Goal: Transaction & Acquisition: Book appointment/travel/reservation

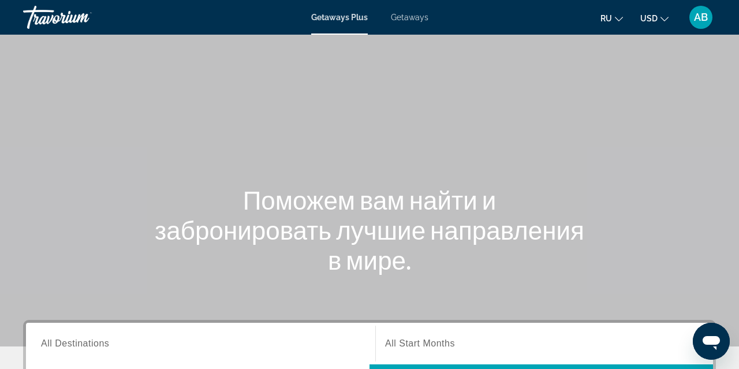
click at [103, 335] on div "Search widget" at bounding box center [200, 343] width 319 height 33
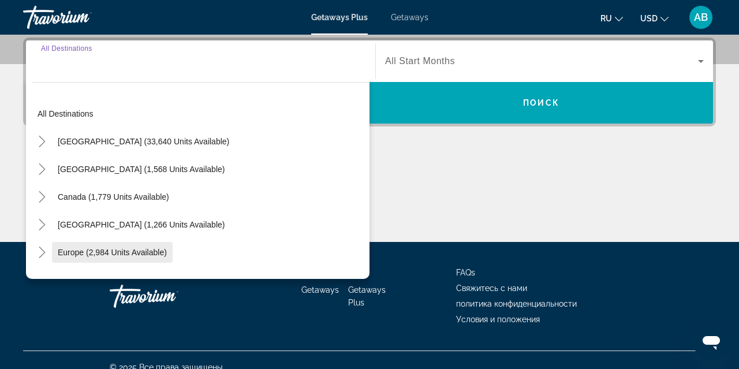
click at [101, 253] on span "Europe (2,984 units available)" at bounding box center [112, 252] width 109 height 9
type input "**********"
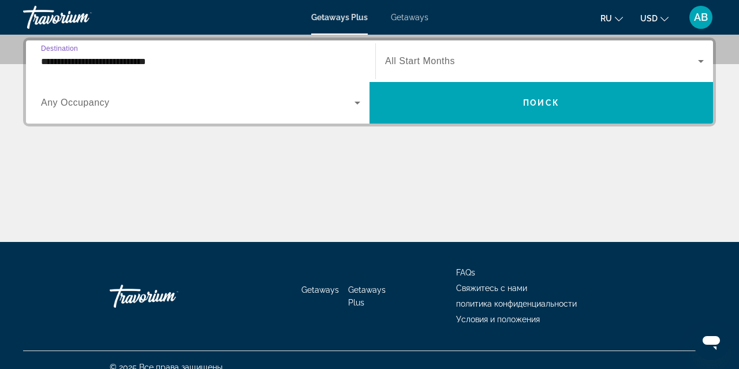
click at [125, 64] on input "**********" at bounding box center [200, 62] width 319 height 14
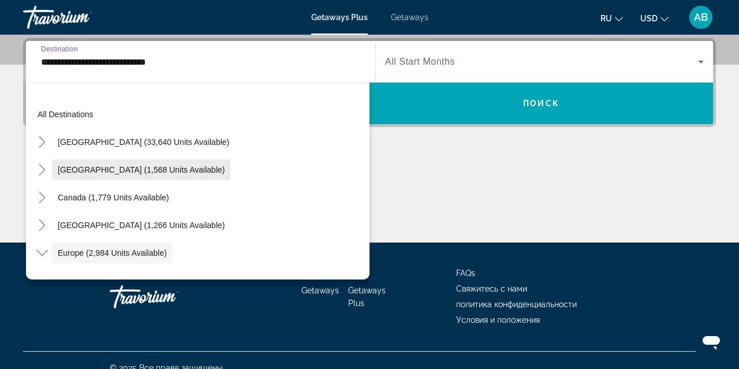
scroll to position [0, 0]
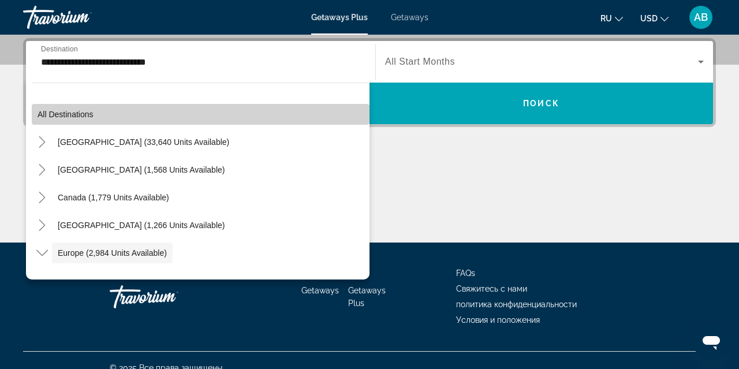
click at [122, 114] on span "Search widget" at bounding box center [201, 115] width 338 height 28
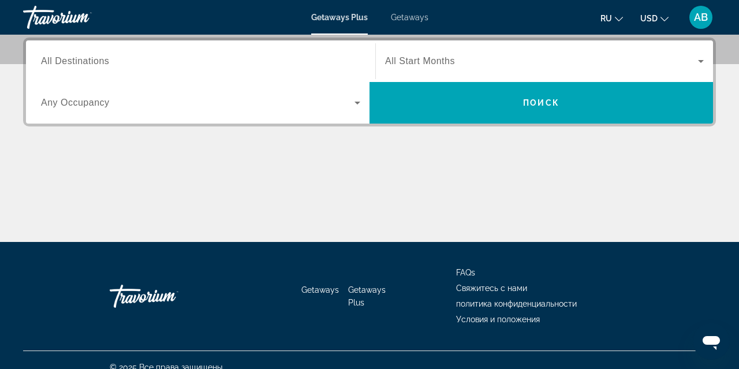
click at [111, 63] on input "Destination All Destinations" at bounding box center [200, 62] width 319 height 14
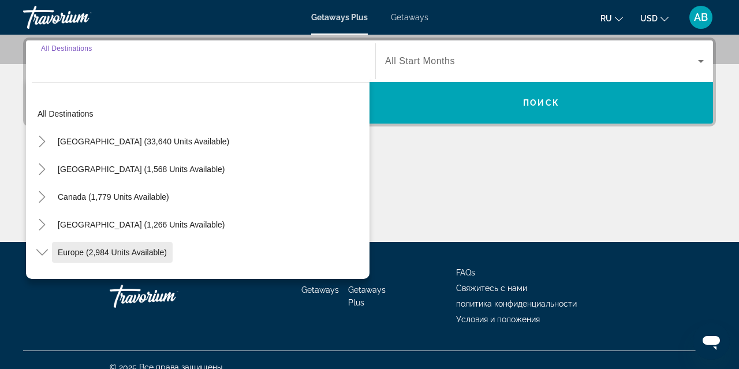
click at [121, 256] on span "Europe (2,984 units available)" at bounding box center [112, 252] width 109 height 9
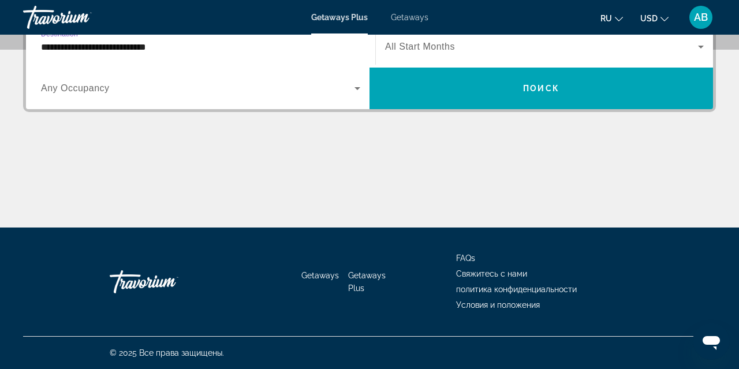
scroll to position [297, 0]
click at [178, 46] on input "**********" at bounding box center [200, 47] width 319 height 14
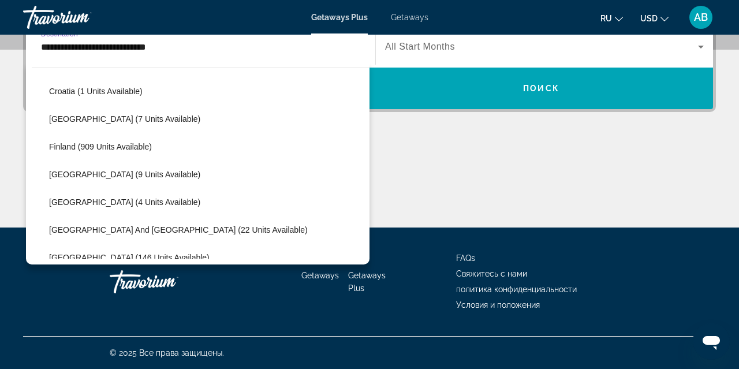
scroll to position [223, 0]
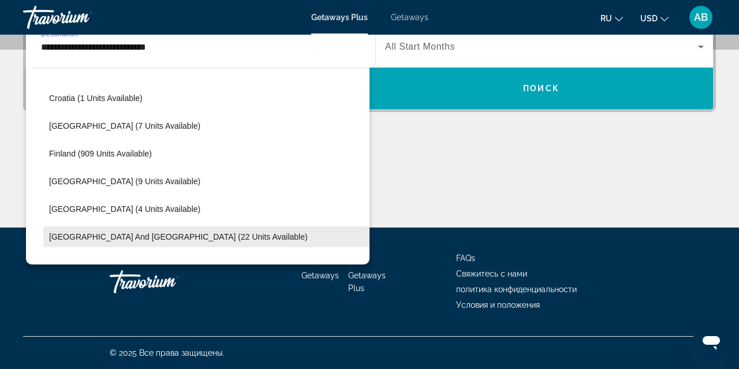
click at [169, 237] on span "[GEOGRAPHIC_DATA] and [GEOGRAPHIC_DATA] (22 units available)" at bounding box center [178, 236] width 259 height 9
type input "**********"
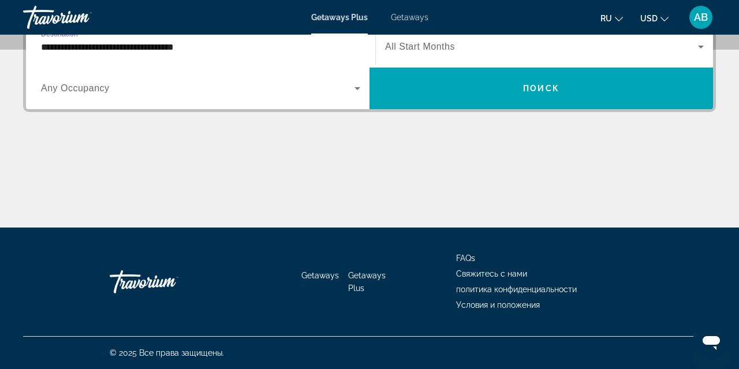
scroll to position [282, 0]
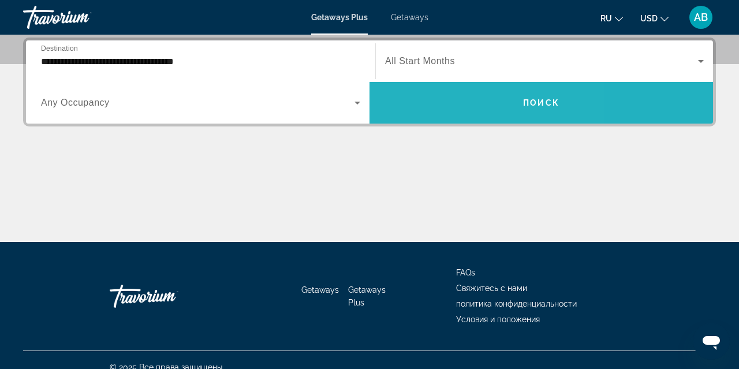
click at [439, 99] on span "Search widget" at bounding box center [542, 103] width 344 height 28
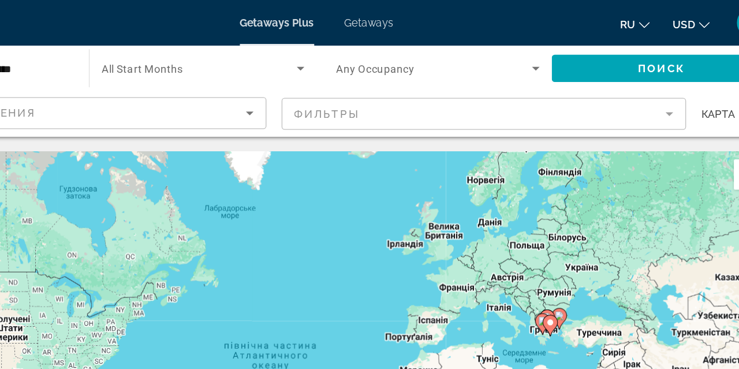
click at [51, 59] on div "**********" at bounding box center [104, 52] width 155 height 33
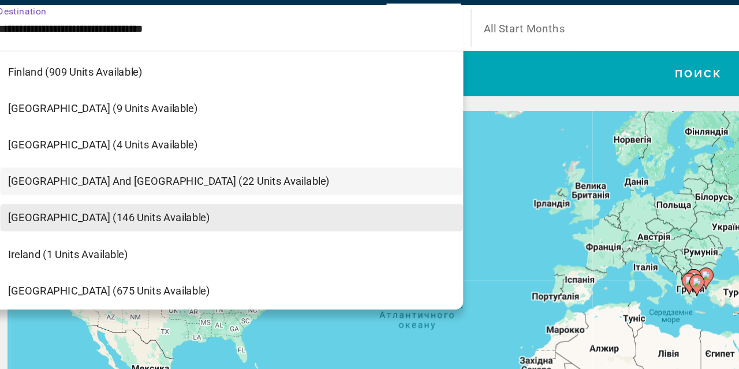
scroll to position [283, 0]
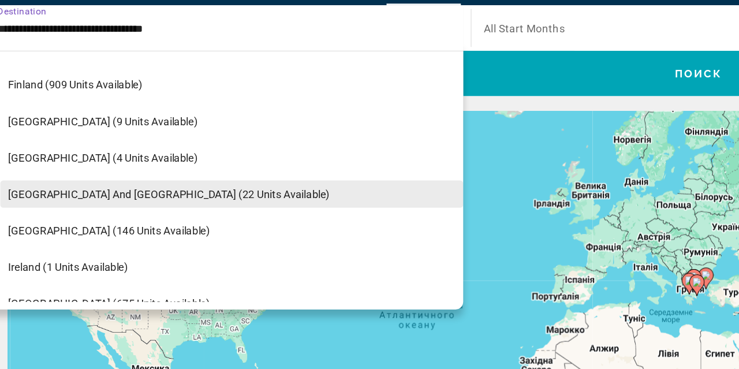
click at [70, 174] on span "[GEOGRAPHIC_DATA] and [GEOGRAPHIC_DATA] (22 units available)" at bounding box center [145, 178] width 245 height 9
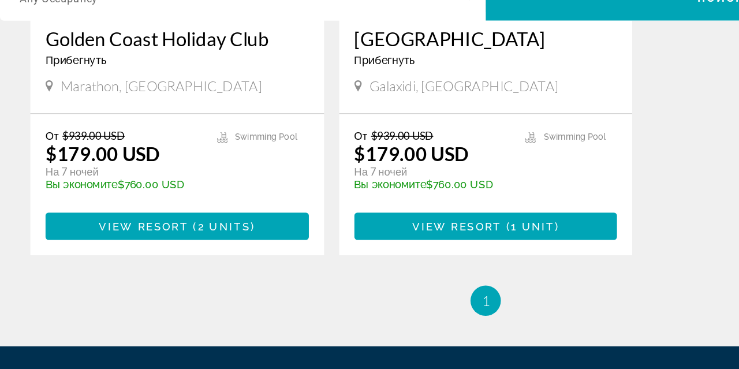
scroll to position [1013, 0]
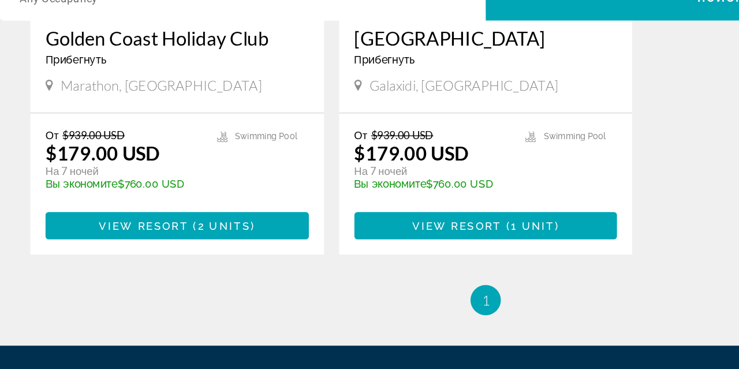
click at [370, 310] on span "1" at bounding box center [370, 316] width 6 height 13
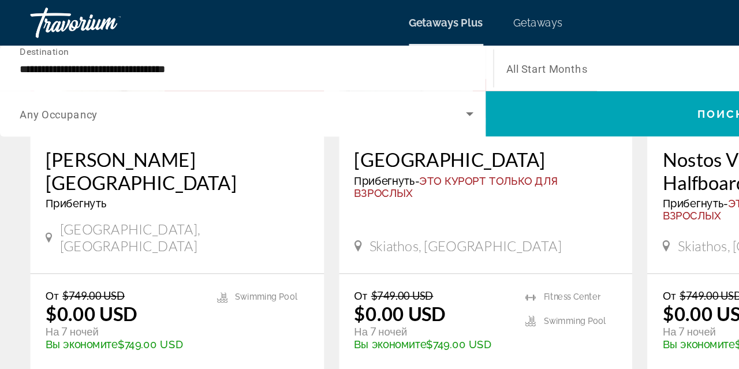
scroll to position [585, 0]
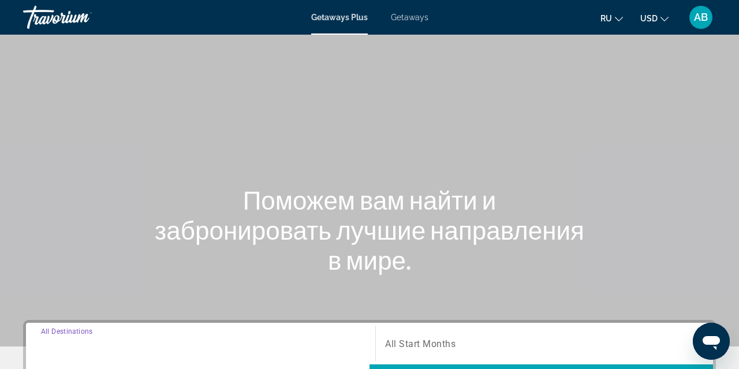
click at [166, 338] on input "Destination All Destinations" at bounding box center [200, 344] width 319 height 14
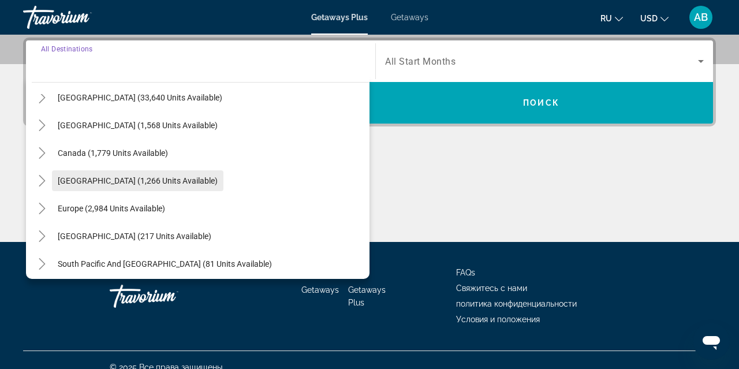
scroll to position [50, 0]
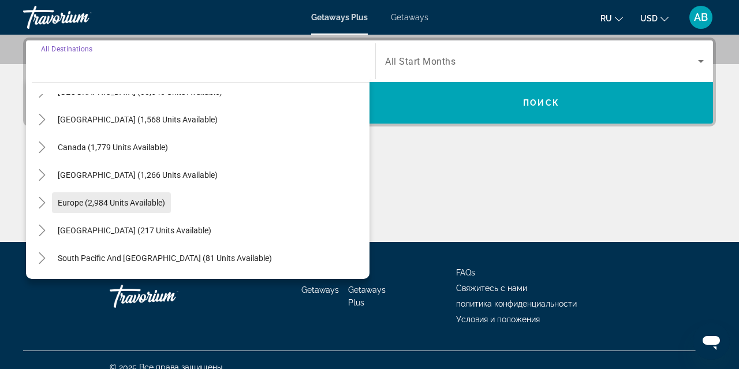
click at [123, 200] on span "Europe (2,984 units available)" at bounding box center [111, 202] width 107 height 9
type input "**********"
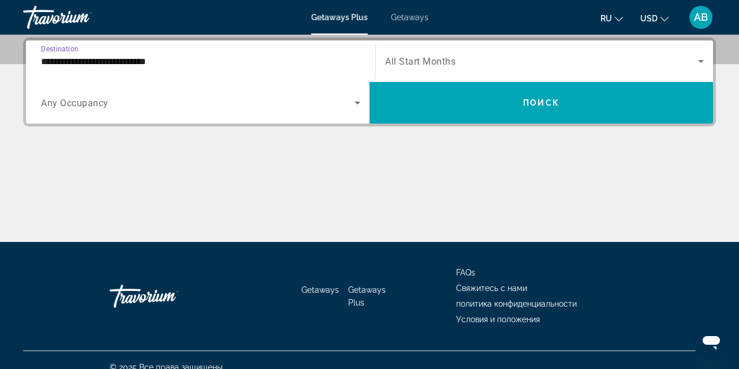
click at [139, 58] on input "**********" at bounding box center [200, 62] width 319 height 14
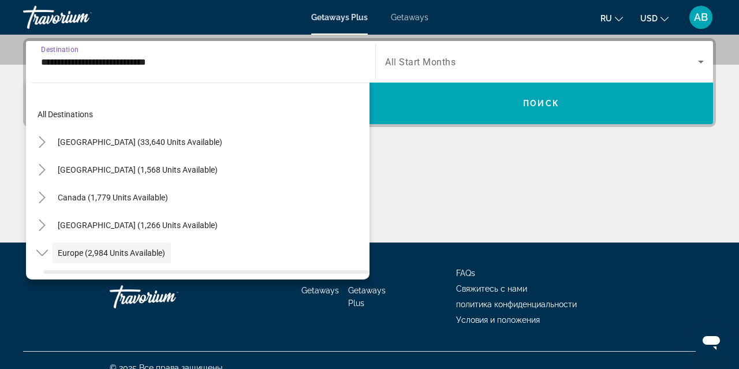
scroll to position [0, 0]
click at [236, 66] on input "**********" at bounding box center [200, 62] width 319 height 14
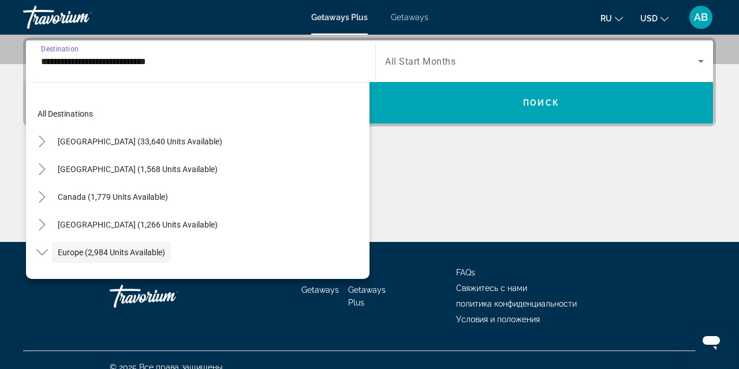
scroll to position [69, 0]
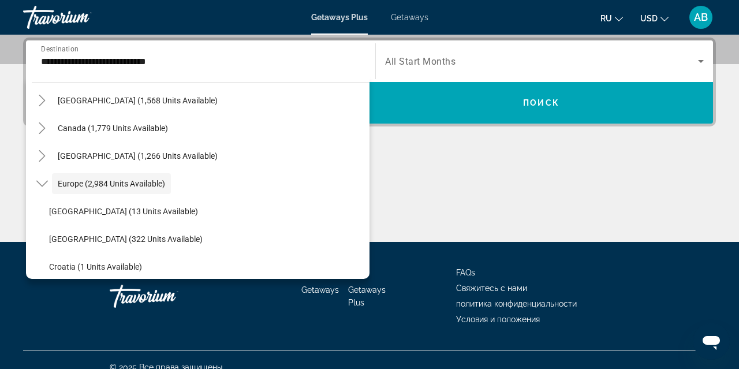
click at [386, 65] on span "All Start Months" at bounding box center [420, 61] width 70 height 11
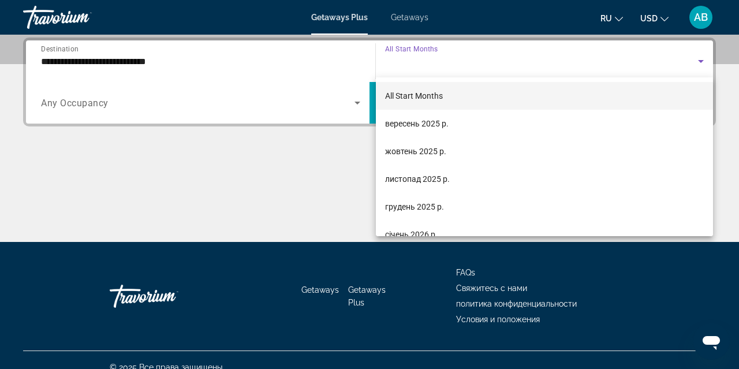
click at [217, 83] on div at bounding box center [369, 184] width 739 height 369
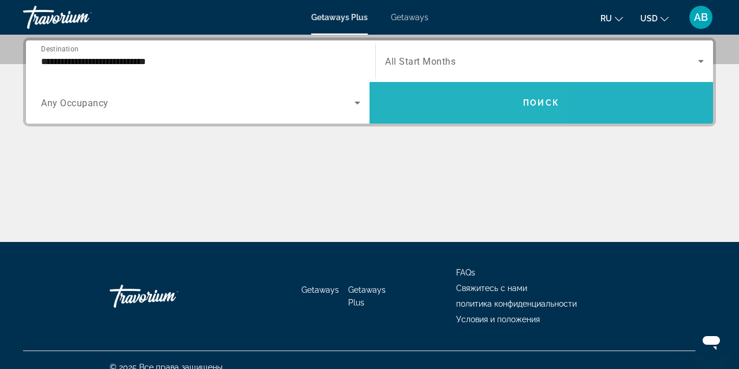
click at [422, 101] on span "Search widget" at bounding box center [542, 103] width 344 height 28
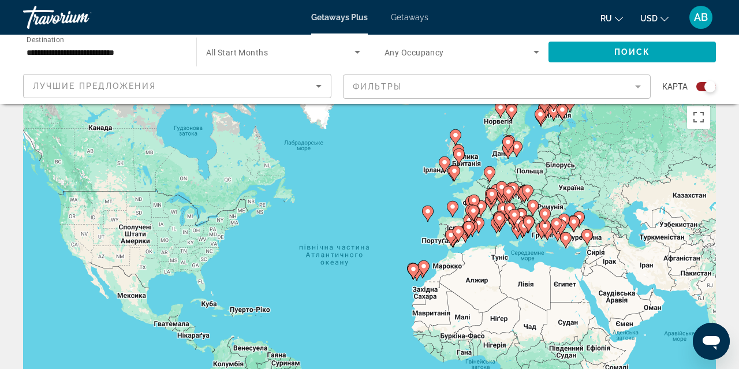
scroll to position [14, 0]
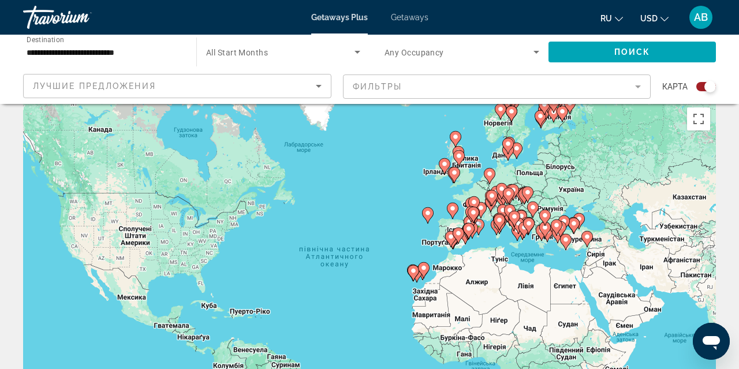
click at [557, 174] on div "Увімкніть режим перетягування за допомогою клавіатури, натиснувши Alt + Enter. …" at bounding box center [369, 275] width 693 height 347
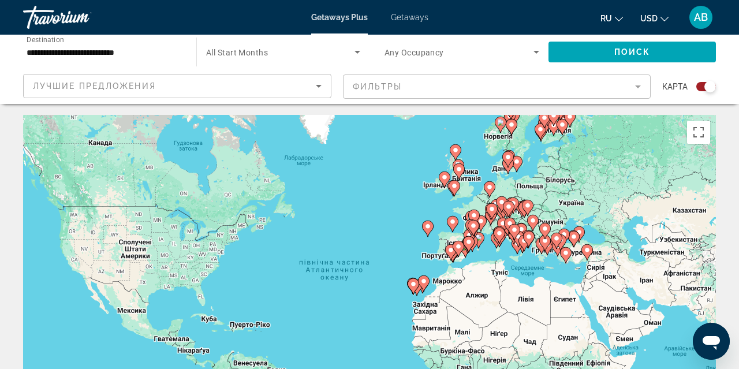
scroll to position [21, 0]
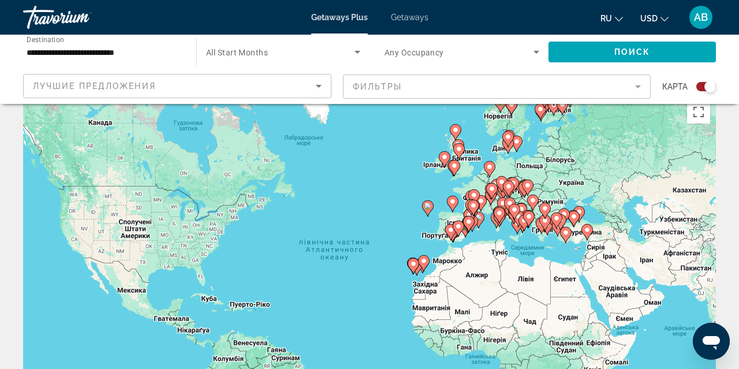
click at [527, 236] on div "Увімкніть режим перетягування за допомогою клавіатури, натиснувши Alt + Enter. …" at bounding box center [369, 268] width 693 height 347
click at [524, 240] on div "Увімкніть режим перетягування за допомогою клавіатури, натиснувши Alt + Enter. …" at bounding box center [369, 268] width 693 height 347
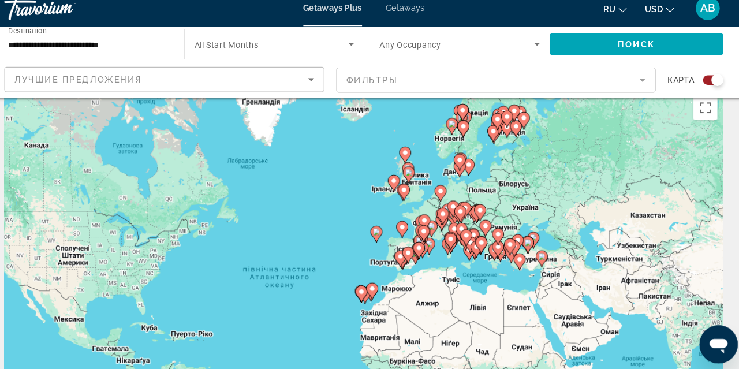
drag, startPoint x: 504, startPoint y: 231, endPoint x: 459, endPoint y: 256, distance: 52.2
click at [459, 256] on div "Увімкніть режим перетягування за допомогою клавіатури, натиснувши Alt + Enter. …" at bounding box center [369, 269] width 693 height 347
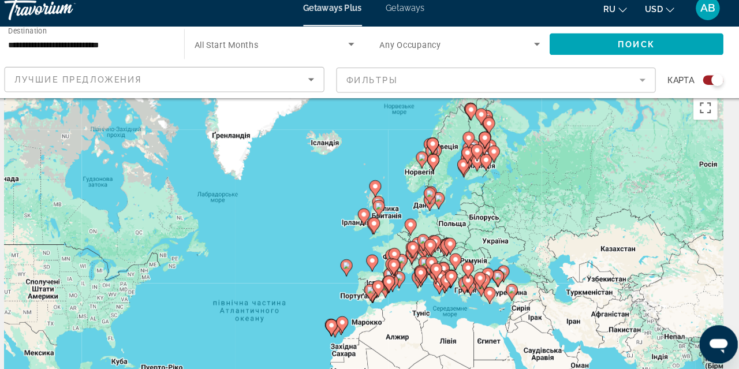
drag, startPoint x: 459, startPoint y: 256, endPoint x: 445, endPoint y: 311, distance: 55.9
click at [461, 293] on gmp-advanced-marker "Main content" at bounding box center [467, 284] width 12 height 17
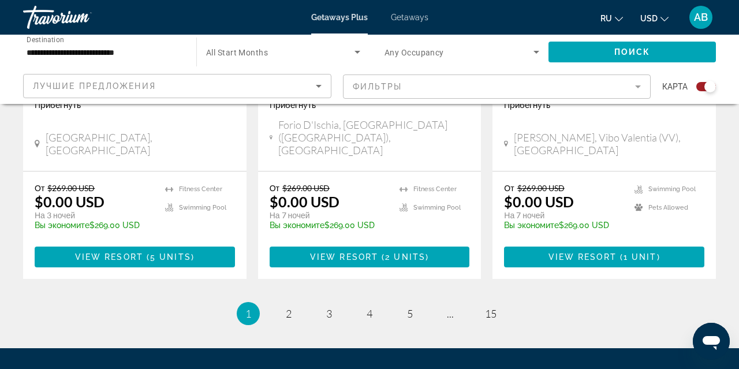
scroll to position [1888, 0]
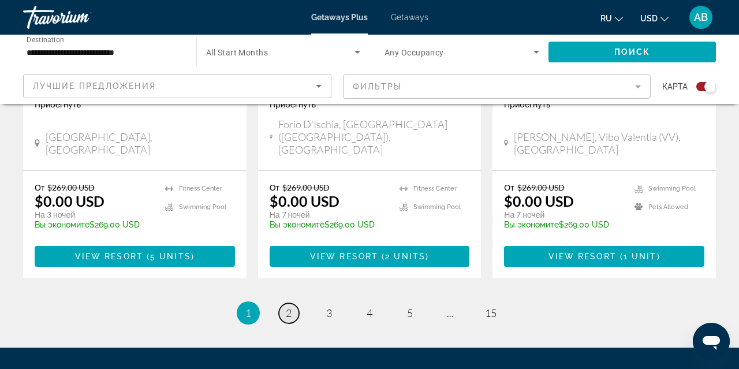
click at [288, 307] on span "2" at bounding box center [289, 313] width 6 height 13
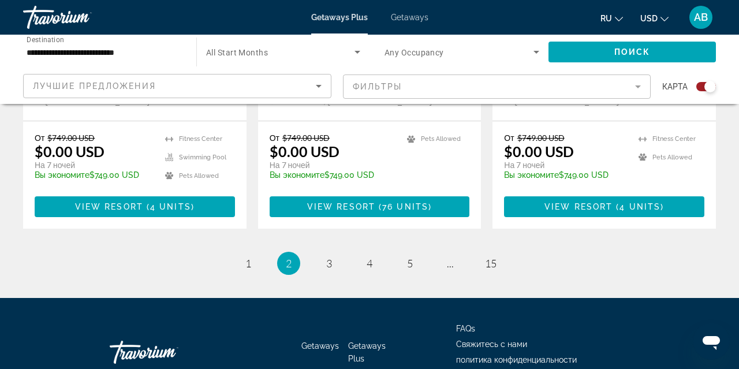
scroll to position [1919, 0]
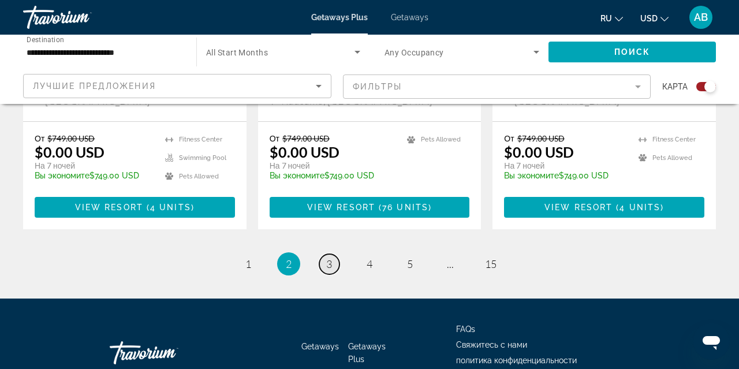
click at [329, 258] on span "3" at bounding box center [329, 264] width 6 height 13
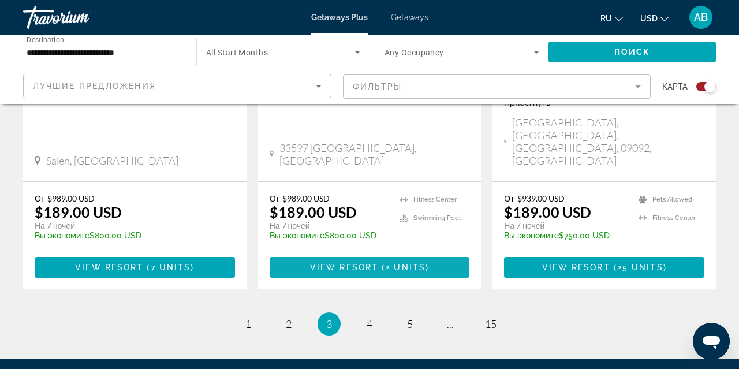
scroll to position [1856, 0]
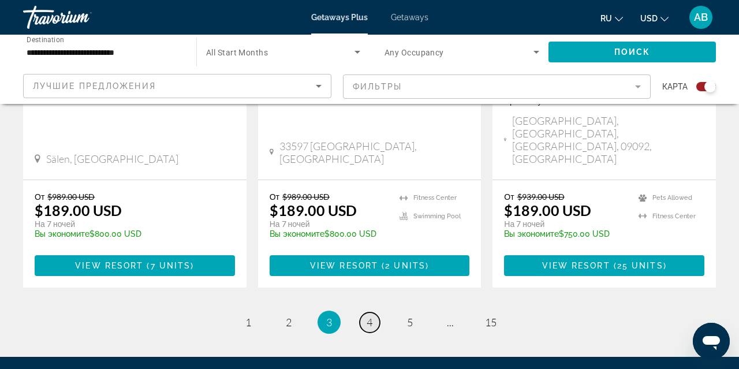
click at [369, 316] on span "4" at bounding box center [370, 322] width 6 height 13
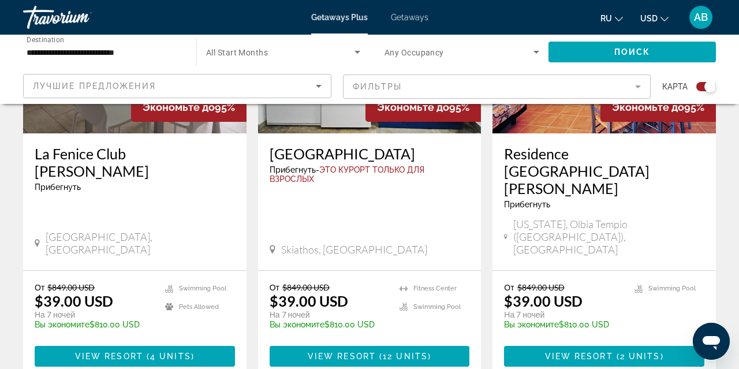
scroll to position [1793, 0]
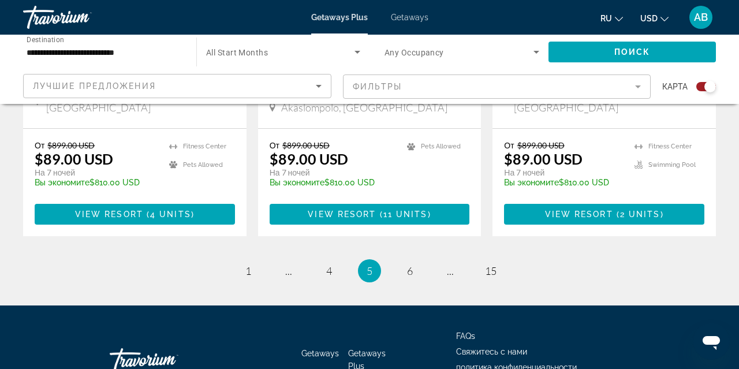
scroll to position [1911, 0]
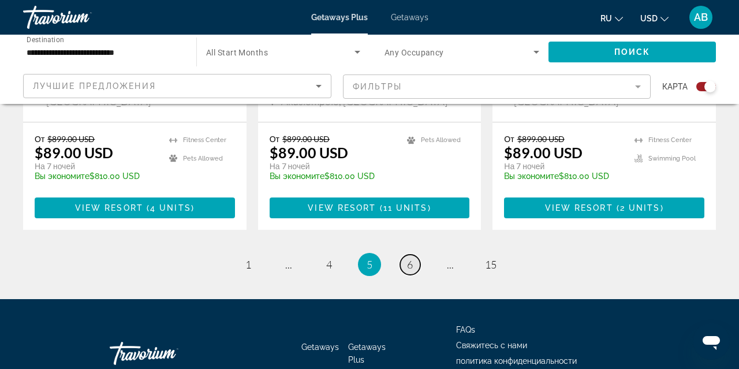
click at [410, 258] on span "6" at bounding box center [410, 264] width 6 height 13
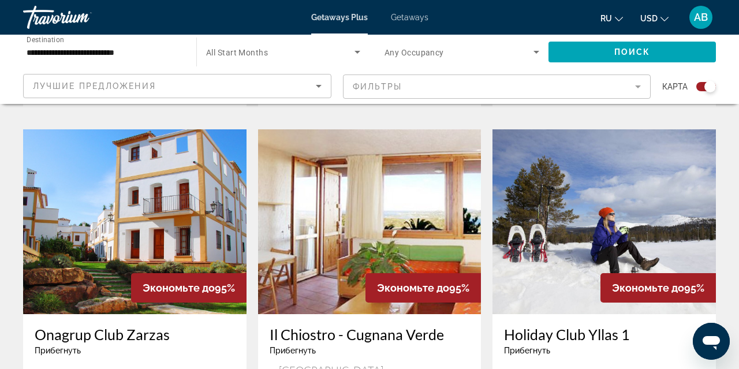
scroll to position [786, 0]
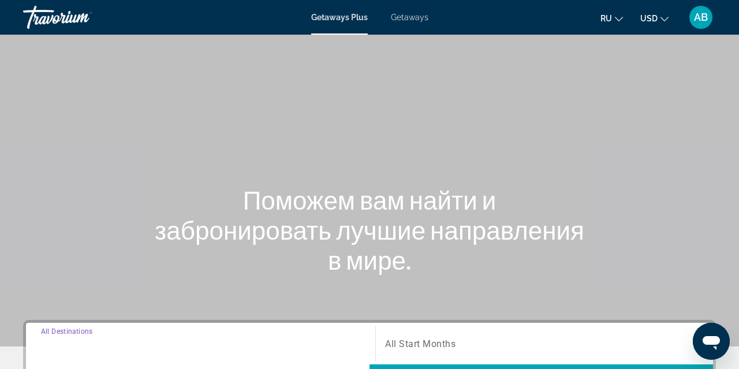
click at [160, 341] on input "Destination All Destinations" at bounding box center [200, 344] width 319 height 14
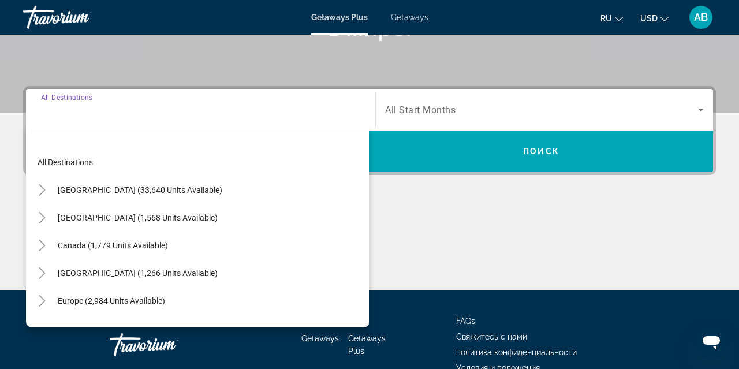
scroll to position [282, 0]
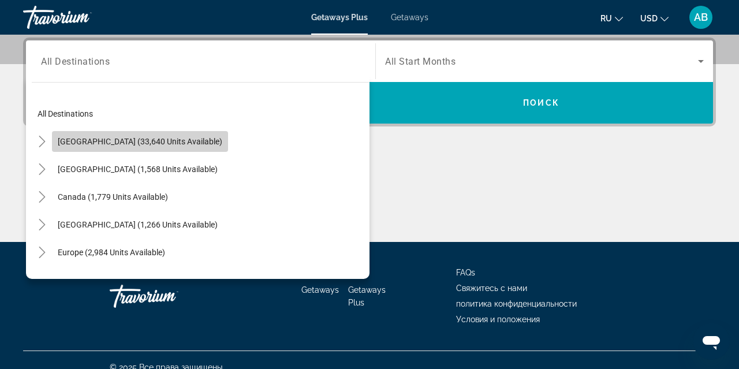
click at [158, 145] on span "[GEOGRAPHIC_DATA] (33,640 units available)" at bounding box center [140, 141] width 165 height 9
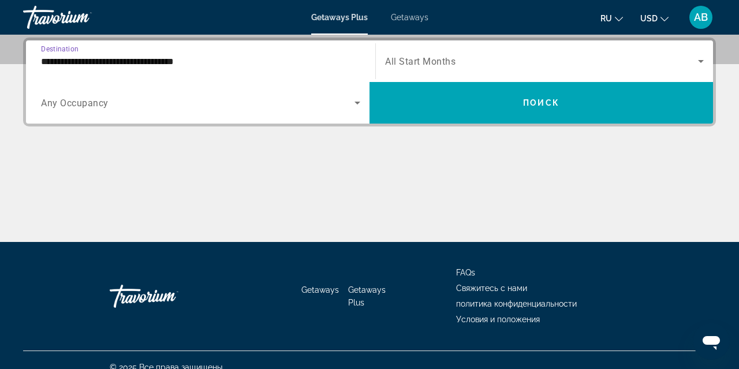
click at [142, 59] on input "**********" at bounding box center [200, 62] width 319 height 14
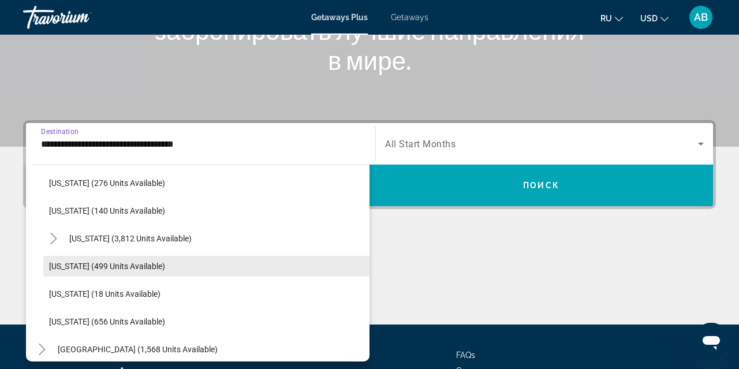
scroll to position [927, 0]
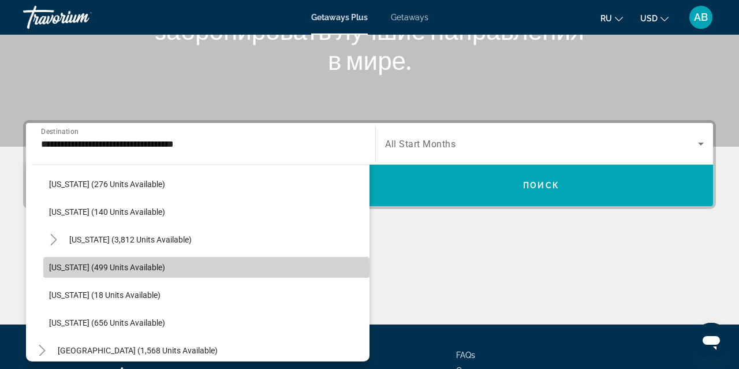
click at [110, 269] on span "[US_STATE] (499 units available)" at bounding box center [107, 267] width 116 height 9
type input "**********"
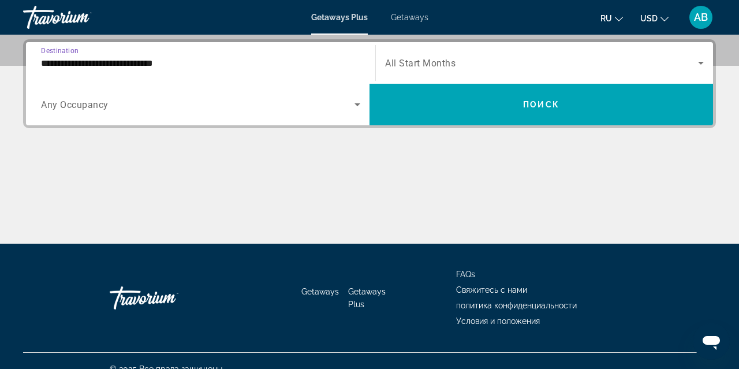
scroll to position [282, 0]
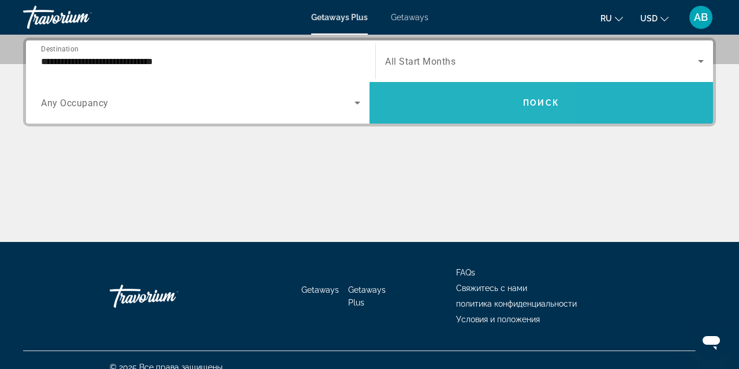
click at [425, 100] on span "Search widget" at bounding box center [542, 103] width 344 height 28
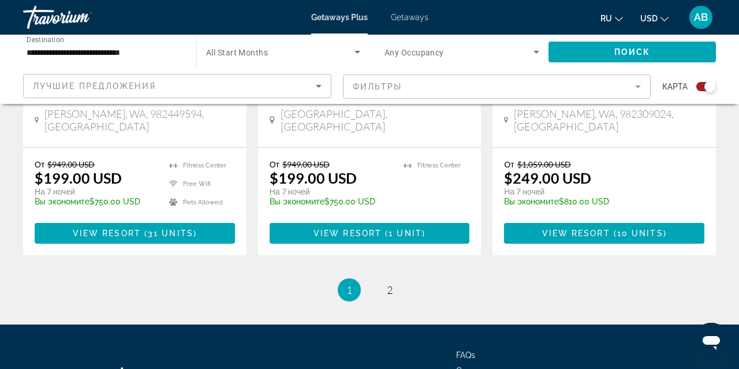
scroll to position [1977, 0]
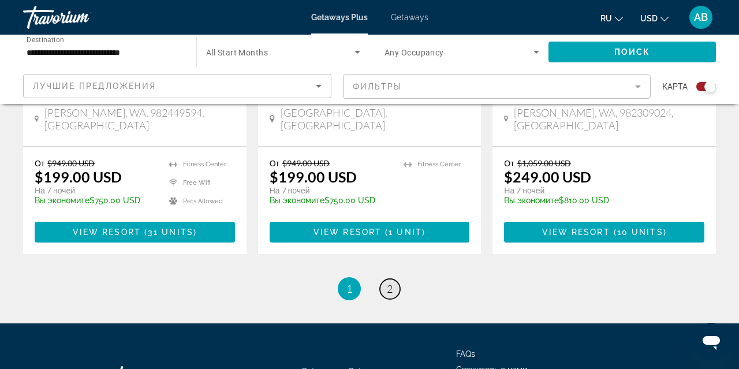
click at [393, 282] on span "2" at bounding box center [390, 288] width 6 height 13
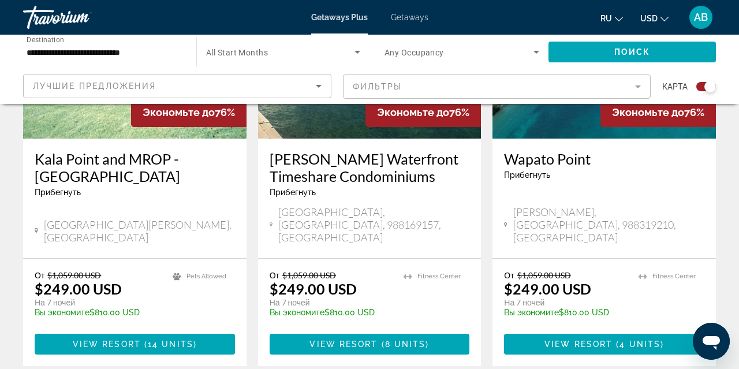
scroll to position [549, 0]
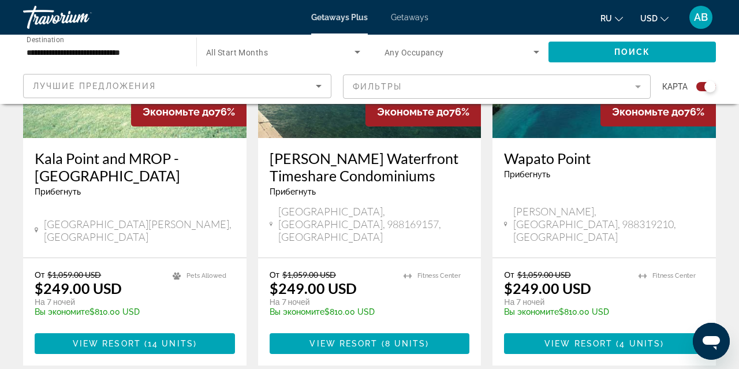
click at [560, 301] on div "От $1,059.00 USD $249.00 USD На 7 ночей Вы экономите $810.00 USD temp 3 [GEOGRA…" at bounding box center [605, 311] width 224 height 107
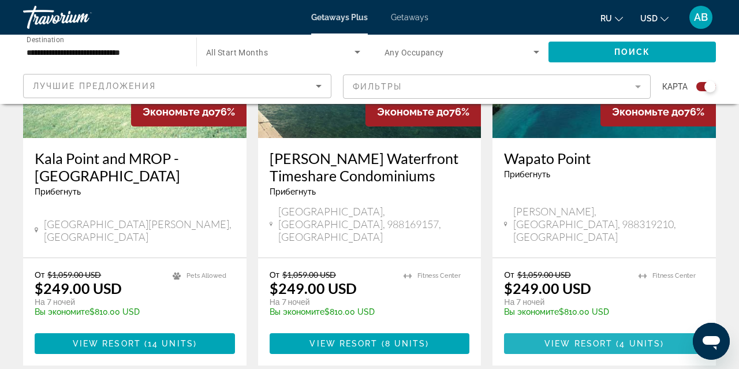
click at [564, 339] on span "View Resort" at bounding box center [579, 343] width 68 height 9
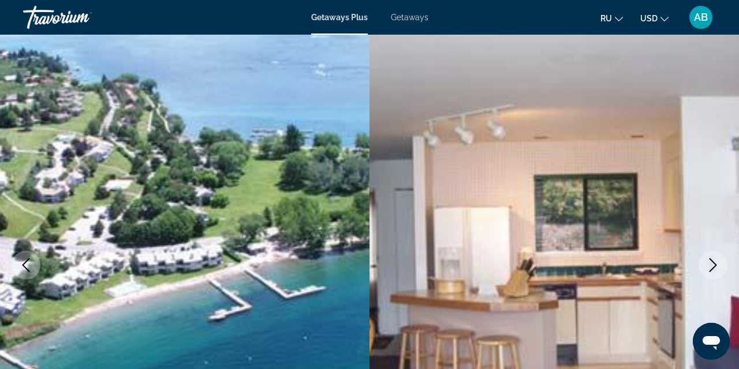
scroll to position [51, 0]
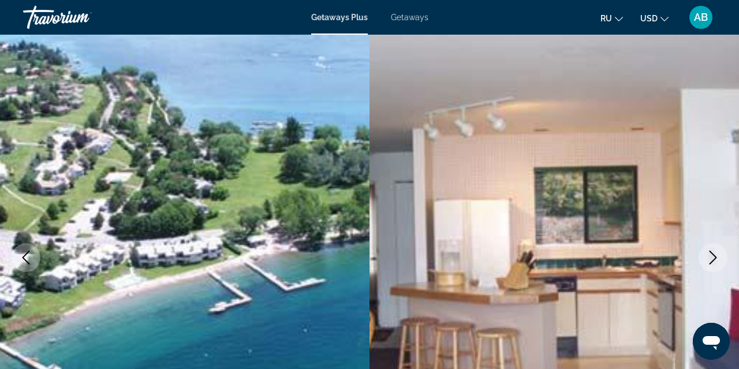
click at [713, 260] on icon "Next image" at bounding box center [714, 258] width 8 height 14
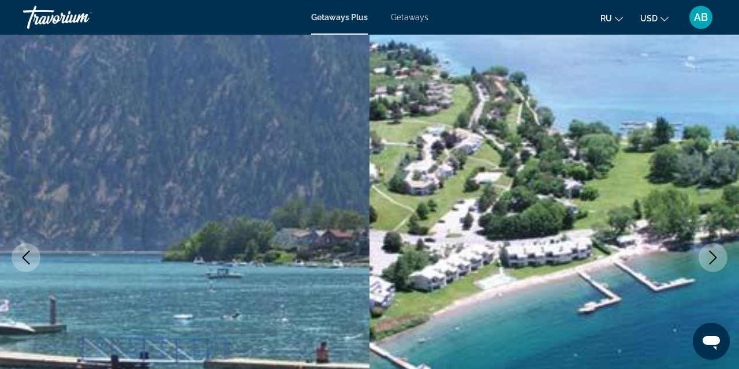
click at [713, 260] on icon "Next image" at bounding box center [714, 258] width 8 height 14
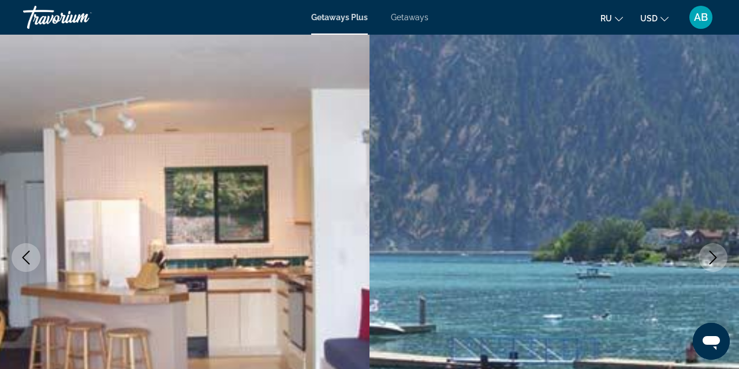
click at [714, 260] on icon "Next image" at bounding box center [714, 258] width 8 height 14
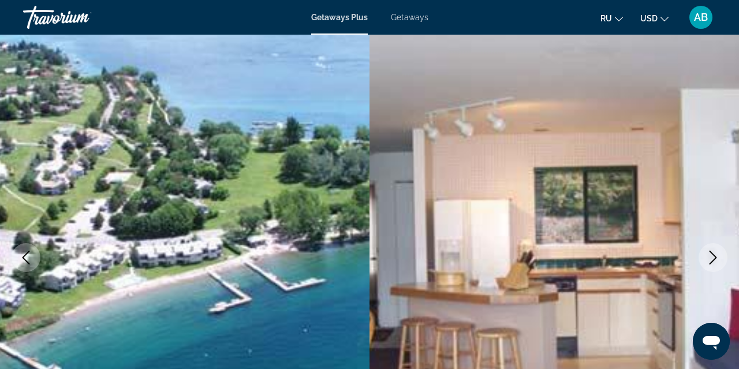
click at [714, 260] on icon "Next image" at bounding box center [714, 258] width 8 height 14
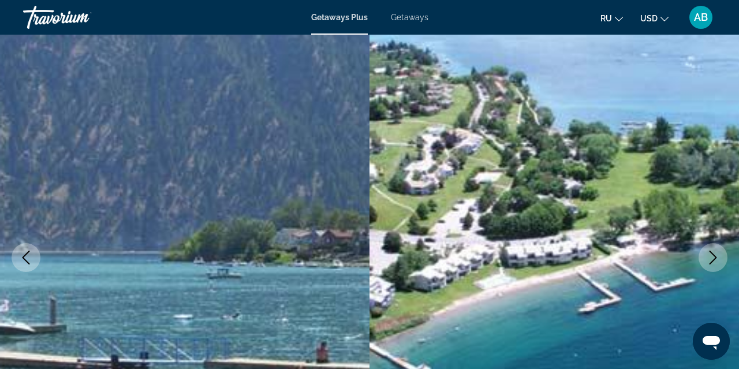
click at [714, 260] on icon "Next image" at bounding box center [714, 258] width 8 height 14
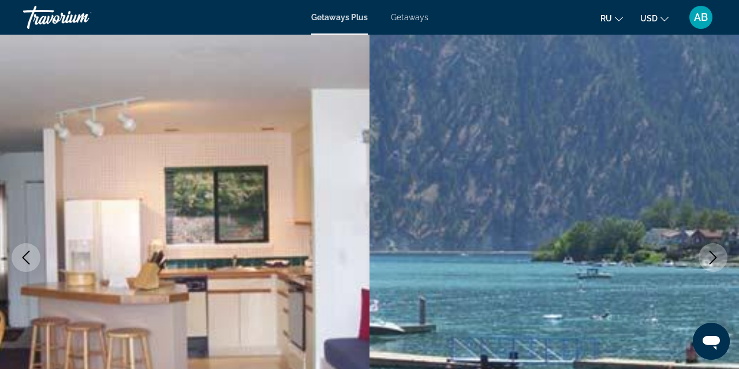
click at [714, 260] on icon "Next image" at bounding box center [713, 258] width 14 height 14
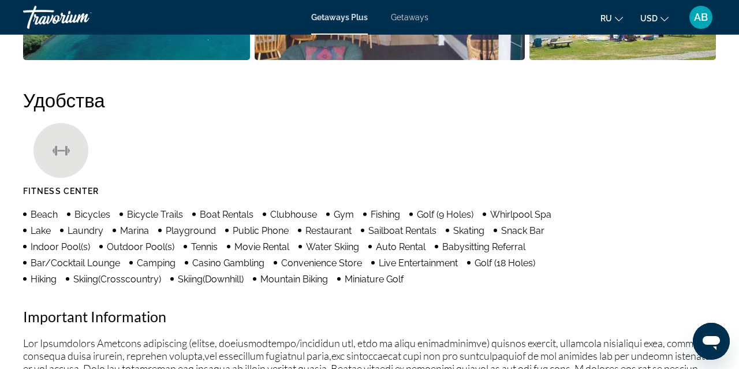
scroll to position [940, 0]
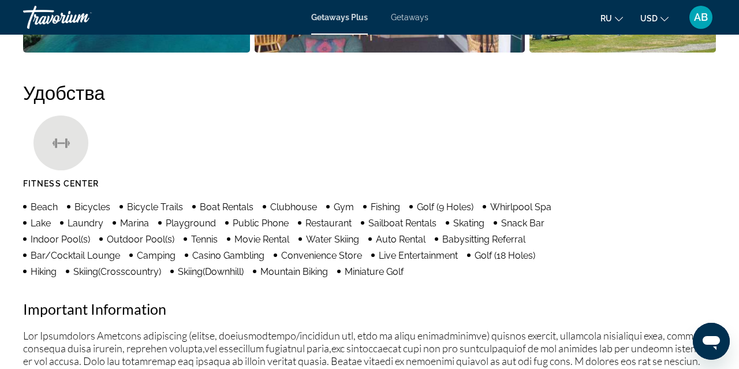
click at [612, 18] on span "ru" at bounding box center [607, 18] width 12 height 9
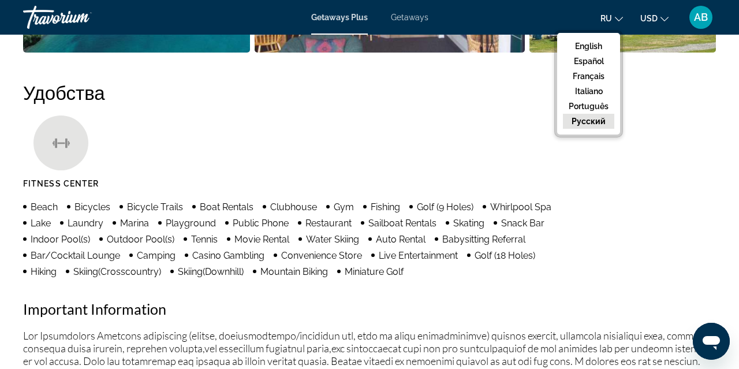
click at [597, 122] on button "русский" at bounding box center [588, 121] width 51 height 15
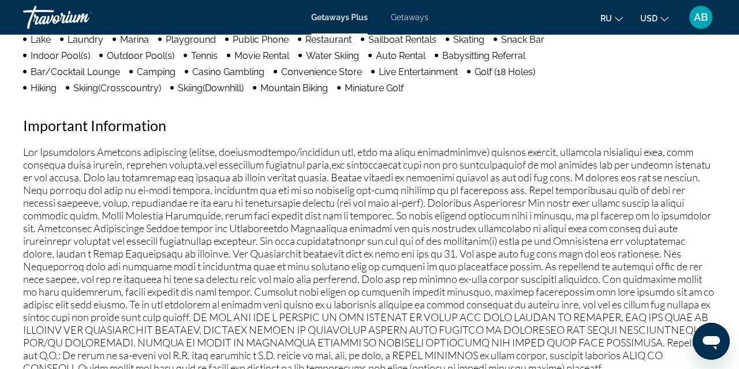
scroll to position [1121, 0]
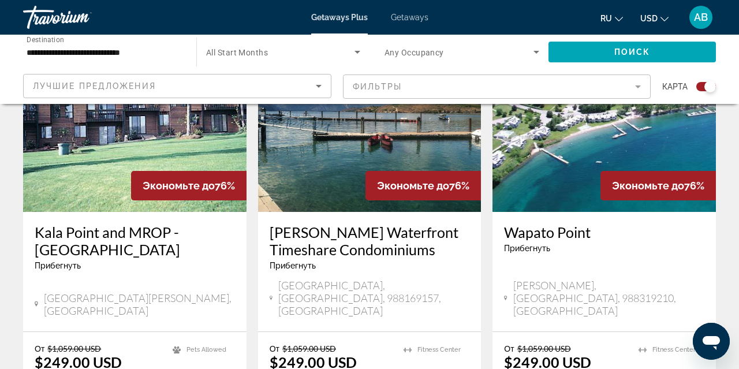
scroll to position [479, 0]
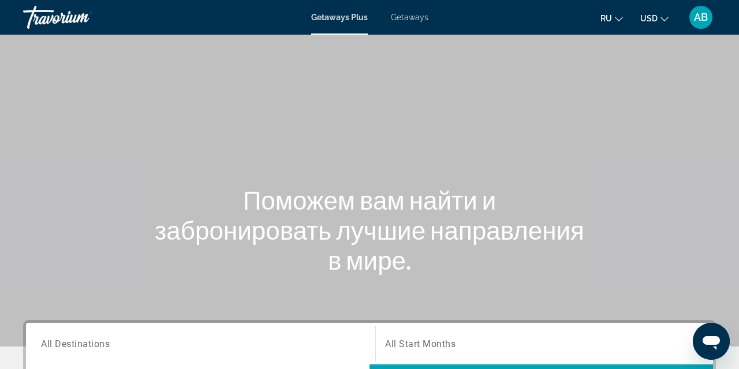
click at [134, 354] on div "Search widget" at bounding box center [200, 343] width 319 height 33
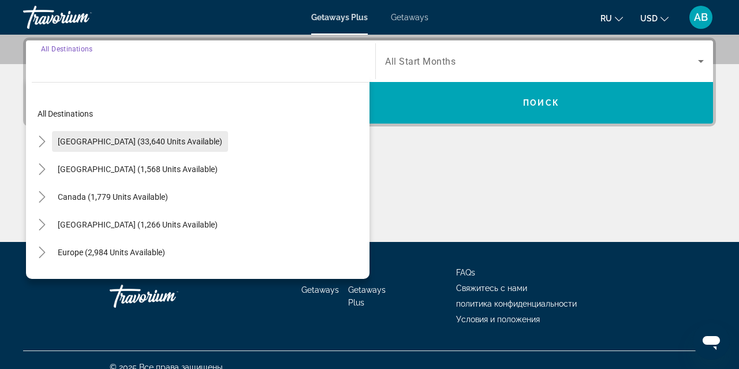
click at [141, 142] on span "[GEOGRAPHIC_DATA] (33,640 units available)" at bounding box center [140, 141] width 165 height 9
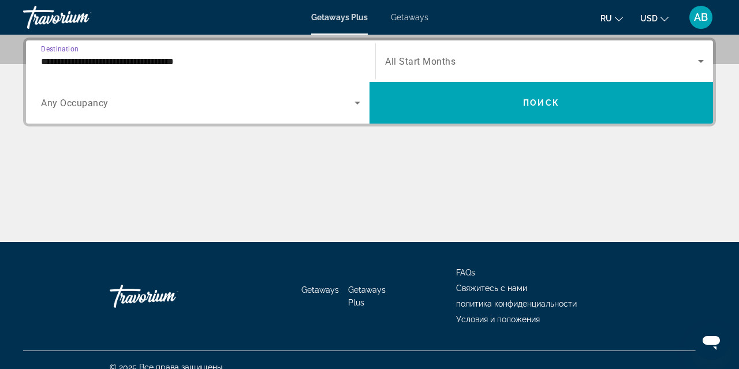
click at [143, 65] on input "**********" at bounding box center [200, 62] width 319 height 14
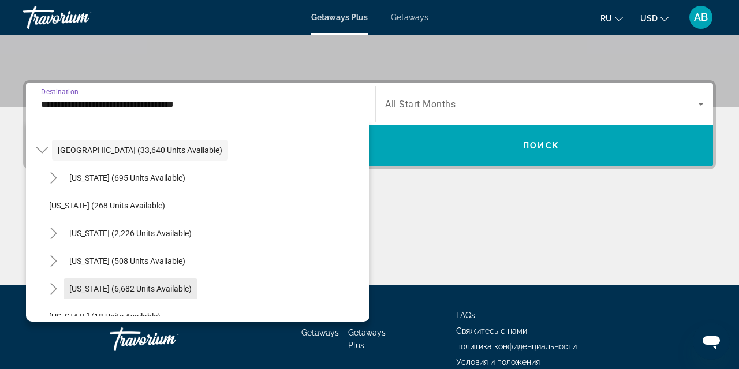
scroll to position [31, 0]
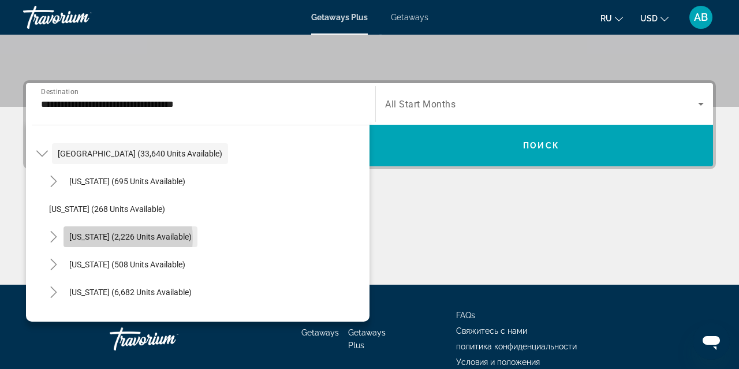
click at [114, 239] on span "[US_STATE] (2,226 units available)" at bounding box center [130, 236] width 122 height 9
type input "**********"
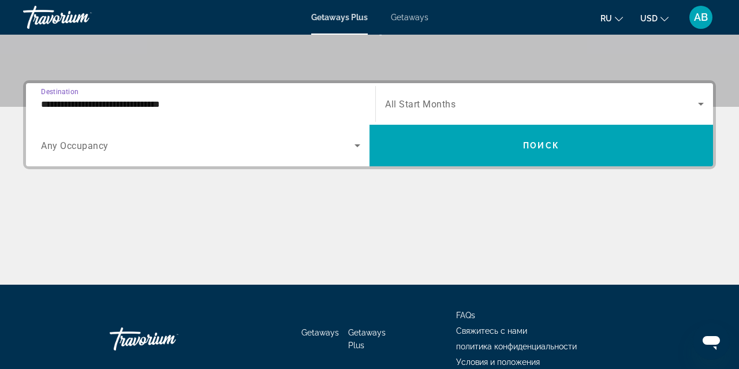
scroll to position [282, 0]
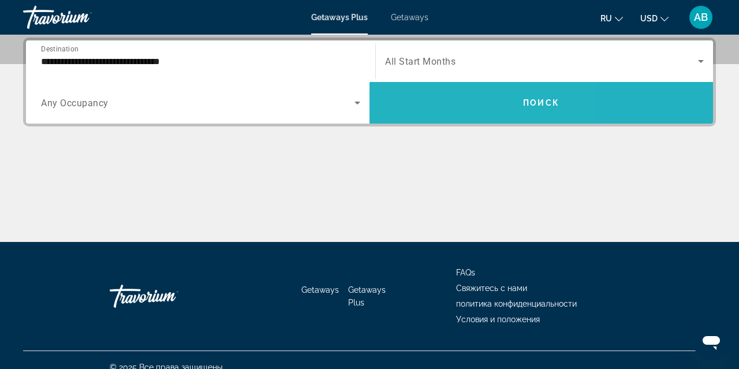
click at [435, 101] on span "Search widget" at bounding box center [542, 103] width 344 height 28
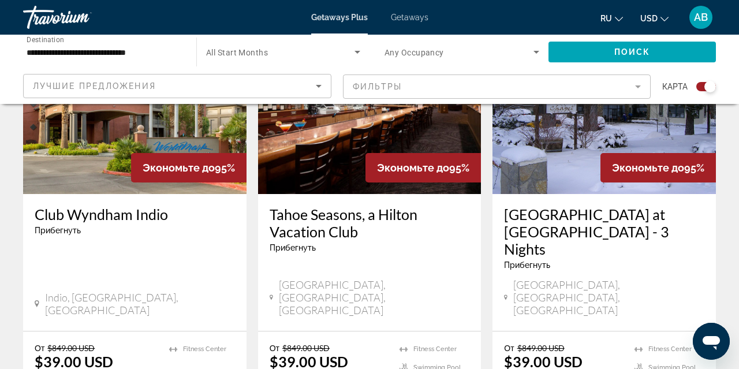
scroll to position [954, 0]
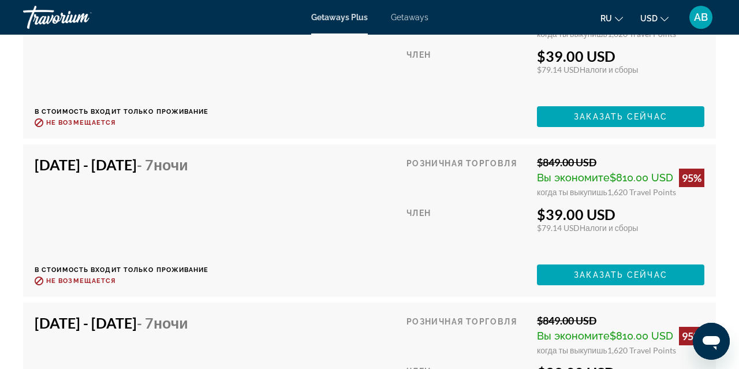
scroll to position [2692, 0]
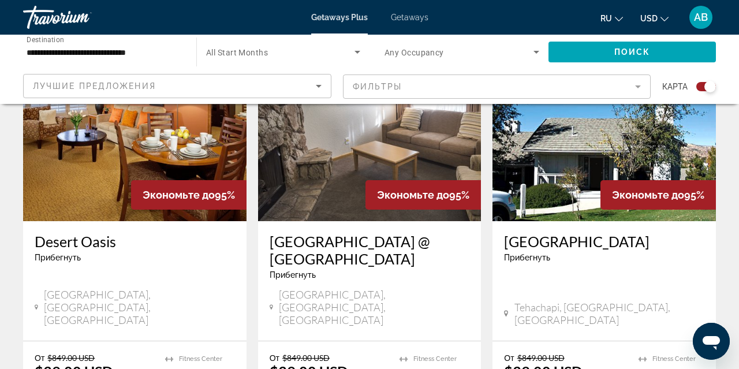
scroll to position [1371, 0]
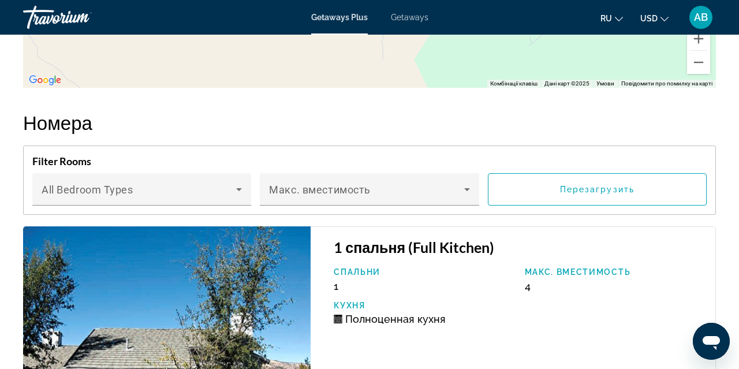
scroll to position [2178, 0]
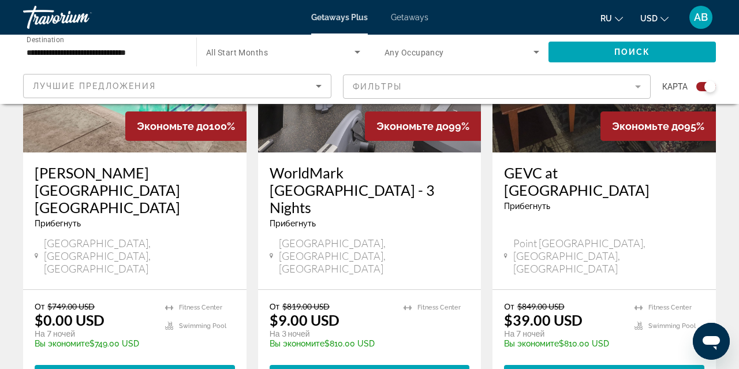
scroll to position [535, 0]
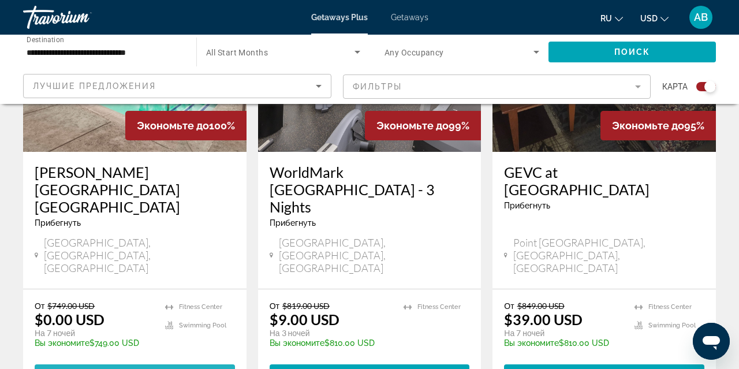
click at [101, 369] on span "View Resort" at bounding box center [106, 374] width 68 height 9
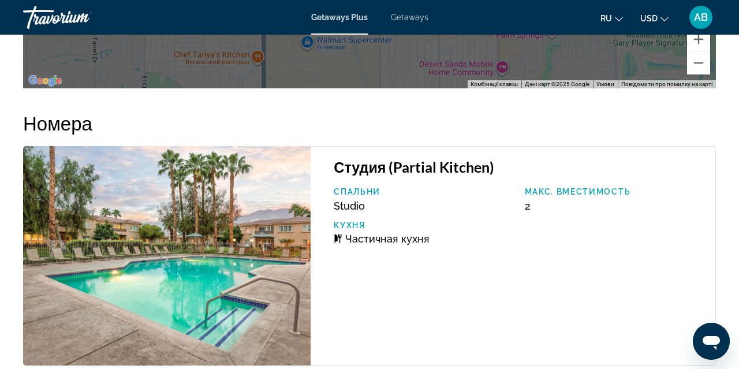
scroll to position [1977, 0]
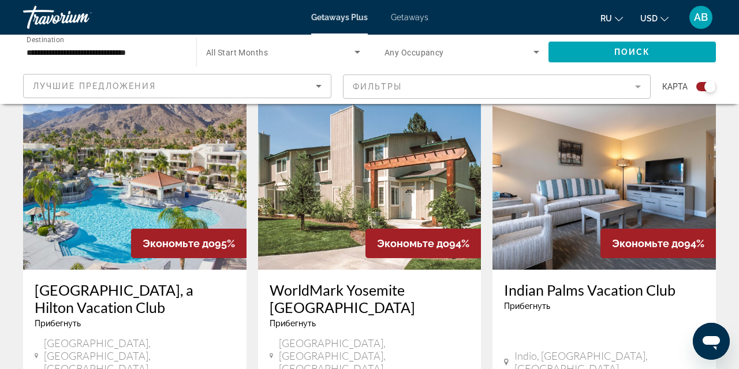
scroll to position [1765, 0]
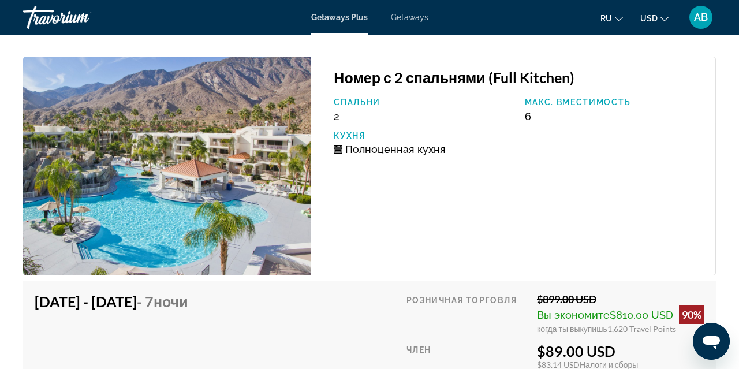
scroll to position [2510, 0]
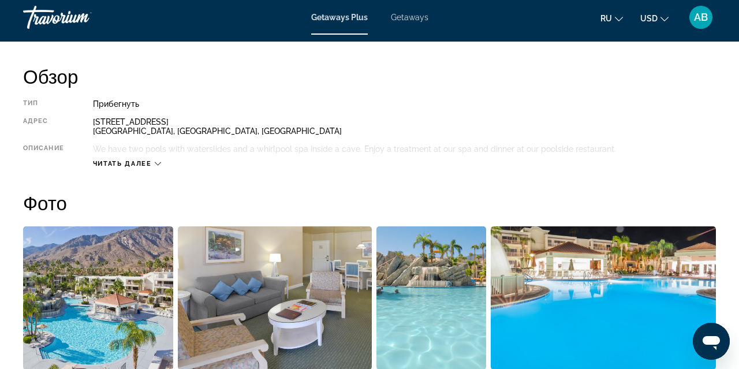
scroll to position [576, 0]
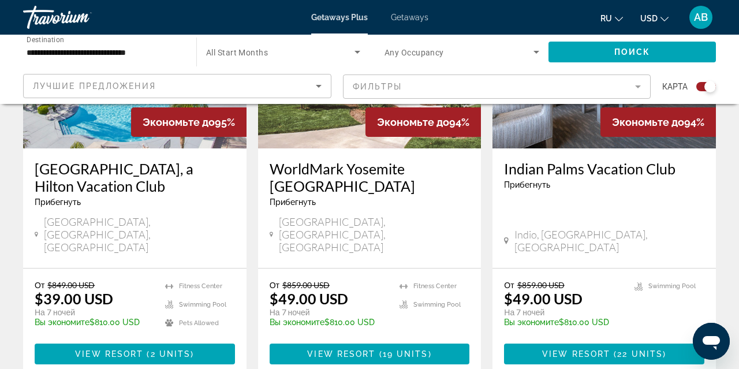
scroll to position [1881, 0]
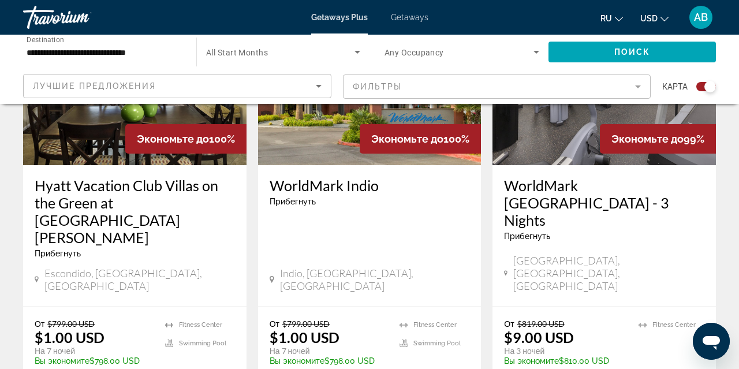
scroll to position [523, 0]
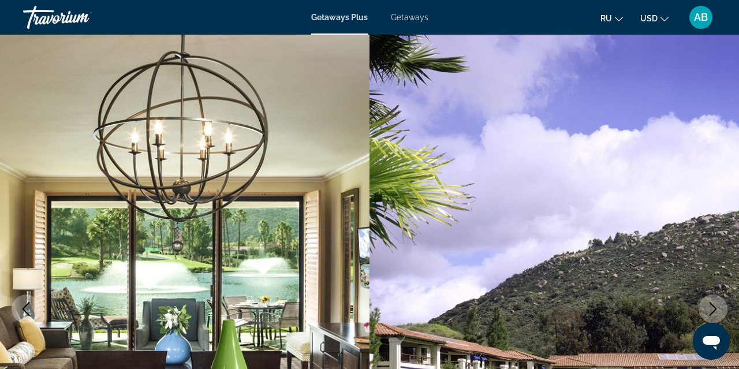
click at [716, 310] on icon "Next image" at bounding box center [714, 309] width 8 height 14
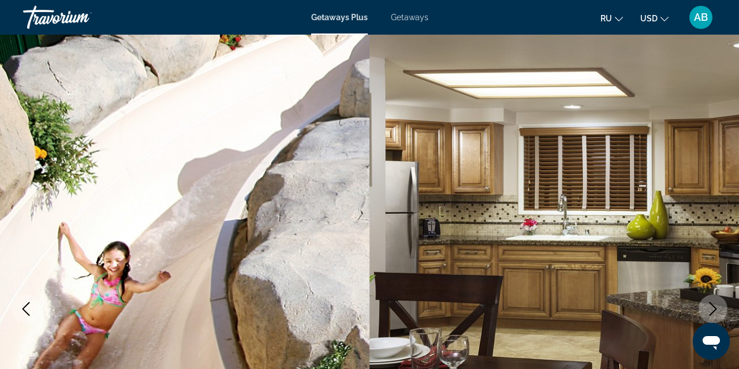
click at [717, 311] on icon "Next image" at bounding box center [713, 309] width 14 height 14
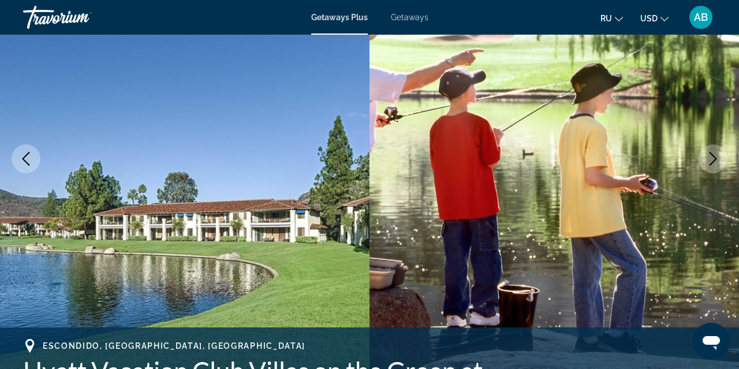
scroll to position [152, 0]
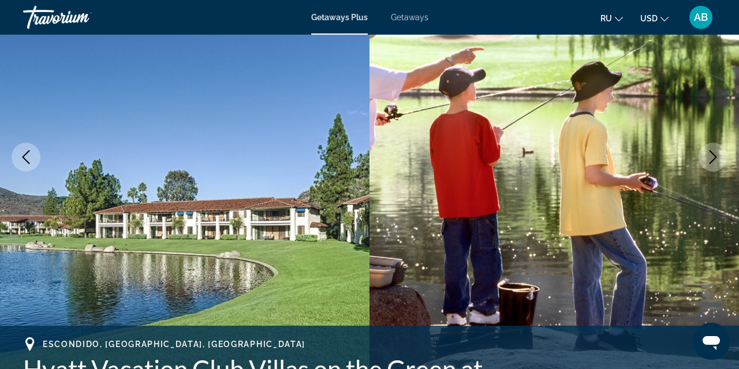
click at [717, 157] on icon "Next image" at bounding box center [713, 157] width 14 height 14
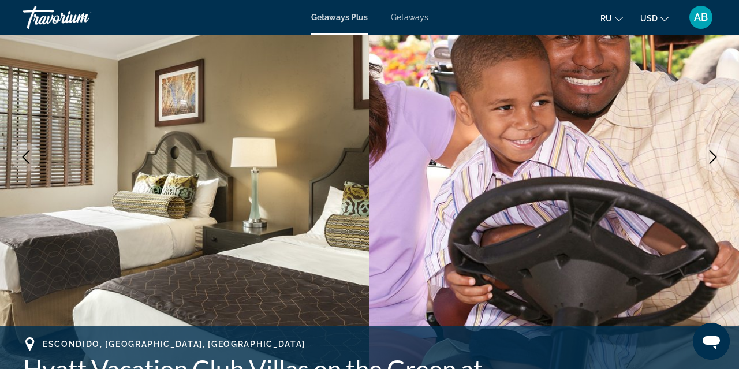
click at [717, 157] on icon "Next image" at bounding box center [713, 157] width 14 height 14
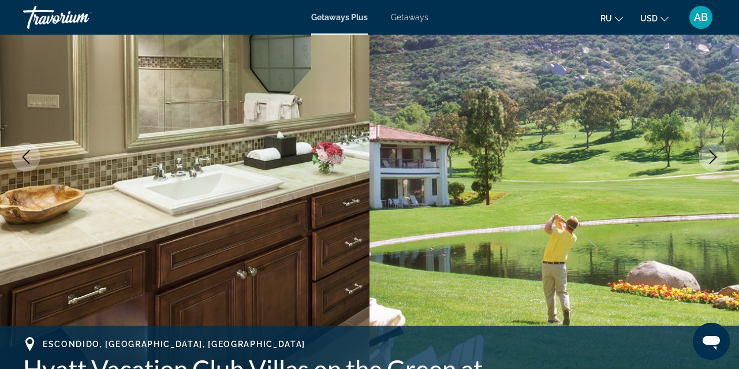
click at [717, 157] on icon "Next image" at bounding box center [713, 157] width 14 height 14
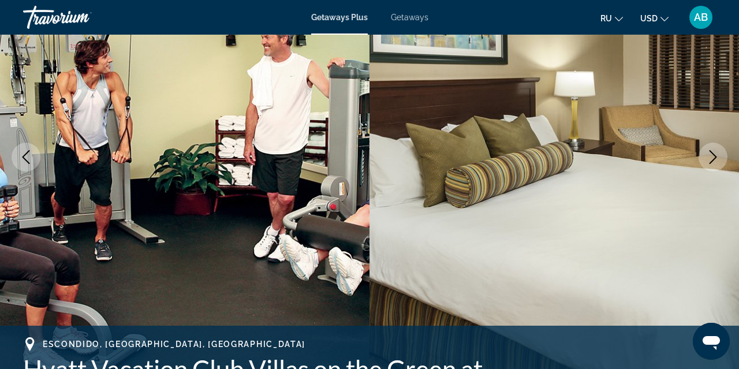
click at [717, 157] on icon "Next image" at bounding box center [713, 157] width 14 height 14
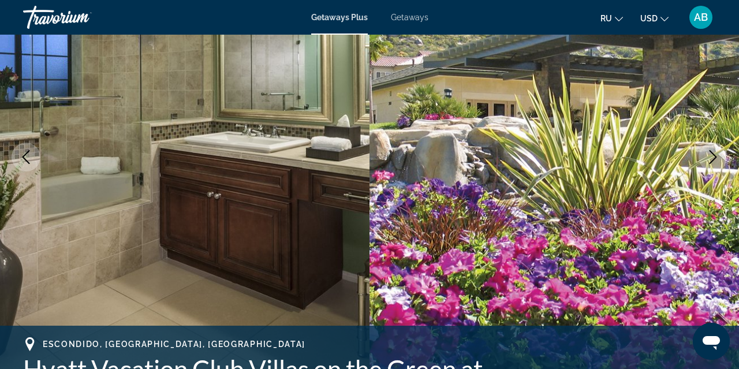
click at [717, 157] on icon "Next image" at bounding box center [713, 157] width 14 height 14
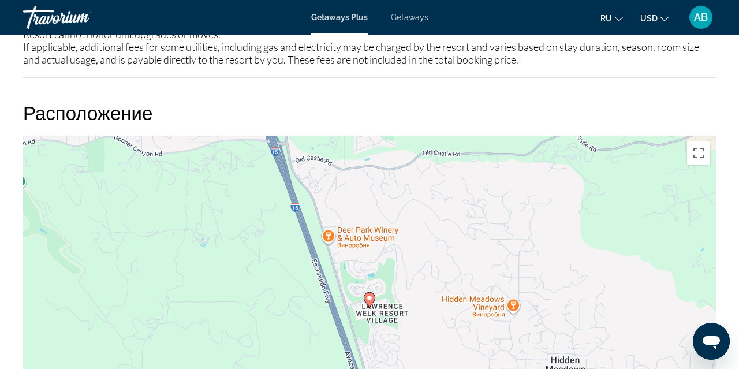
scroll to position [1929, 0]
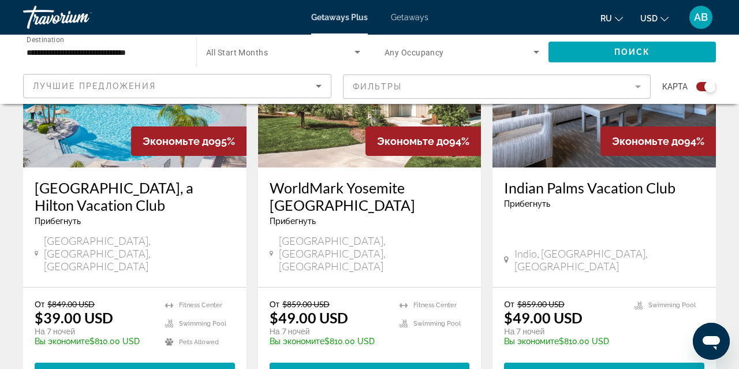
scroll to position [1870, 0]
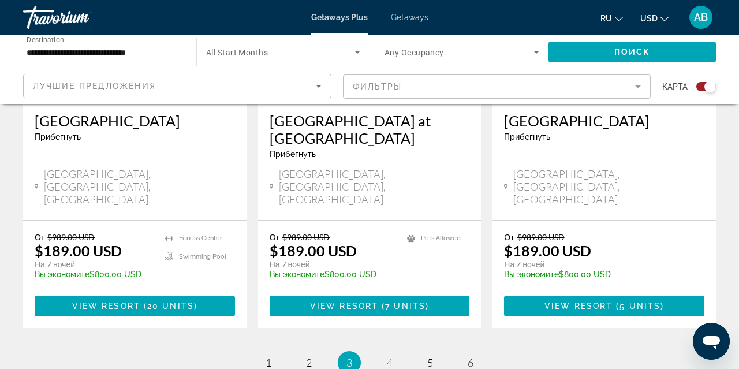
scroll to position [1962, 0]
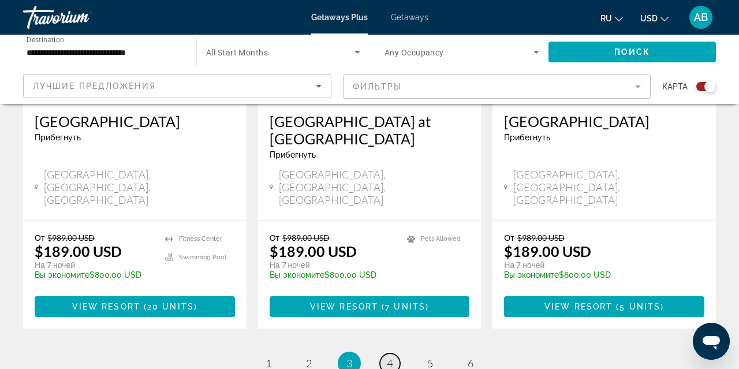
click at [389, 357] on span "4" at bounding box center [390, 363] width 6 height 13
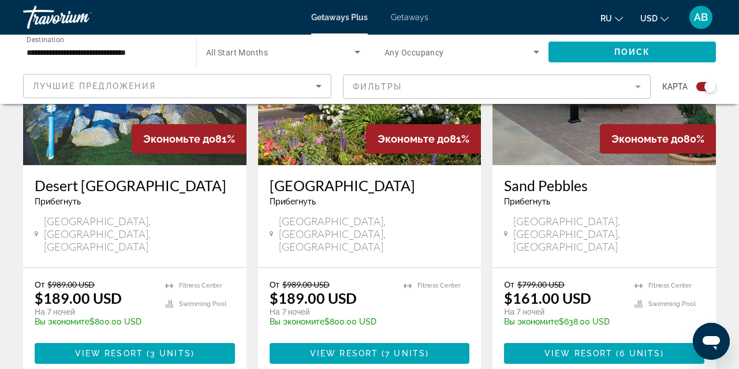
scroll to position [523, 0]
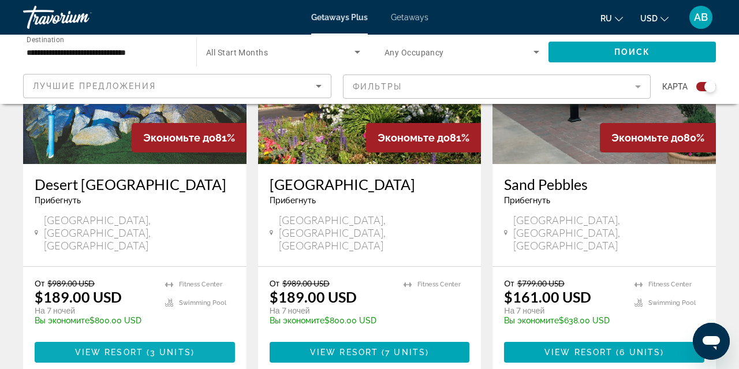
click at [126, 348] on span "View Resort" at bounding box center [109, 352] width 68 height 9
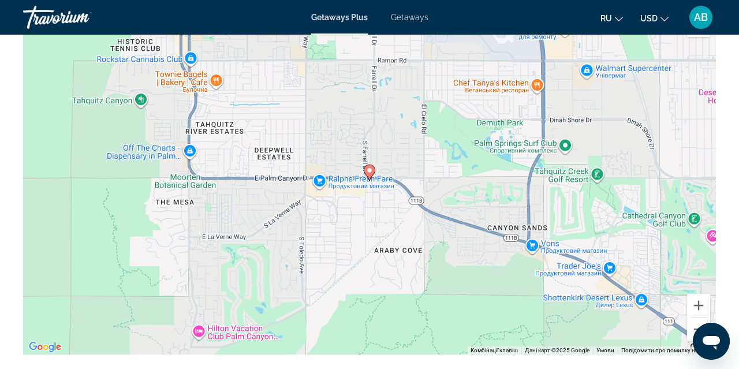
scroll to position [1657, 0]
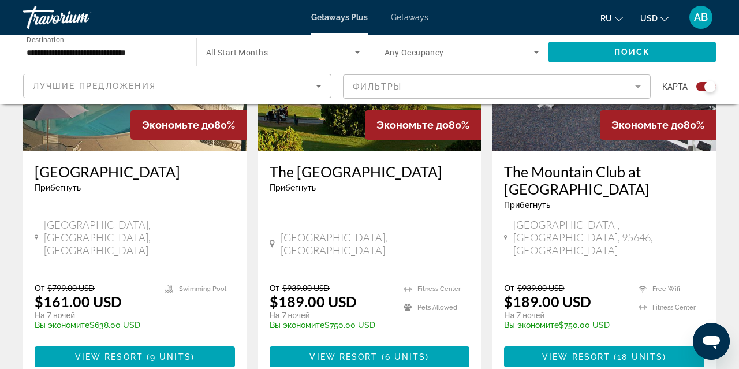
scroll to position [957, 0]
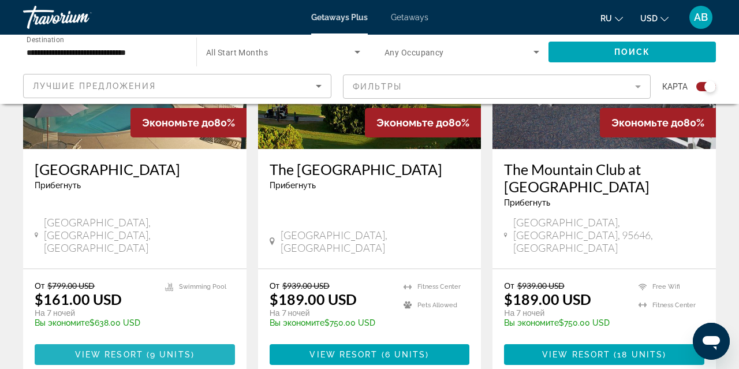
click at [185, 350] on span "9 units" at bounding box center [170, 354] width 41 height 9
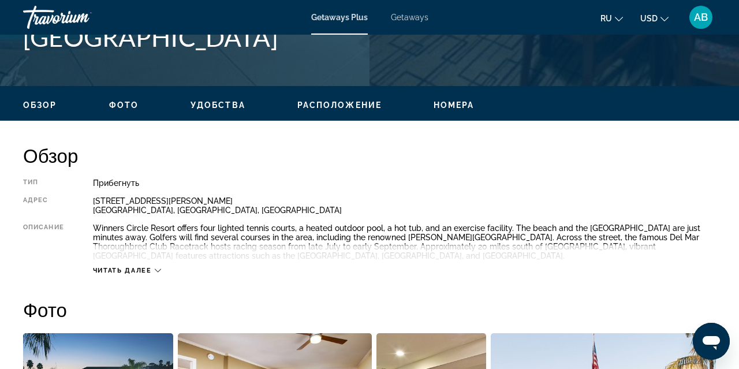
scroll to position [497, 0]
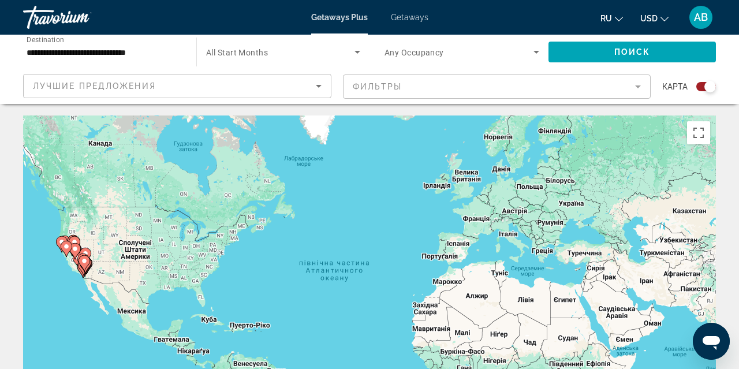
click at [404, 19] on span "Getaways" at bounding box center [410, 17] width 38 height 9
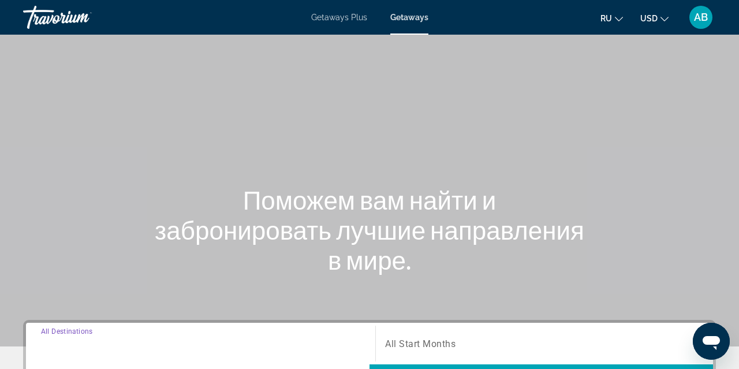
click at [191, 347] on input "Destination All Destinations" at bounding box center [200, 344] width 319 height 14
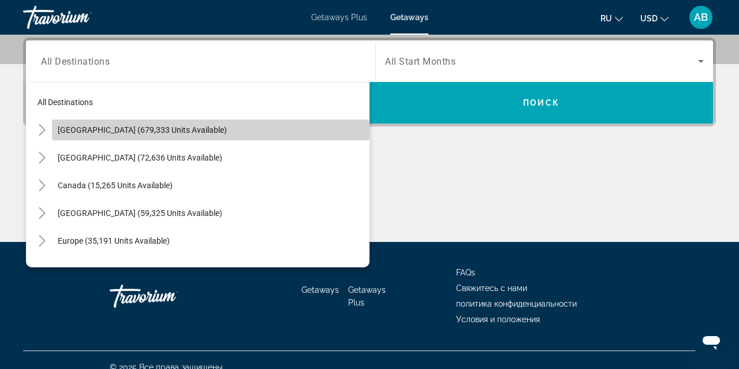
click at [179, 137] on span "Search widget" at bounding box center [211, 130] width 318 height 28
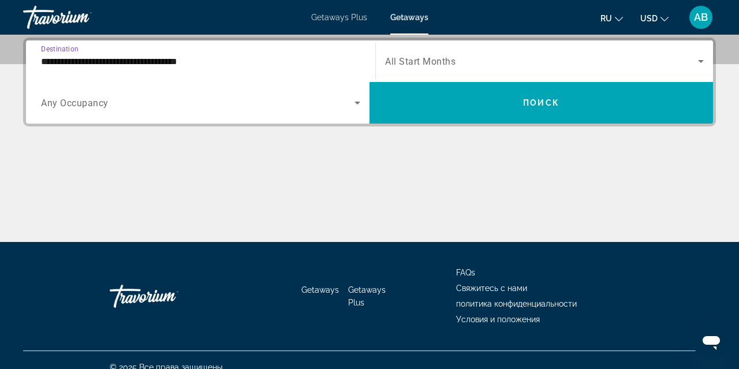
click at [175, 62] on input "**********" at bounding box center [200, 62] width 319 height 14
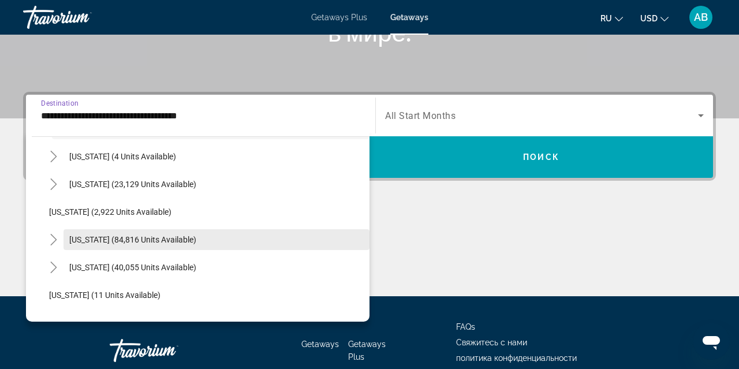
scroll to position [57, 0]
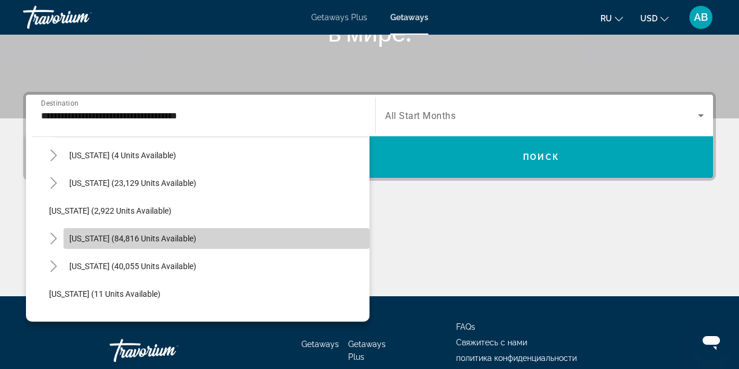
click at [137, 241] on span "[US_STATE] (84,816 units available)" at bounding box center [132, 238] width 127 height 9
type input "**********"
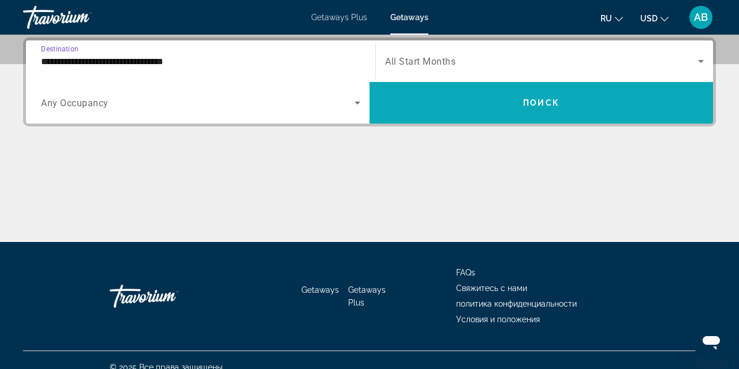
click at [417, 112] on span "Search widget" at bounding box center [542, 103] width 344 height 28
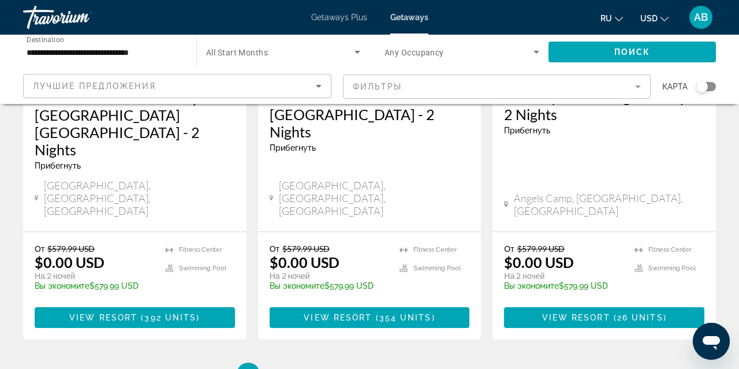
scroll to position [1598, 0]
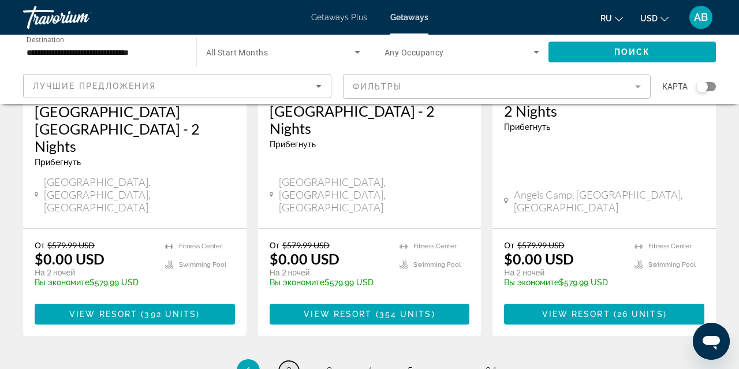
click at [292, 361] on link "page 2" at bounding box center [289, 371] width 20 height 20
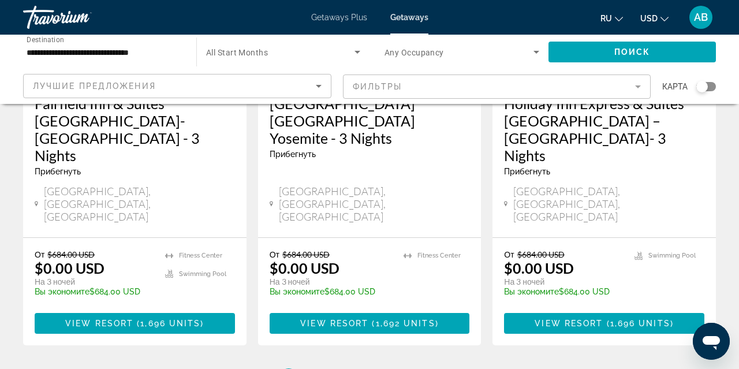
scroll to position [1605, 0]
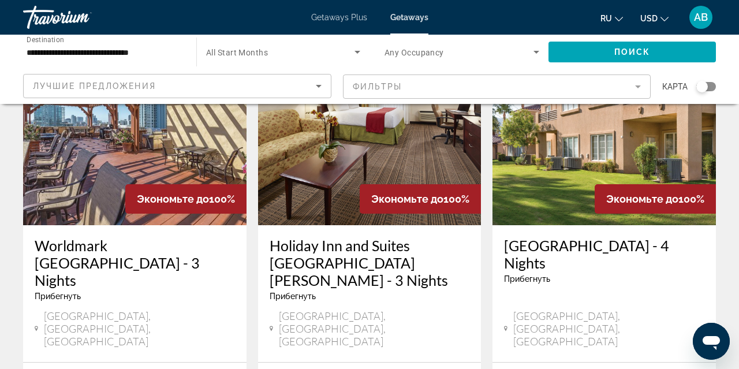
scroll to position [1449, 0]
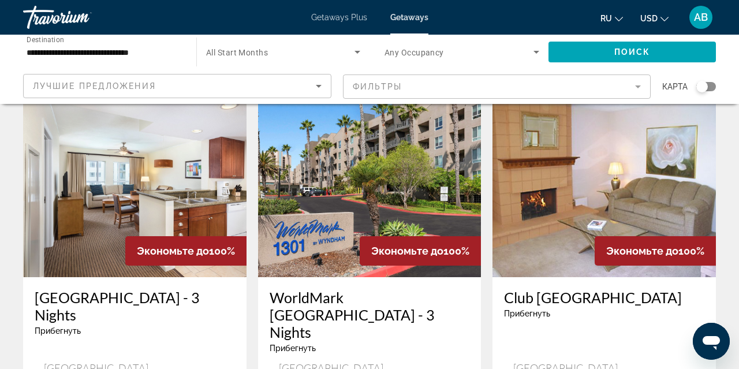
scroll to position [1432, 0]
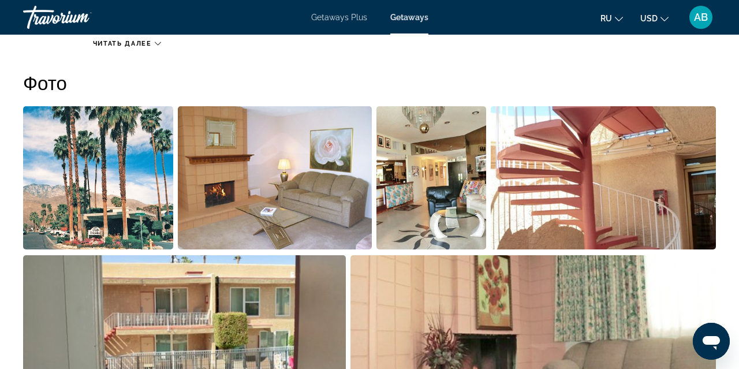
scroll to position [731, 0]
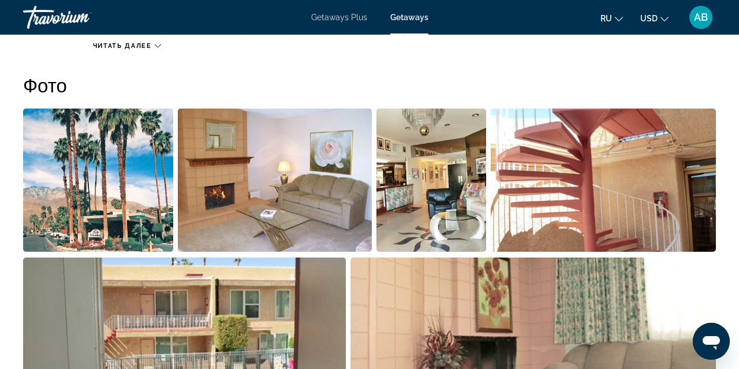
click at [148, 219] on img "Open full-screen image slider" at bounding box center [98, 180] width 150 height 143
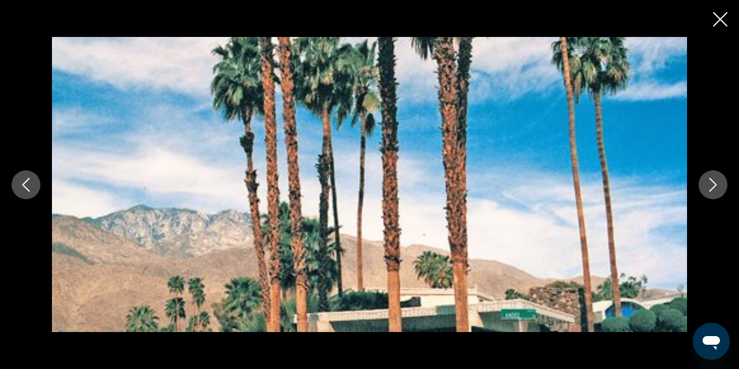
click at [714, 181] on icon "Next image" at bounding box center [713, 185] width 14 height 14
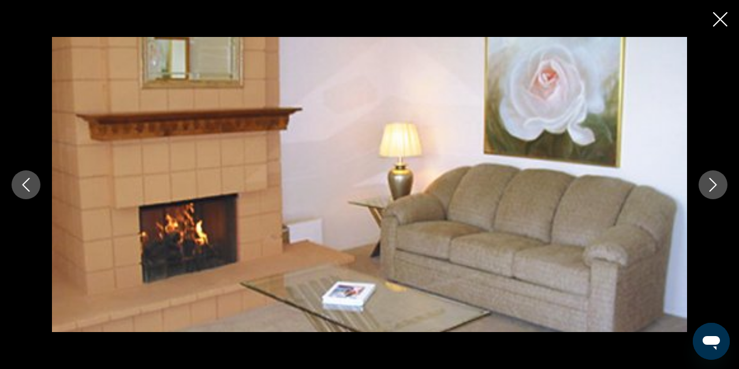
click at [714, 180] on icon "Next image" at bounding box center [713, 185] width 14 height 14
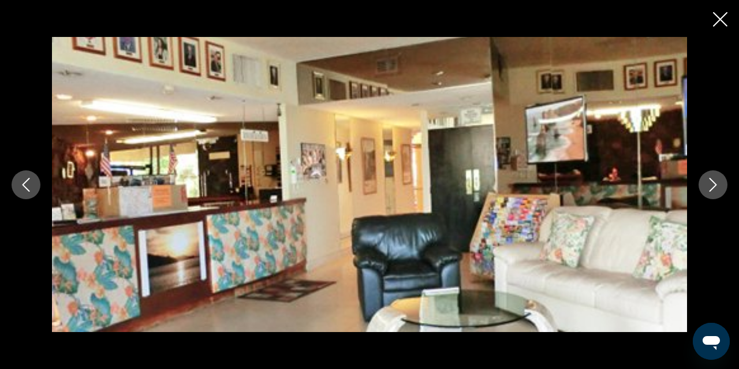
click at [714, 180] on icon "Next image" at bounding box center [713, 185] width 14 height 14
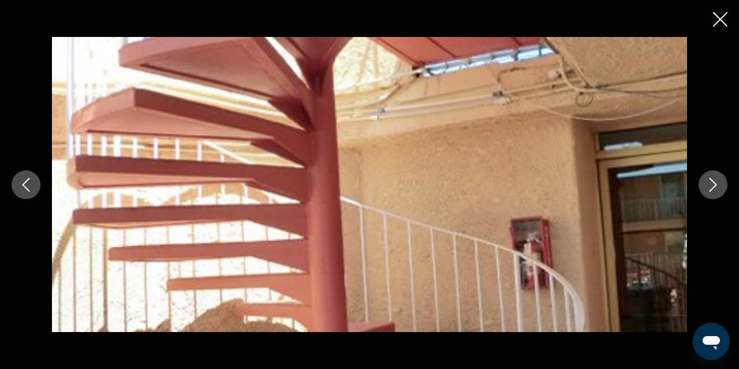
click at [714, 180] on icon "Next image" at bounding box center [713, 185] width 14 height 14
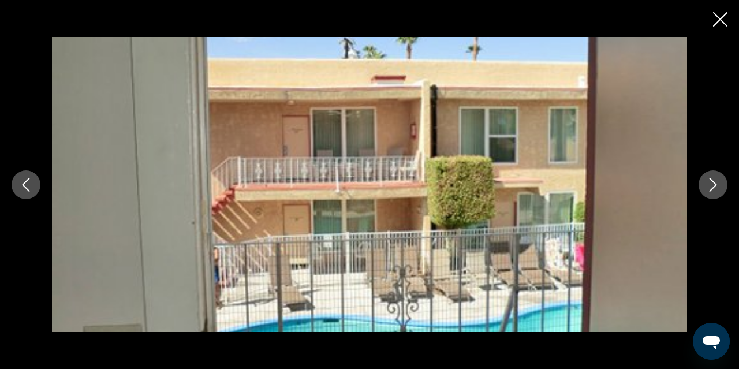
click at [714, 180] on icon "Next image" at bounding box center [713, 185] width 14 height 14
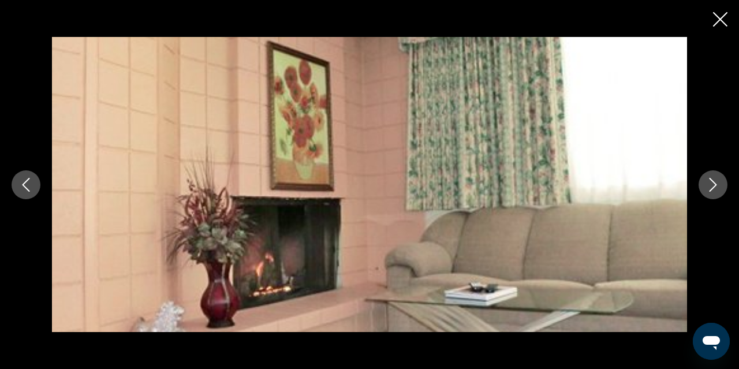
click at [714, 180] on icon "Next image" at bounding box center [713, 185] width 14 height 14
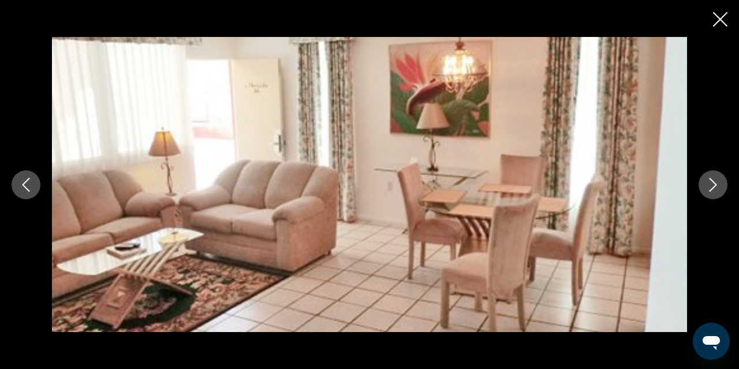
click at [714, 180] on icon "Next image" at bounding box center [713, 185] width 14 height 14
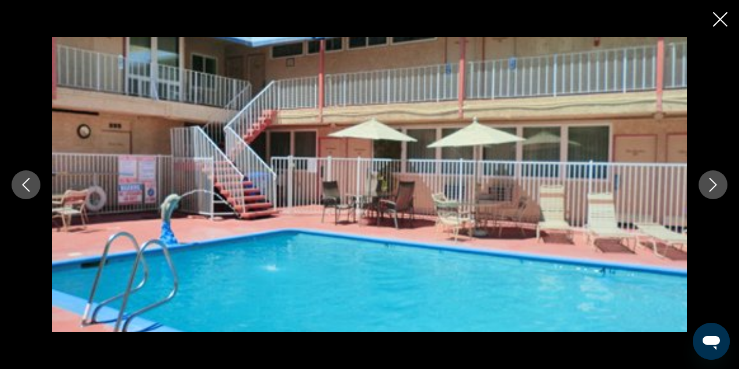
click at [714, 180] on icon "Next image" at bounding box center [713, 185] width 14 height 14
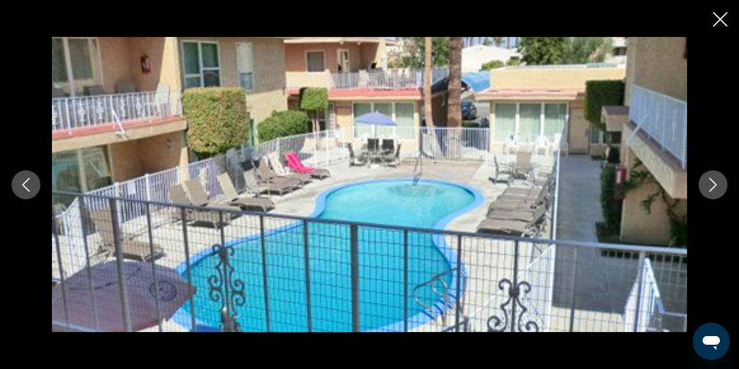
click at [714, 180] on icon "Next image" at bounding box center [713, 185] width 14 height 14
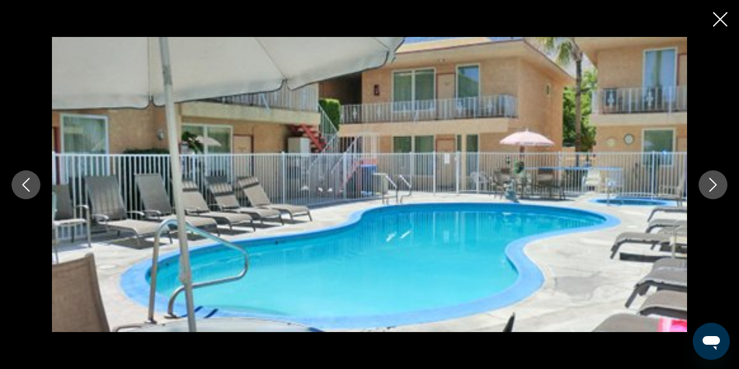
click at [714, 180] on icon "Next image" at bounding box center [713, 185] width 14 height 14
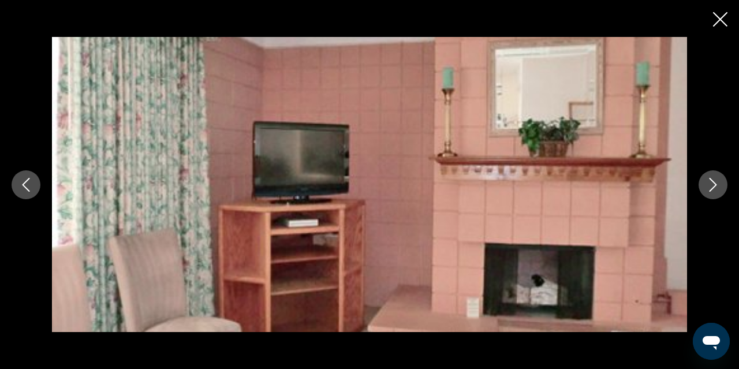
click at [714, 180] on icon "Next image" at bounding box center [713, 185] width 14 height 14
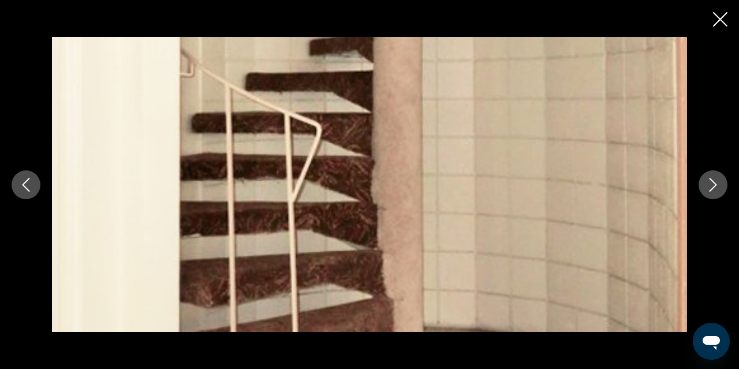
click at [714, 180] on icon "Next image" at bounding box center [713, 185] width 14 height 14
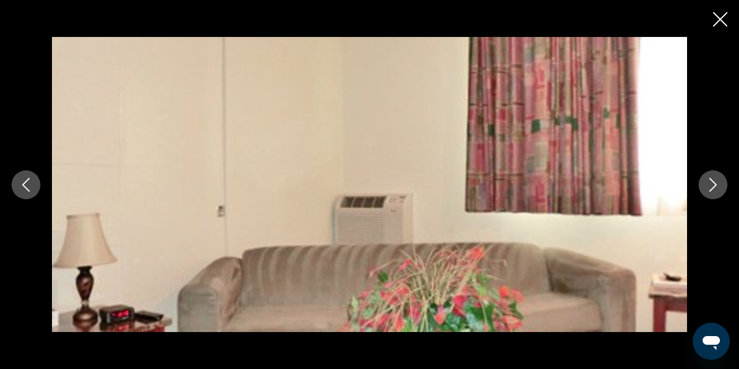
click at [714, 180] on icon "Next image" at bounding box center [713, 185] width 14 height 14
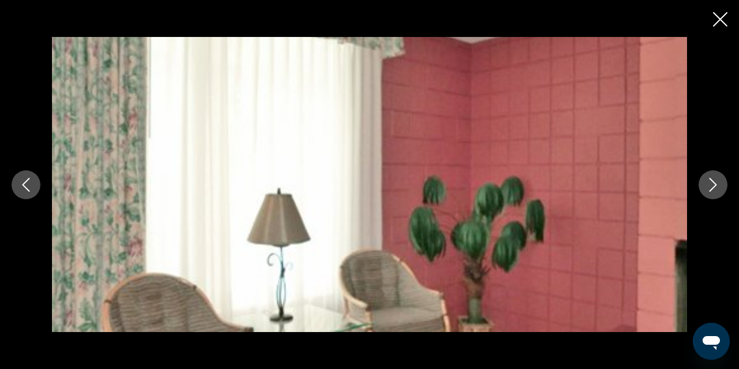
click at [714, 180] on icon "Next image" at bounding box center [713, 185] width 14 height 14
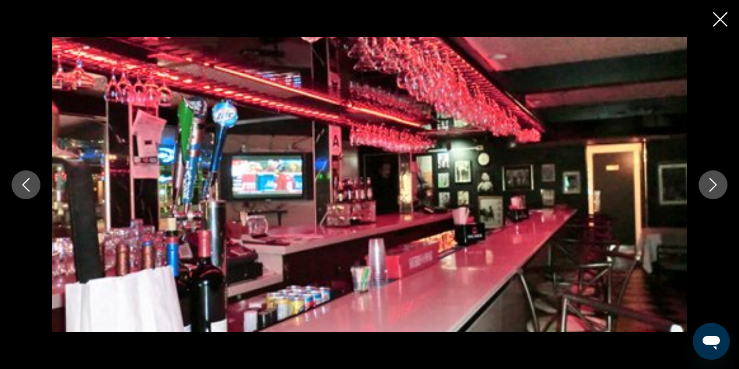
click at [714, 180] on icon "Next image" at bounding box center [713, 185] width 14 height 14
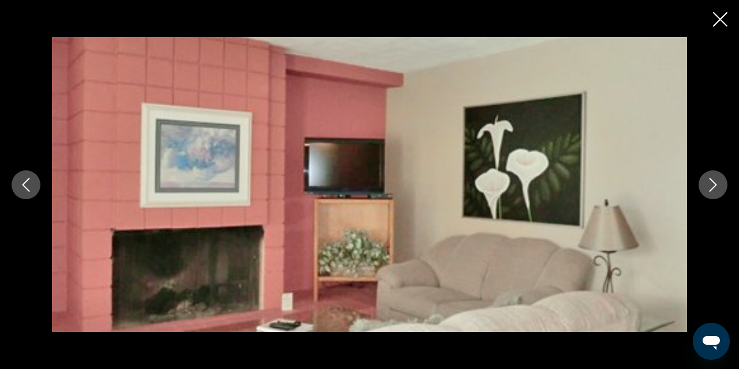
click at [714, 180] on icon "Next image" at bounding box center [713, 185] width 14 height 14
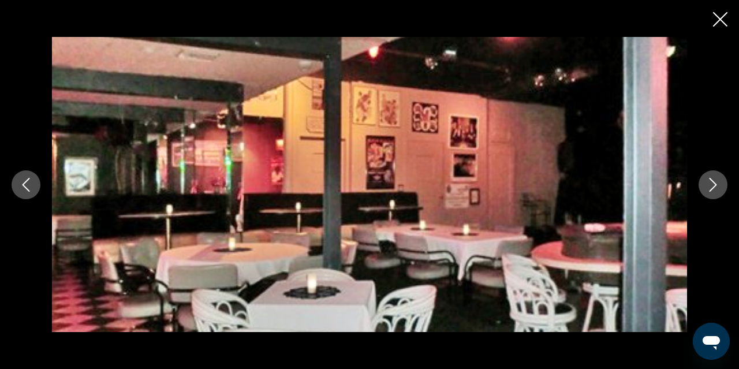
click at [714, 180] on icon "Next image" at bounding box center [713, 185] width 14 height 14
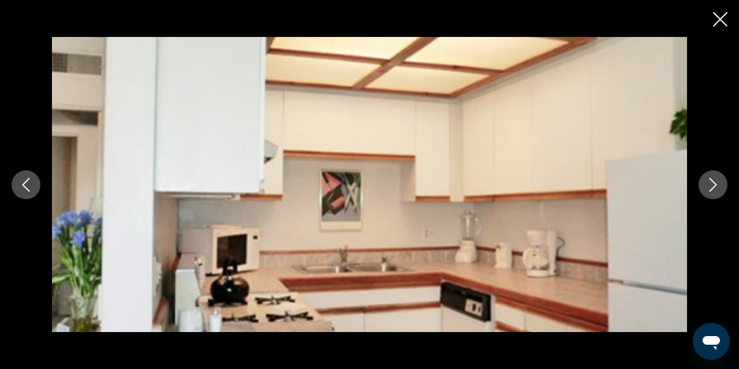
click at [714, 180] on icon "Next image" at bounding box center [713, 185] width 14 height 14
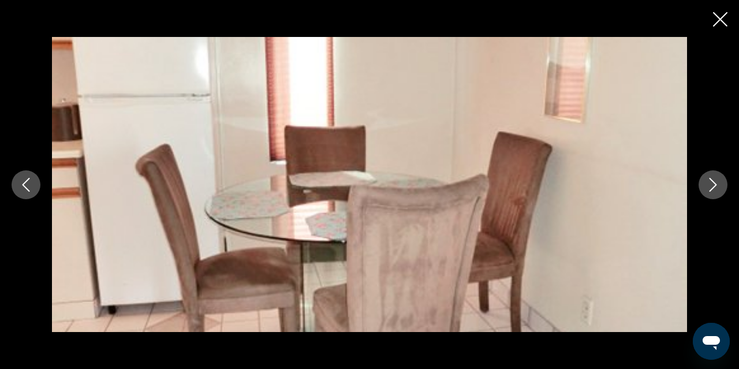
click at [714, 180] on icon "Next image" at bounding box center [713, 185] width 14 height 14
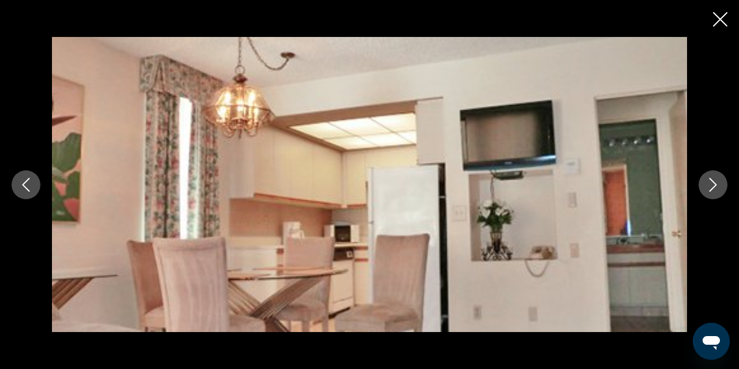
click at [714, 180] on icon "Next image" at bounding box center [713, 185] width 14 height 14
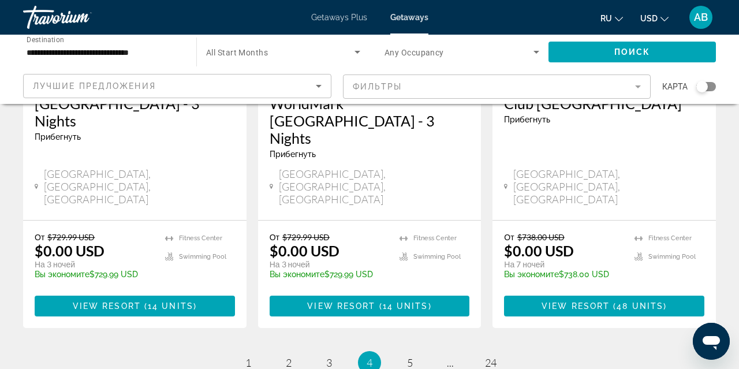
scroll to position [1621, 0]
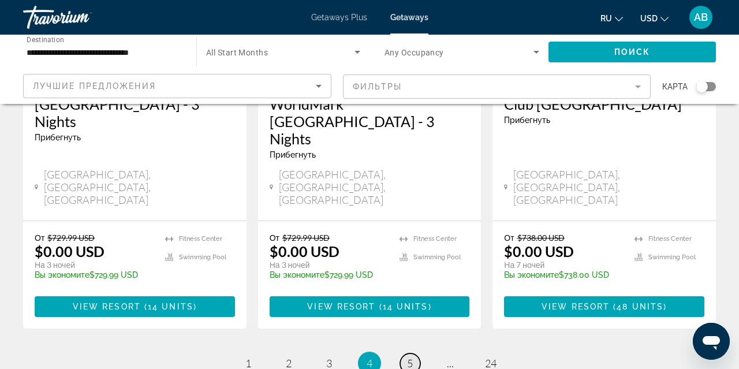
click at [411, 357] on span "5" at bounding box center [410, 363] width 6 height 13
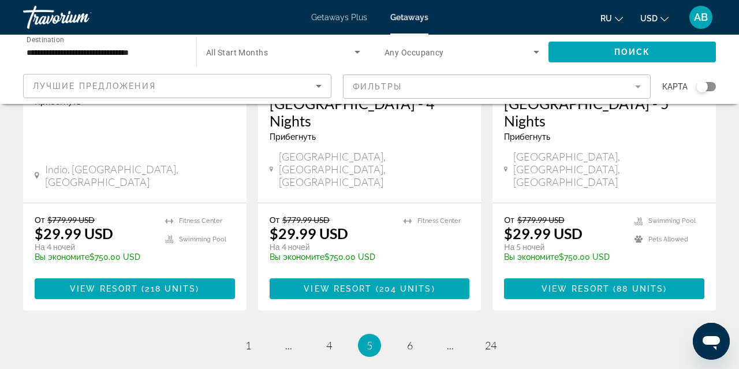
scroll to position [1605, 0]
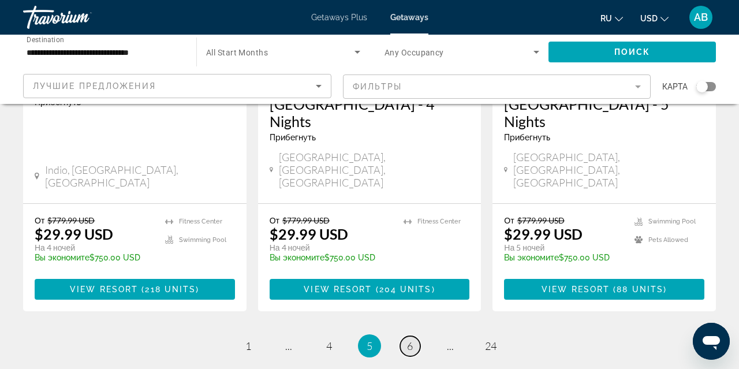
click at [413, 340] on span "6" at bounding box center [410, 346] width 6 height 13
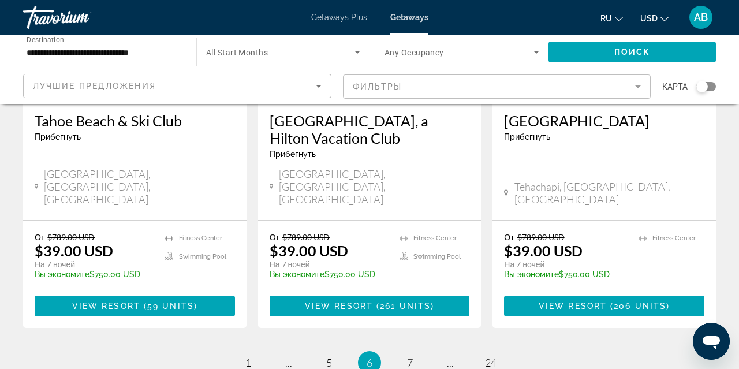
scroll to position [1536, 0]
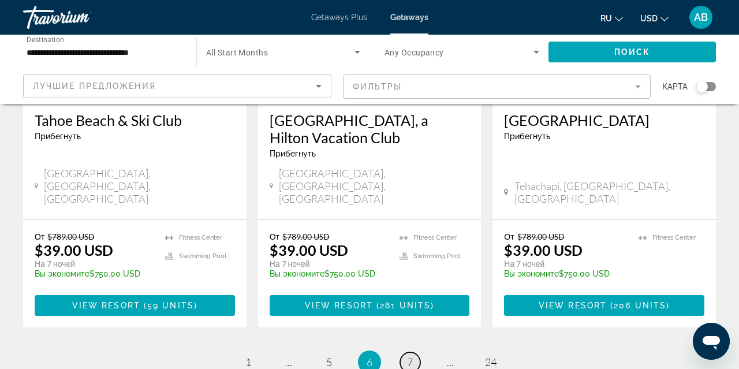
click at [410, 356] on span "7" at bounding box center [410, 362] width 6 height 13
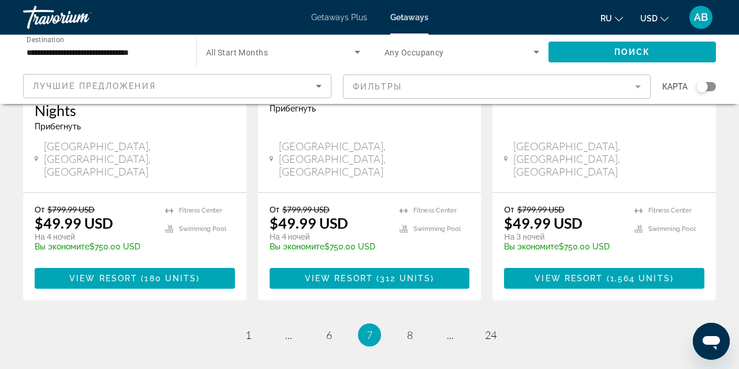
scroll to position [1602, 0]
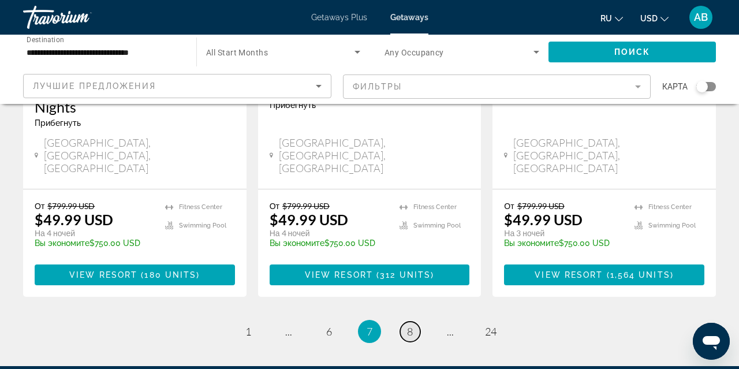
click at [408, 325] on span "8" at bounding box center [410, 331] width 6 height 13
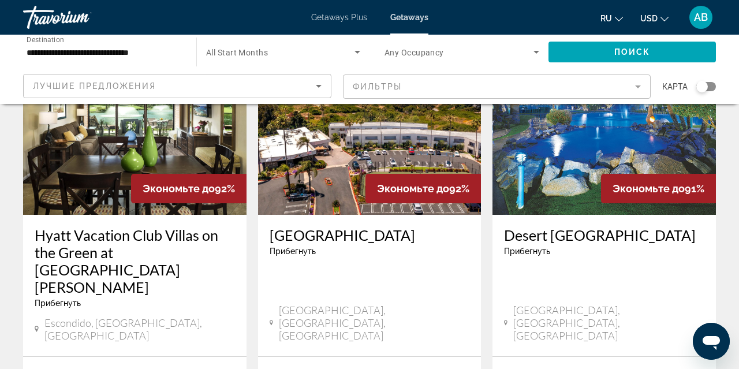
scroll to position [1440, 0]
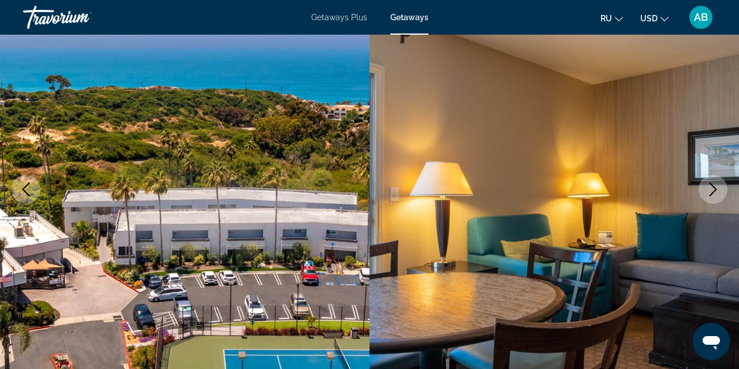
scroll to position [108, 0]
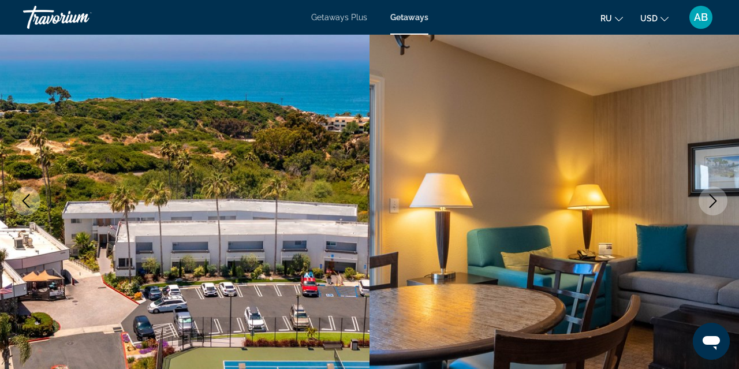
click at [713, 204] on icon "Next image" at bounding box center [714, 201] width 8 height 14
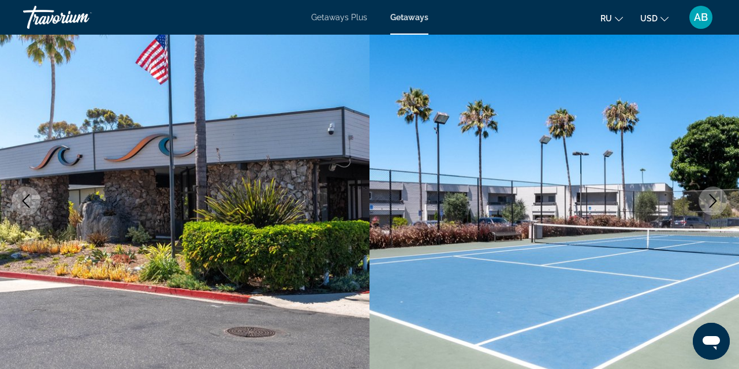
click at [713, 204] on icon "Next image" at bounding box center [714, 201] width 8 height 14
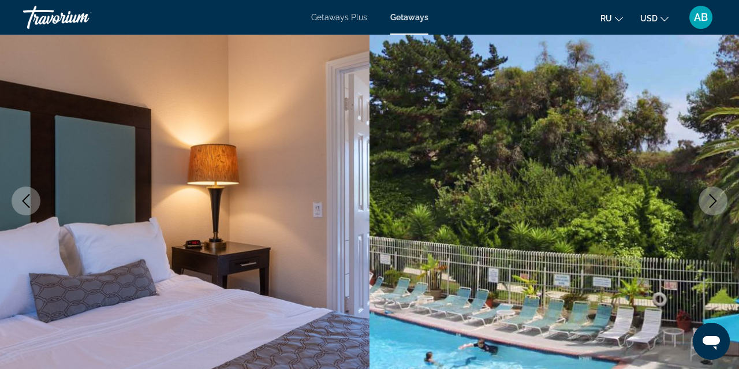
click at [713, 204] on icon "Next image" at bounding box center [714, 201] width 8 height 14
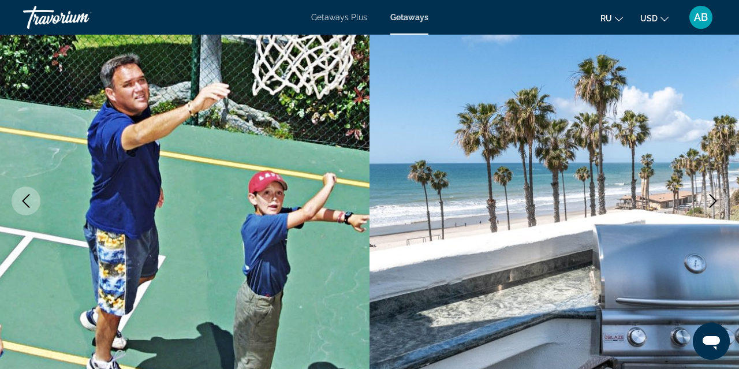
click at [713, 204] on icon "Next image" at bounding box center [714, 201] width 8 height 14
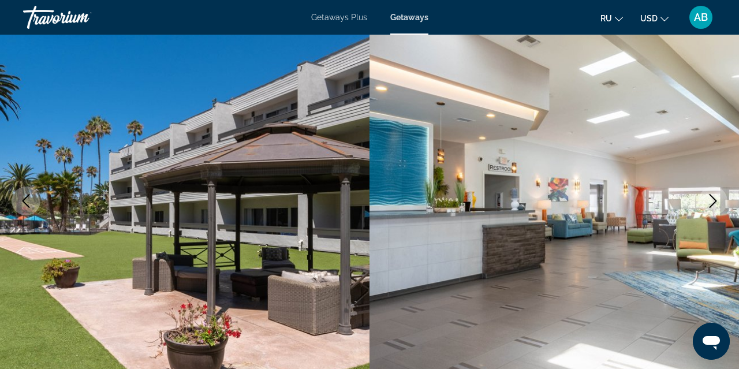
click at [713, 204] on icon "Next image" at bounding box center [714, 201] width 8 height 14
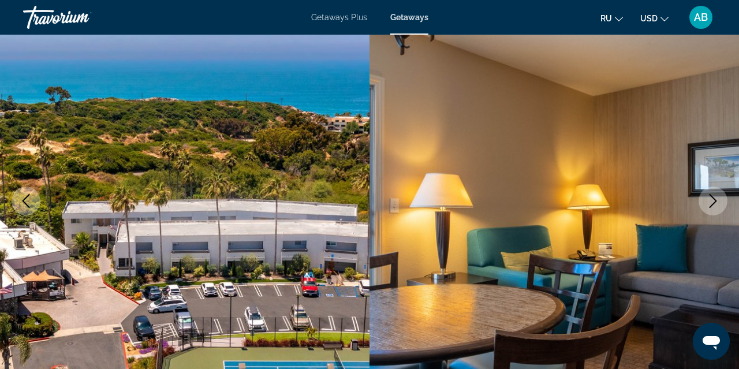
click at [713, 204] on icon "Next image" at bounding box center [714, 201] width 8 height 14
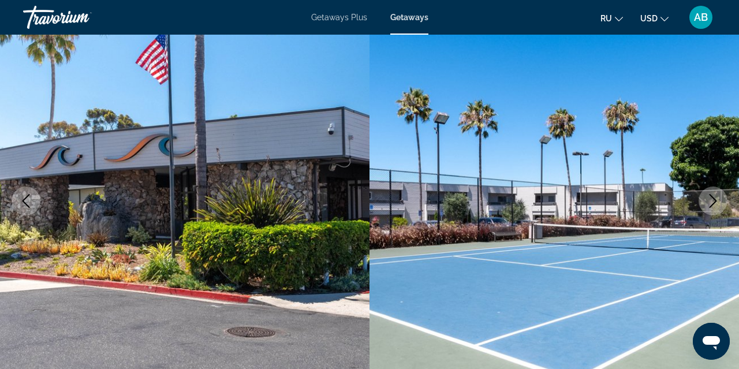
click at [713, 204] on icon "Next image" at bounding box center [714, 201] width 8 height 14
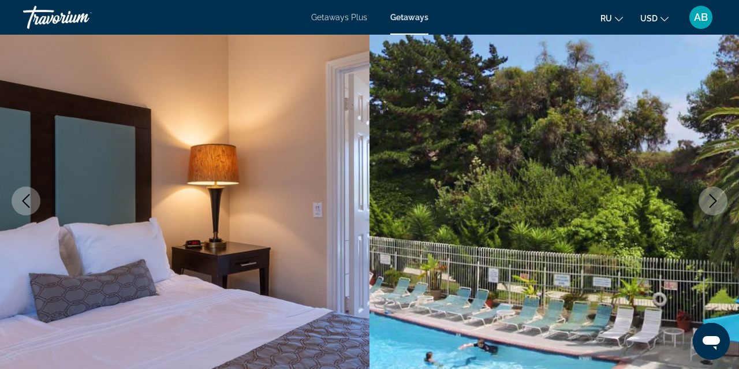
click at [713, 204] on icon "Next image" at bounding box center [714, 201] width 8 height 14
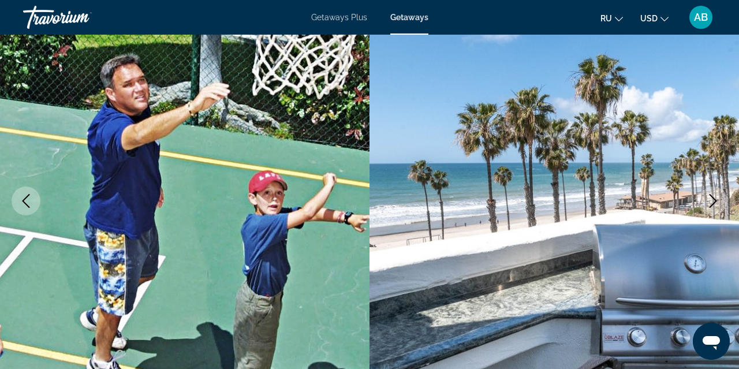
click at [713, 204] on icon "Next image" at bounding box center [714, 201] width 8 height 14
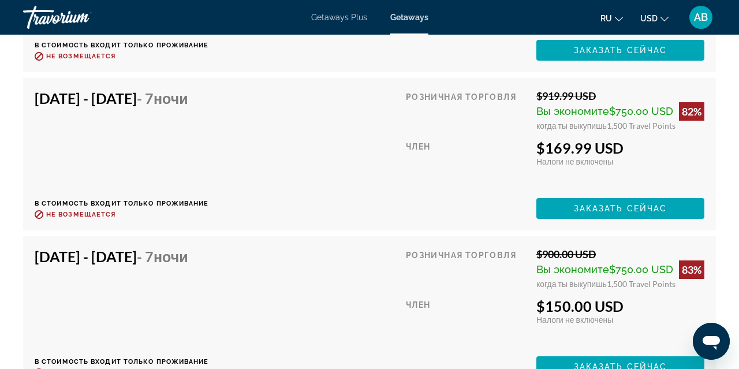
scroll to position [4118, 0]
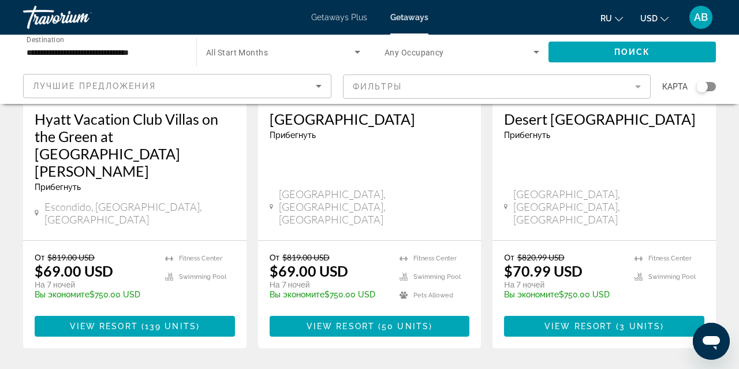
scroll to position [1555, 0]
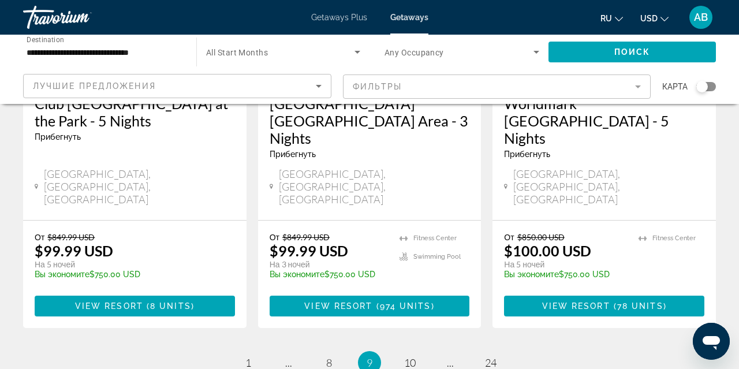
scroll to position [1604, 0]
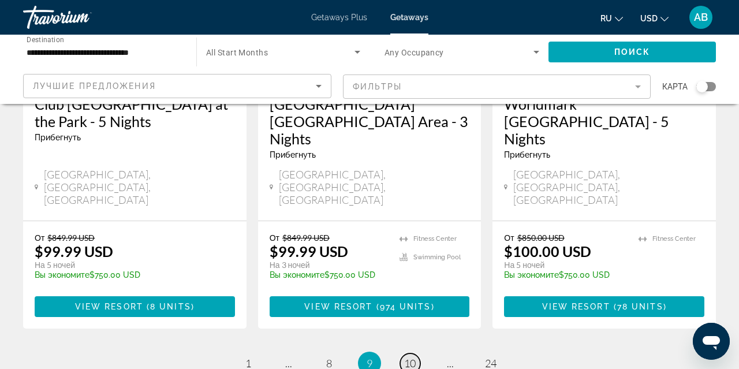
click at [414, 357] on span "10" at bounding box center [410, 363] width 12 height 13
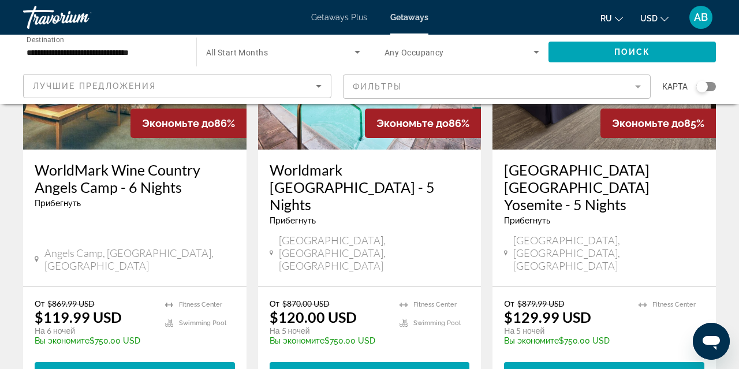
scroll to position [1557, 0]
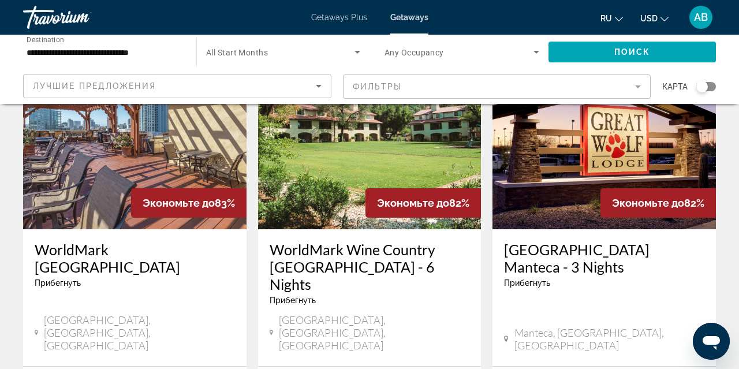
scroll to position [594, 0]
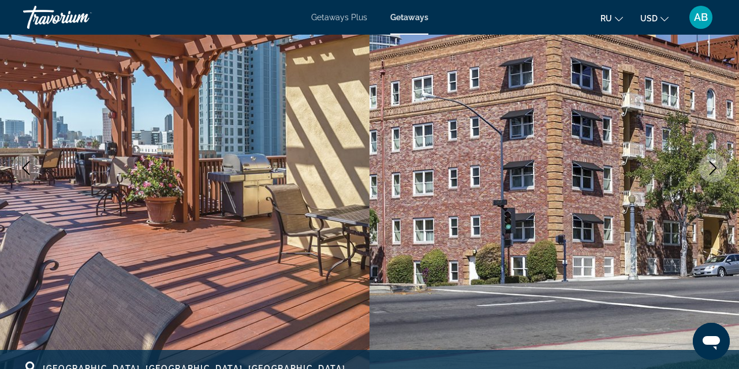
scroll to position [142, 0]
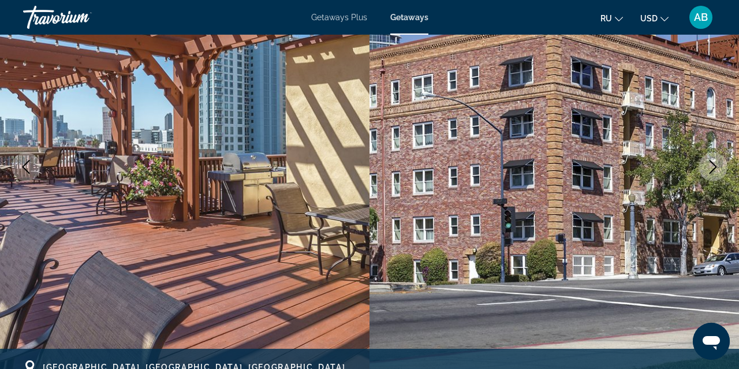
click at [711, 165] on icon "Next image" at bounding box center [713, 167] width 14 height 14
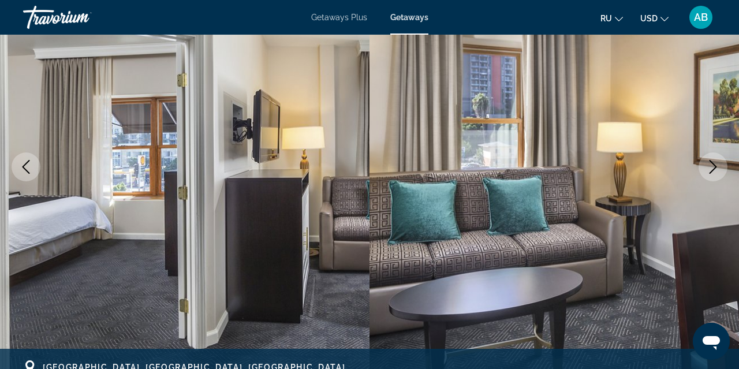
click at [718, 164] on icon "Next image" at bounding box center [713, 167] width 14 height 14
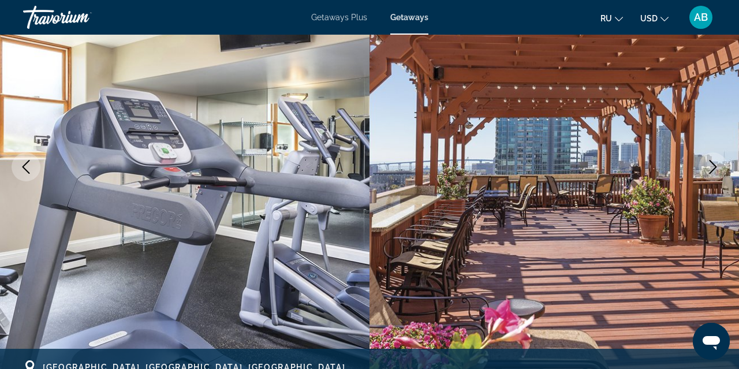
click at [718, 164] on icon "Next image" at bounding box center [713, 167] width 14 height 14
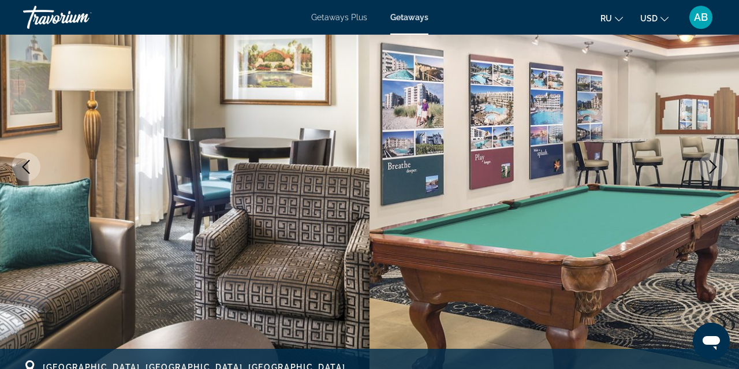
click at [718, 164] on icon "Next image" at bounding box center [713, 167] width 14 height 14
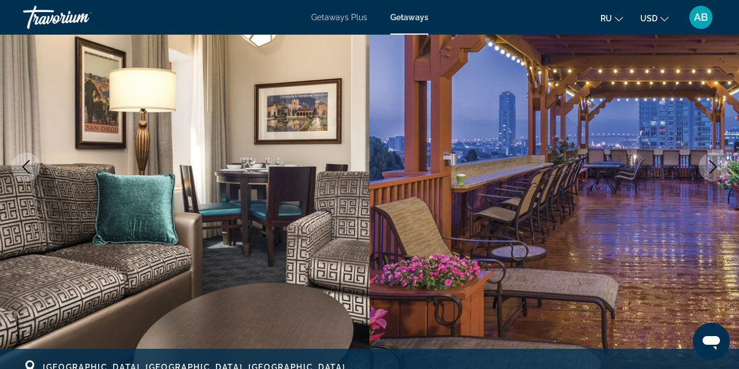
click at [718, 164] on icon "Next image" at bounding box center [713, 167] width 14 height 14
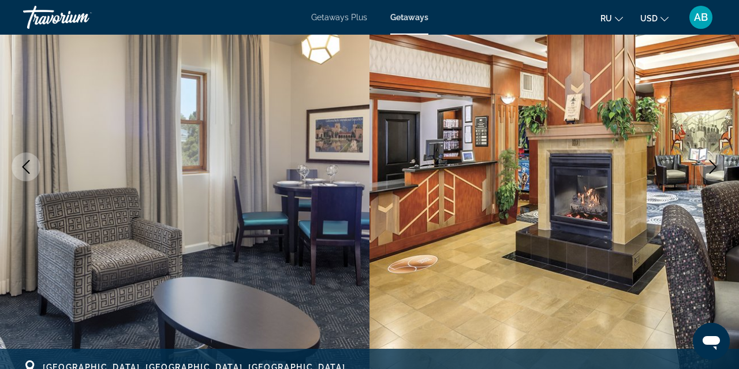
click at [718, 164] on icon "Next image" at bounding box center [713, 167] width 14 height 14
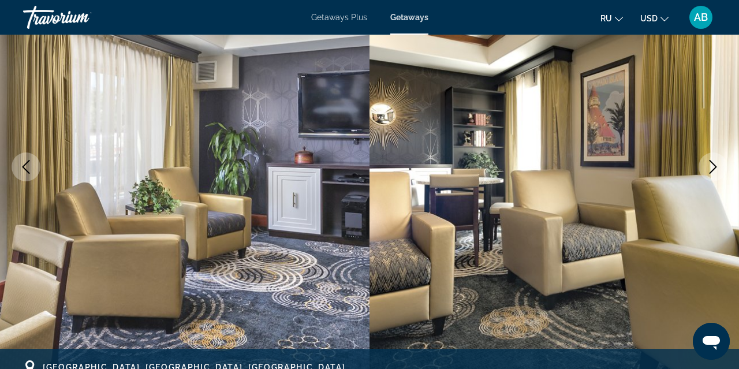
click at [718, 164] on icon "Next image" at bounding box center [713, 167] width 14 height 14
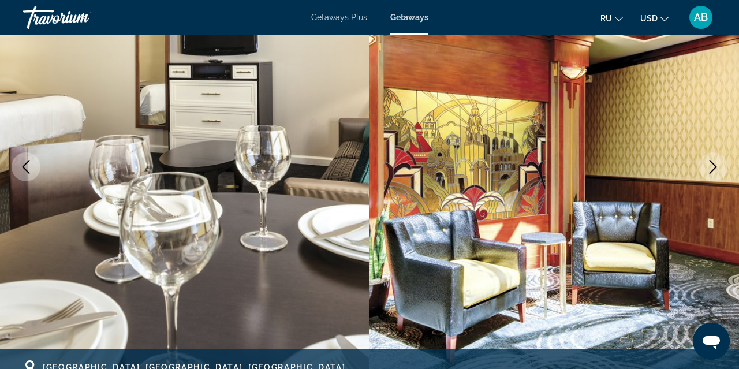
click at [718, 164] on icon "Next image" at bounding box center [713, 167] width 14 height 14
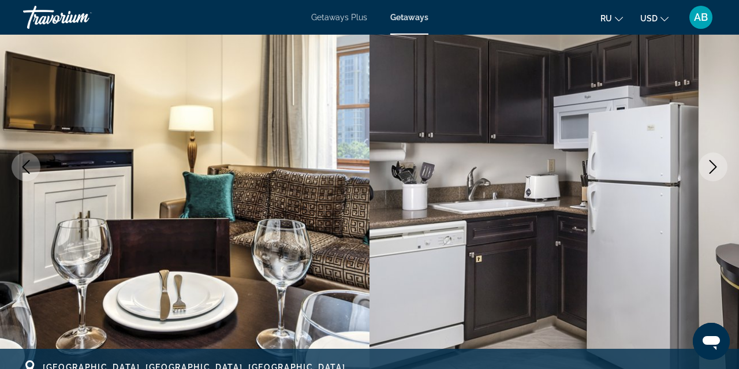
click at [718, 164] on icon "Next image" at bounding box center [713, 167] width 14 height 14
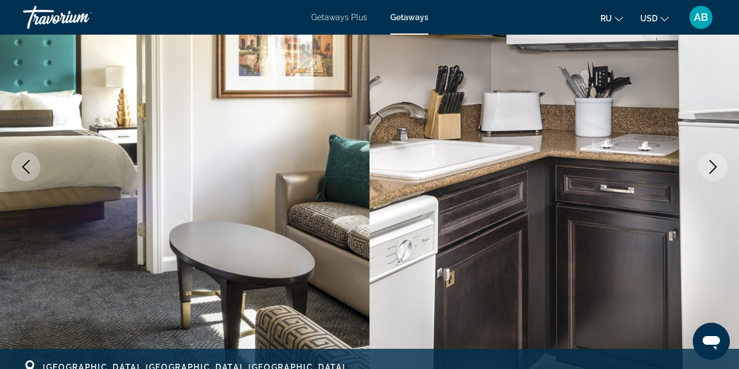
click at [718, 164] on icon "Next image" at bounding box center [713, 167] width 14 height 14
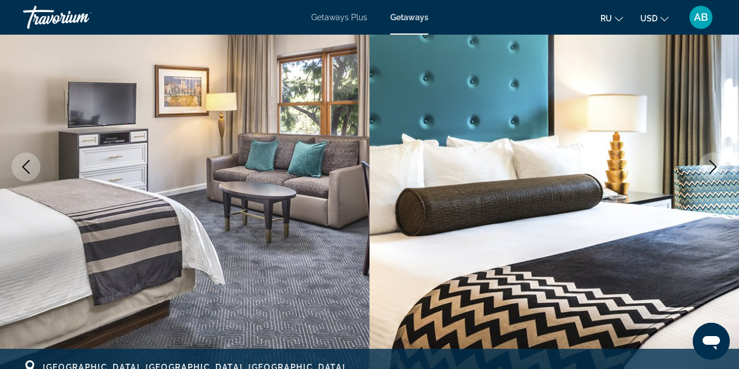
click at [718, 164] on icon "Next image" at bounding box center [713, 167] width 14 height 14
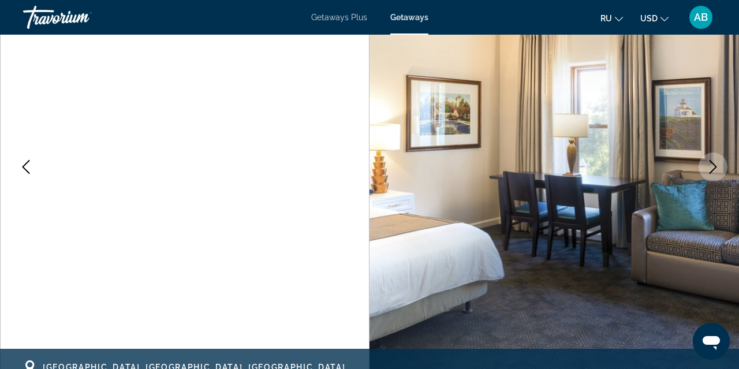
click at [718, 164] on icon "Next image" at bounding box center [713, 167] width 14 height 14
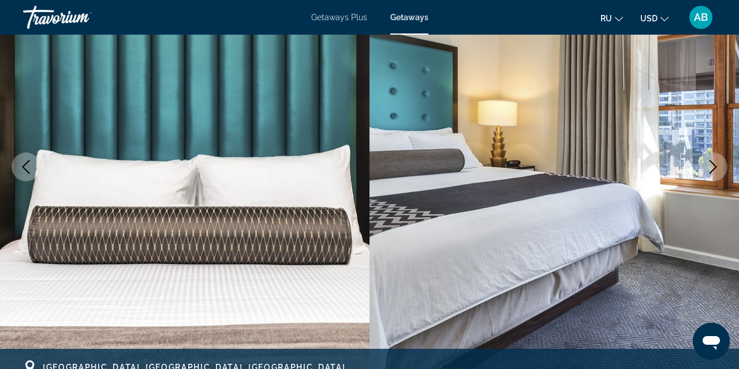
click at [718, 164] on icon "Next image" at bounding box center [713, 167] width 14 height 14
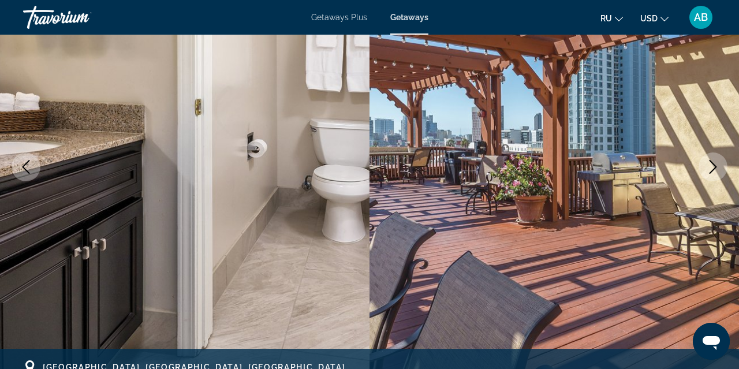
click at [718, 164] on icon "Next image" at bounding box center [713, 167] width 14 height 14
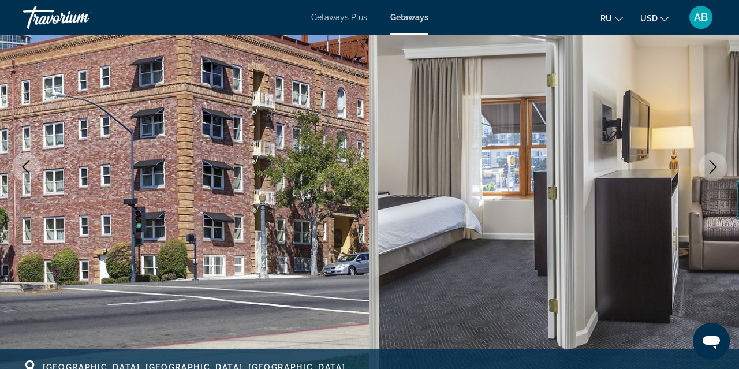
click at [718, 165] on icon "Next image" at bounding box center [713, 167] width 14 height 14
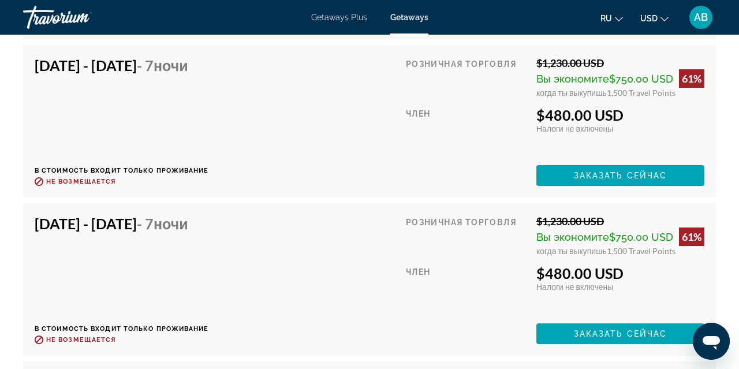
scroll to position [8517, 0]
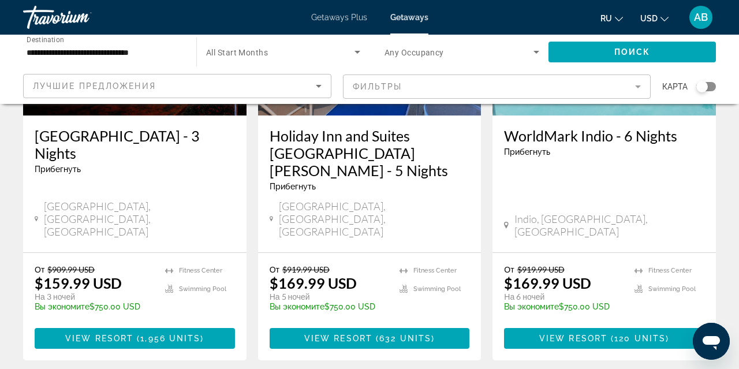
scroll to position [1573, 0]
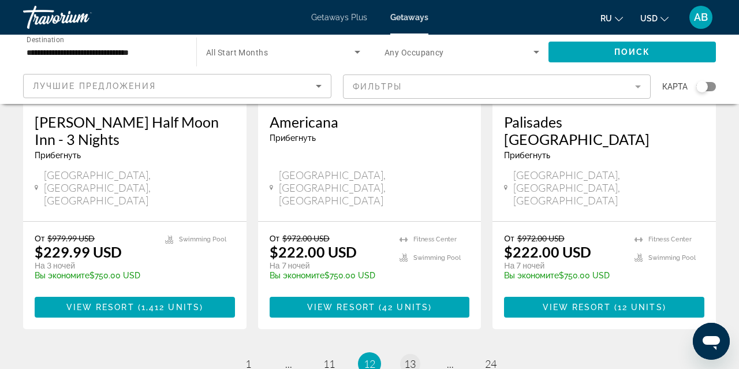
scroll to position [1587, 0]
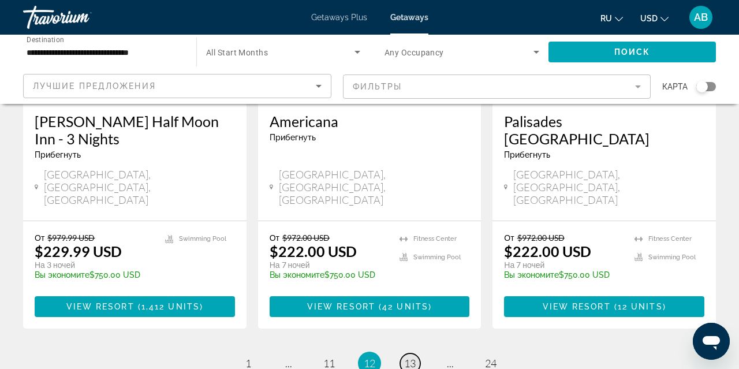
click at [410, 357] on span "13" at bounding box center [410, 363] width 12 height 13
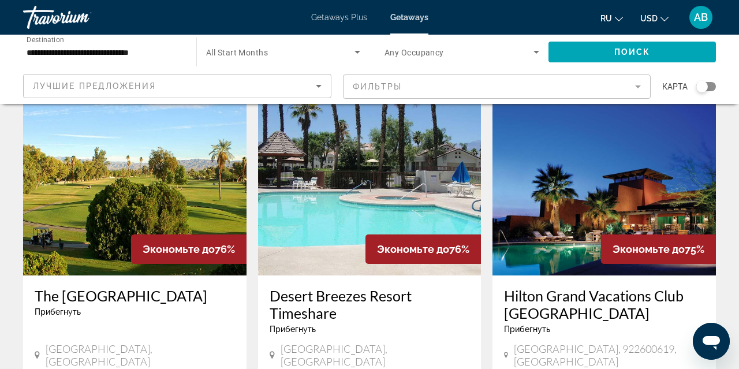
scroll to position [1400, 0]
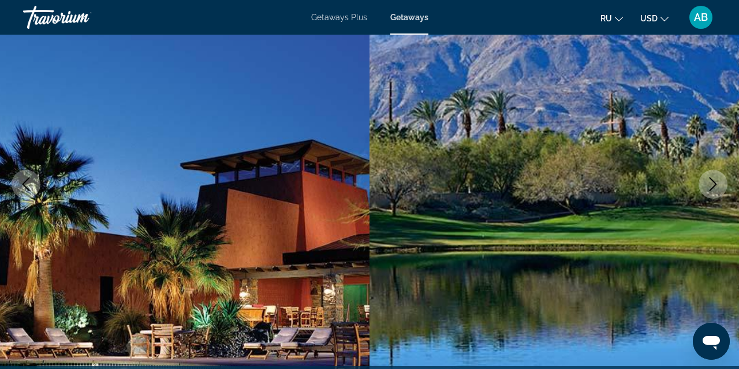
scroll to position [123, 0]
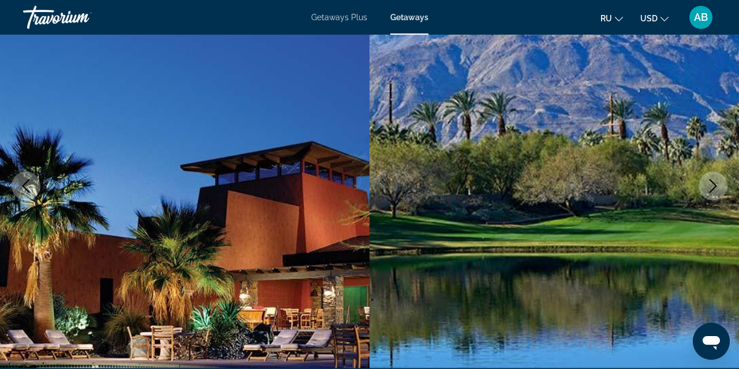
click at [713, 183] on icon "Next image" at bounding box center [714, 186] width 8 height 14
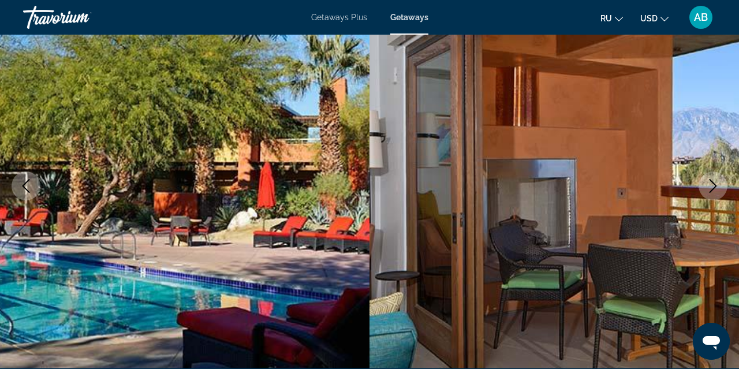
click at [714, 184] on icon "Next image" at bounding box center [714, 186] width 8 height 14
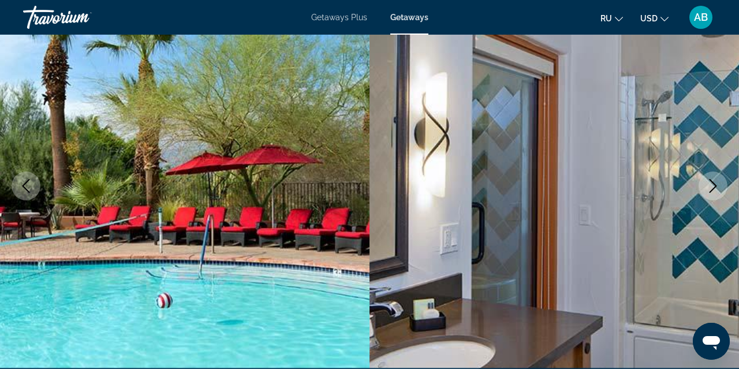
click at [714, 184] on icon "Next image" at bounding box center [714, 186] width 8 height 14
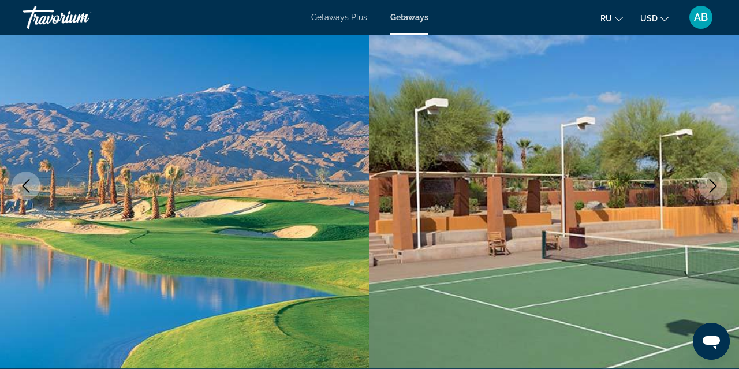
click at [715, 184] on icon "Next image" at bounding box center [714, 186] width 8 height 14
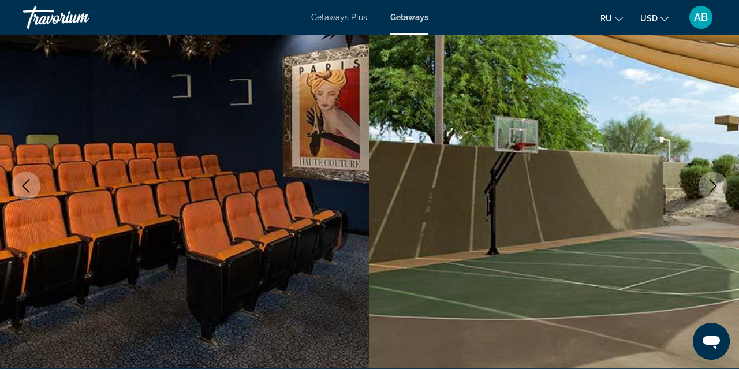
click at [715, 184] on icon "Next image" at bounding box center [714, 186] width 8 height 14
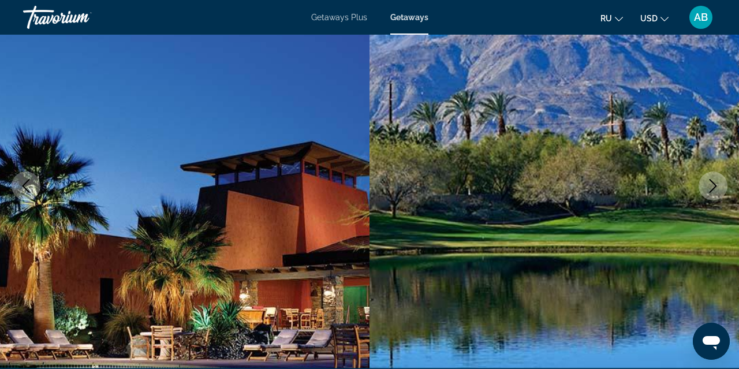
click at [715, 184] on icon "Next image" at bounding box center [714, 186] width 8 height 14
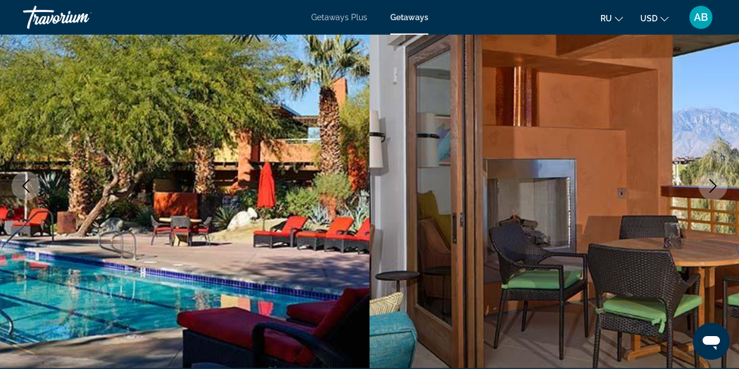
click at [715, 184] on icon "Next image" at bounding box center [714, 186] width 8 height 14
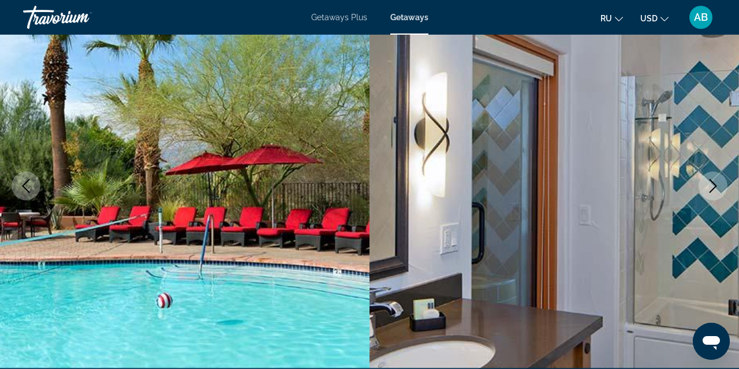
click at [715, 184] on icon "Next image" at bounding box center [714, 186] width 8 height 14
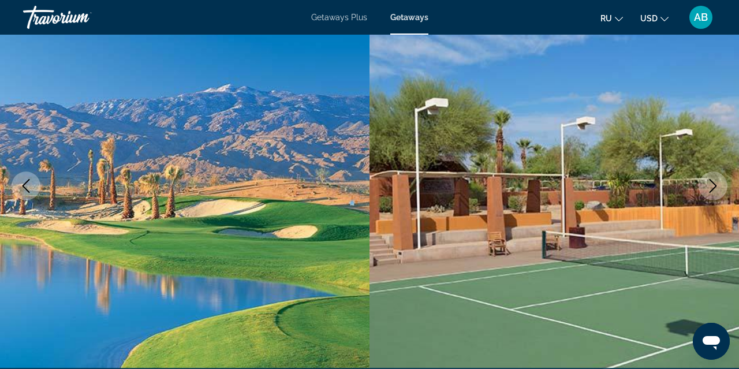
click at [715, 184] on icon "Next image" at bounding box center [714, 186] width 8 height 14
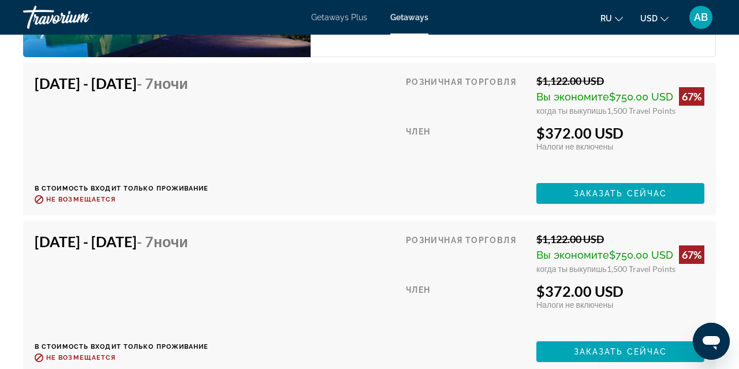
scroll to position [4126, 0]
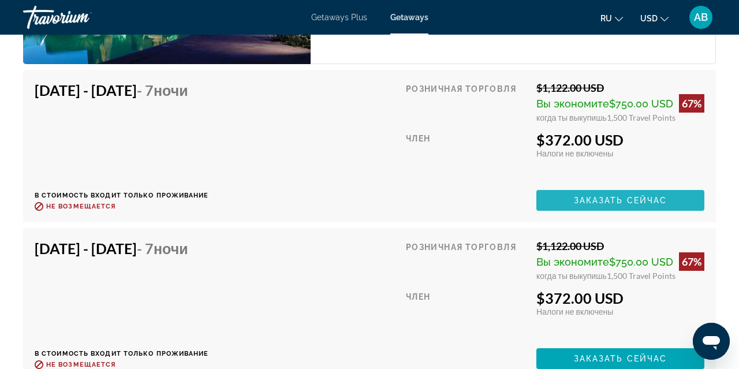
click at [584, 200] on span "Заказать сейчас" at bounding box center [621, 200] width 94 height 9
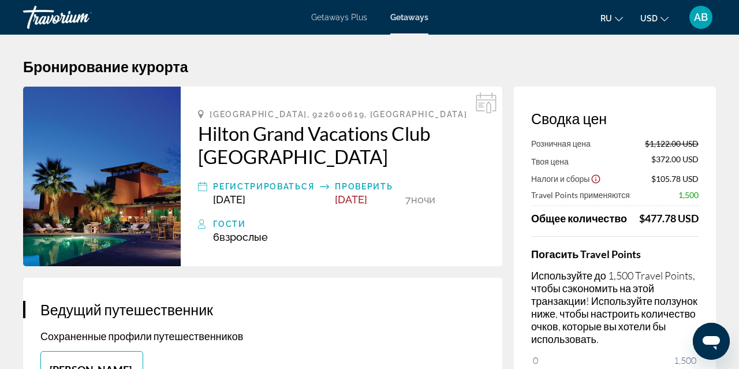
click at [139, 204] on img "Main content" at bounding box center [102, 177] width 158 height 180
click at [139, 177] on img "Main content" at bounding box center [102, 177] width 158 height 180
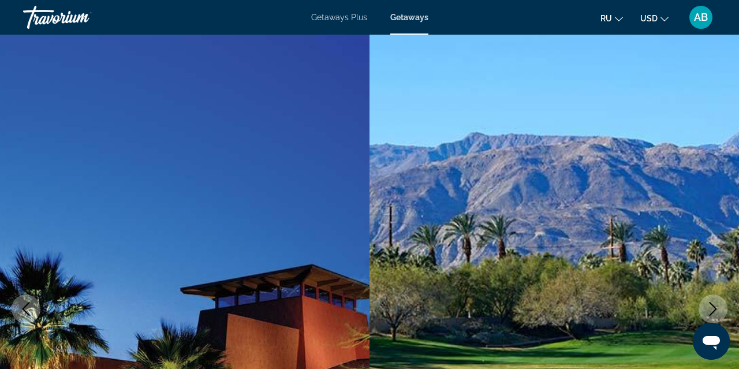
click at [712, 303] on icon "Next image" at bounding box center [714, 309] width 8 height 14
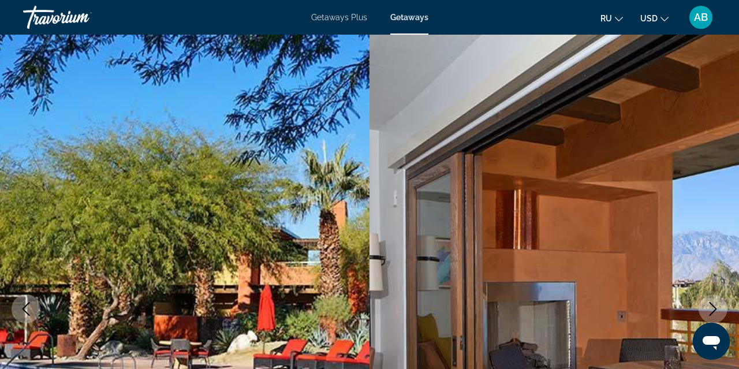
click at [711, 307] on icon "Next image" at bounding box center [713, 309] width 14 height 14
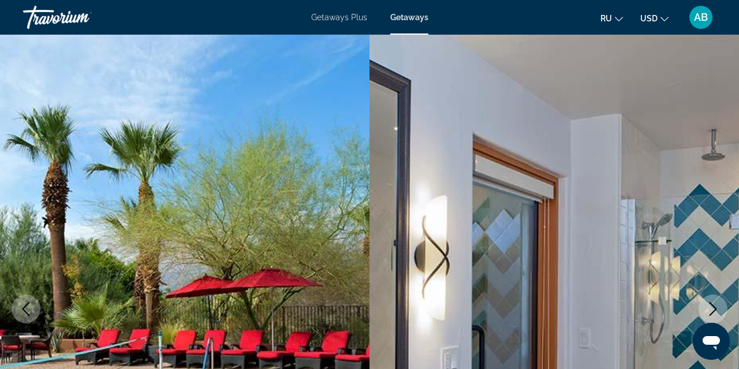
click at [711, 307] on icon "Next image" at bounding box center [713, 309] width 14 height 14
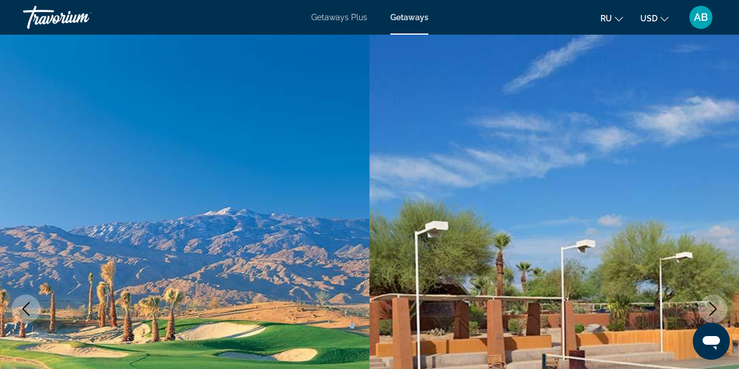
scroll to position [5, 0]
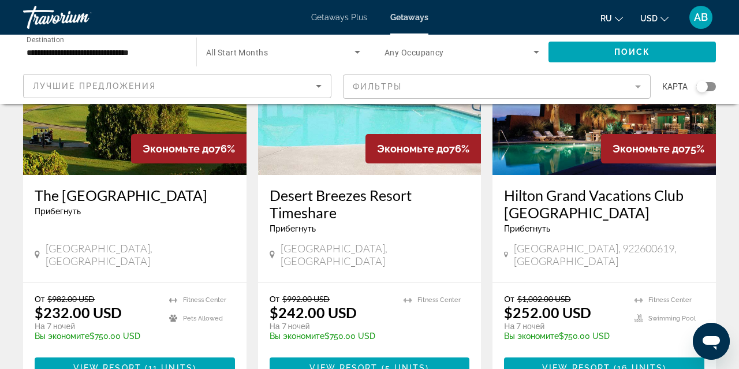
scroll to position [1506, 0]
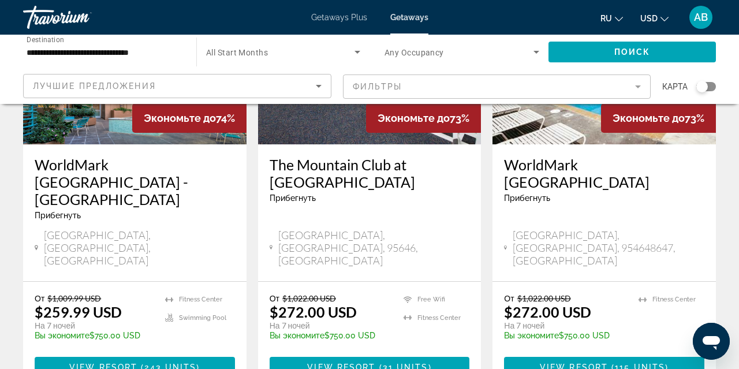
scroll to position [1576, 0]
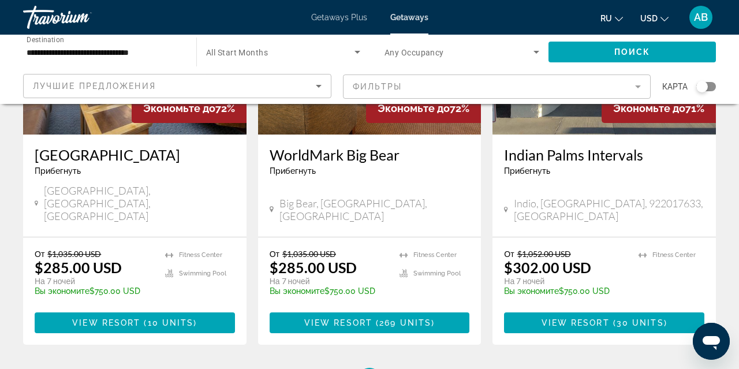
scroll to position [1546, 0]
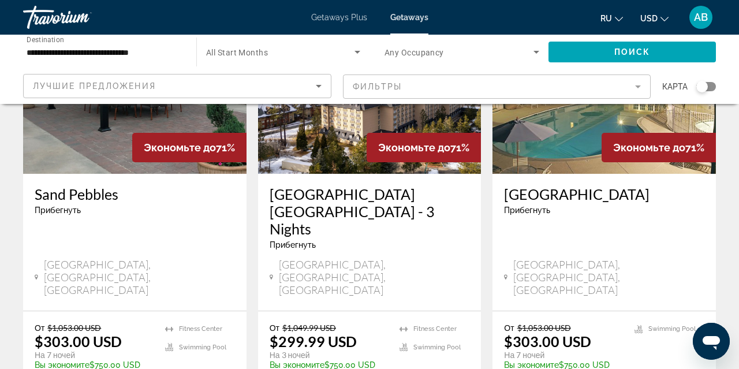
scroll to position [1030, 0]
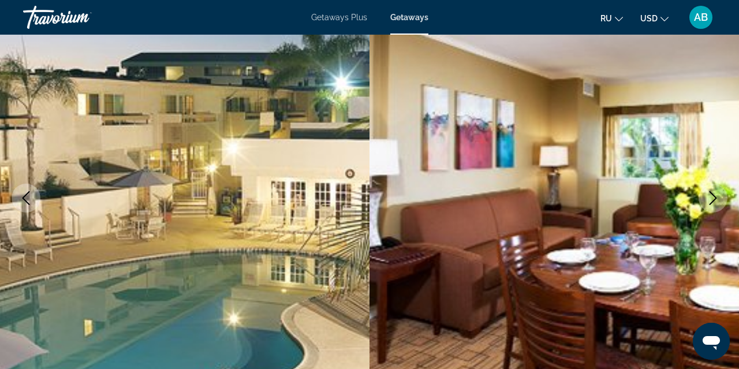
scroll to position [110, 0]
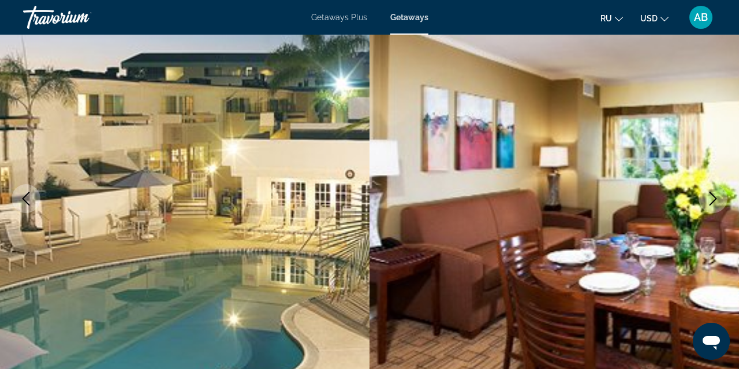
click at [714, 196] on icon "Next image" at bounding box center [714, 199] width 8 height 14
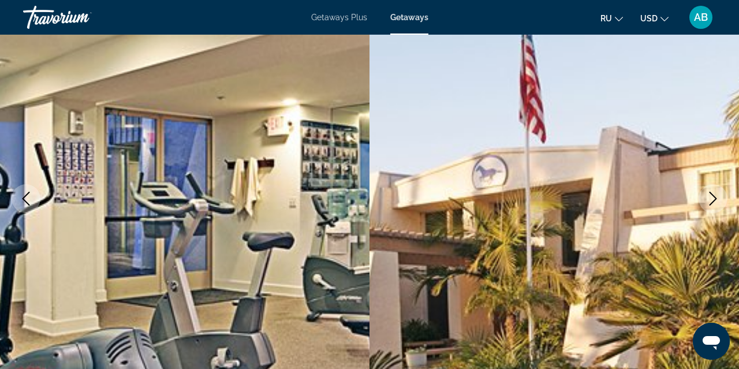
click at [714, 196] on icon "Next image" at bounding box center [714, 199] width 8 height 14
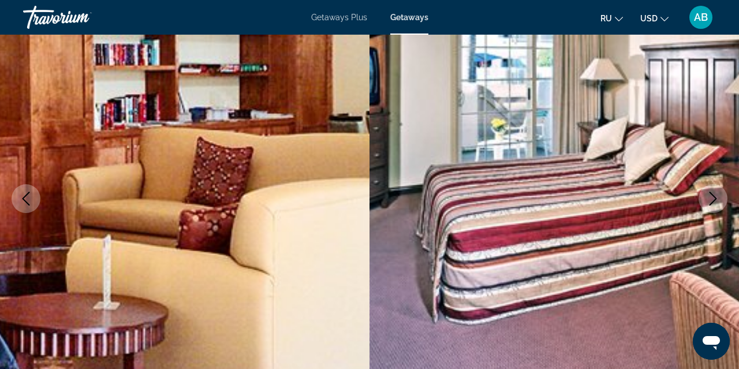
click at [714, 196] on icon "Next image" at bounding box center [714, 199] width 8 height 14
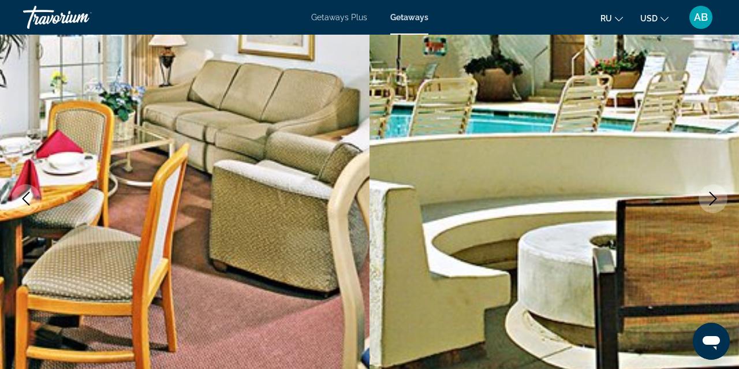
click at [714, 196] on icon "Next image" at bounding box center [714, 199] width 8 height 14
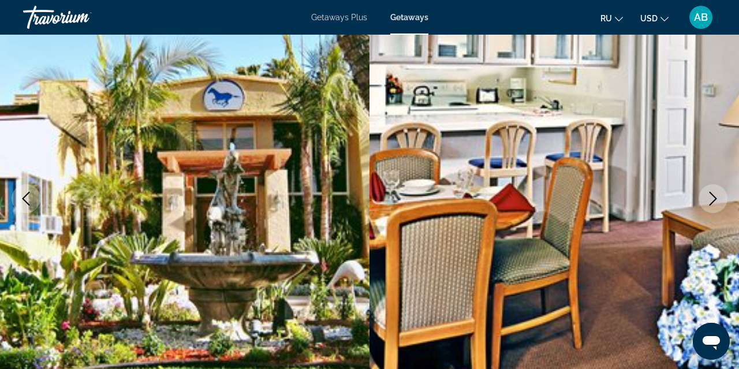
click at [714, 196] on icon "Next image" at bounding box center [714, 199] width 8 height 14
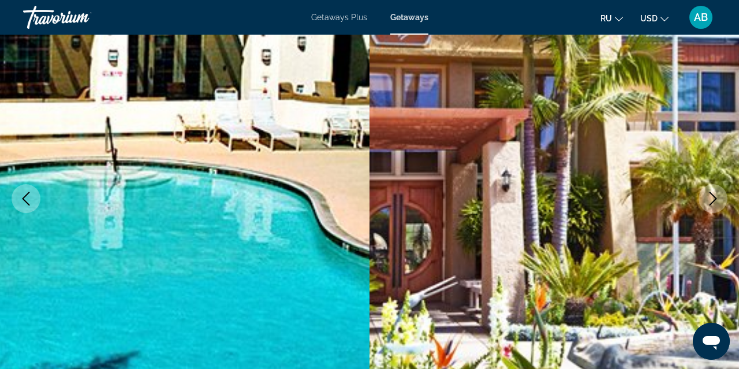
click at [714, 196] on icon "Next image" at bounding box center [714, 199] width 8 height 14
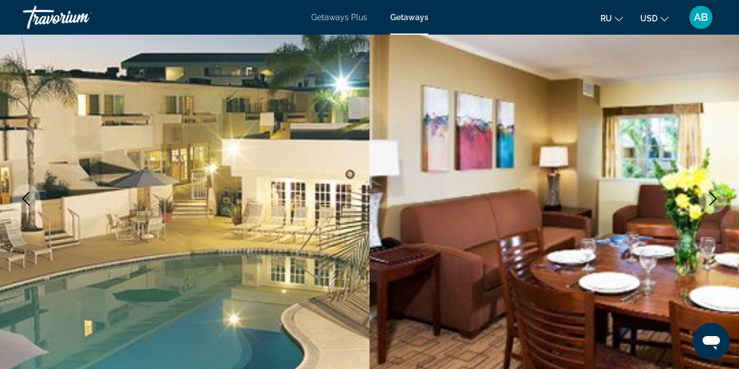
click at [714, 196] on icon "Next image" at bounding box center [714, 199] width 8 height 14
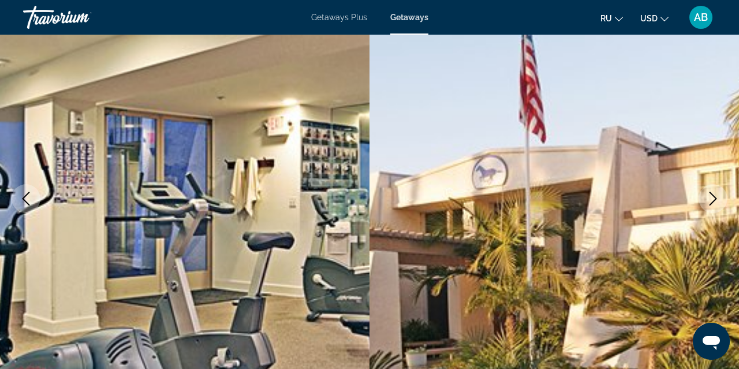
click at [714, 196] on icon "Next image" at bounding box center [714, 199] width 8 height 14
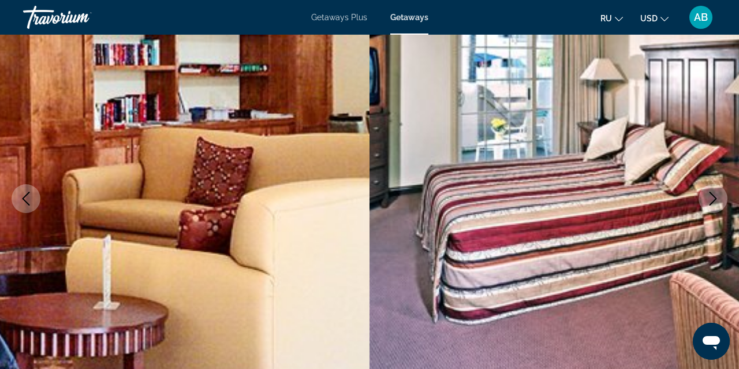
click at [714, 196] on icon "Next image" at bounding box center [714, 199] width 8 height 14
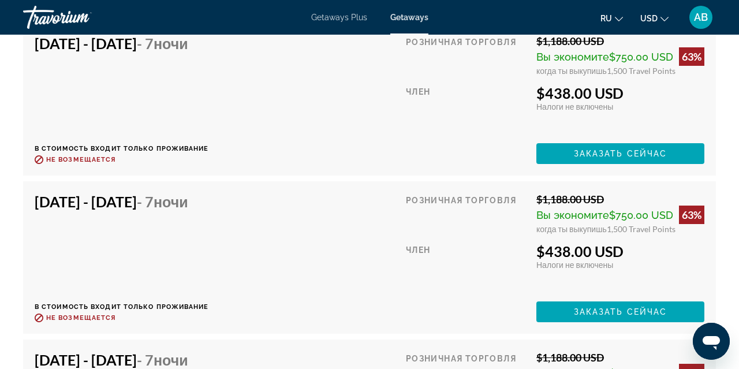
scroll to position [4763, 0]
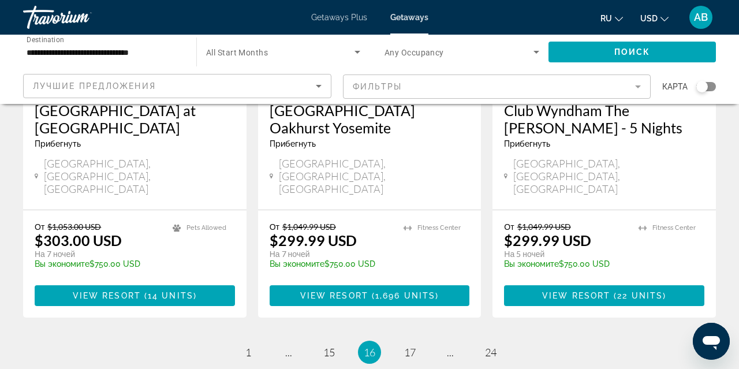
scroll to position [1568, 0]
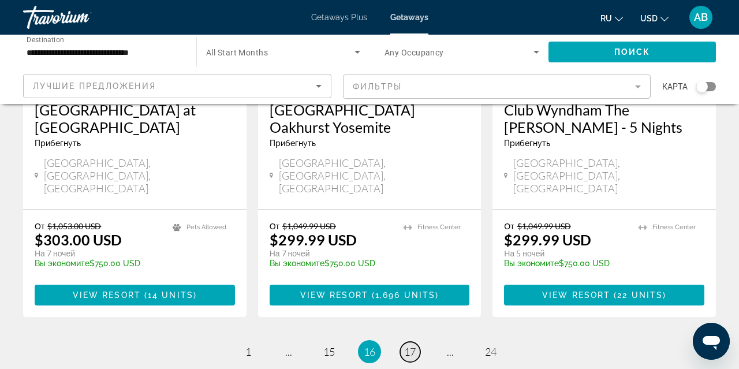
click at [408, 345] on span "17" at bounding box center [410, 351] width 12 height 13
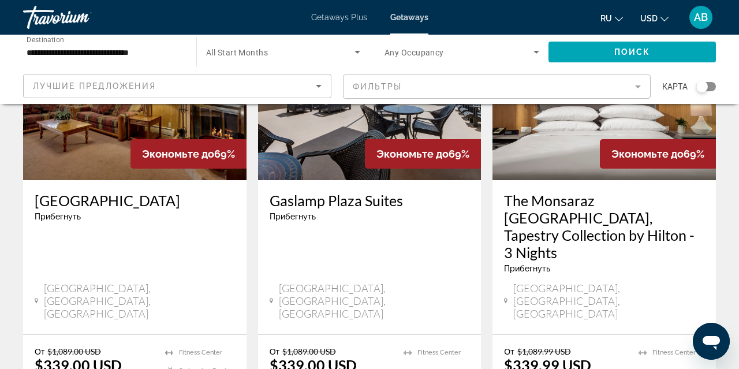
scroll to position [1512, 0]
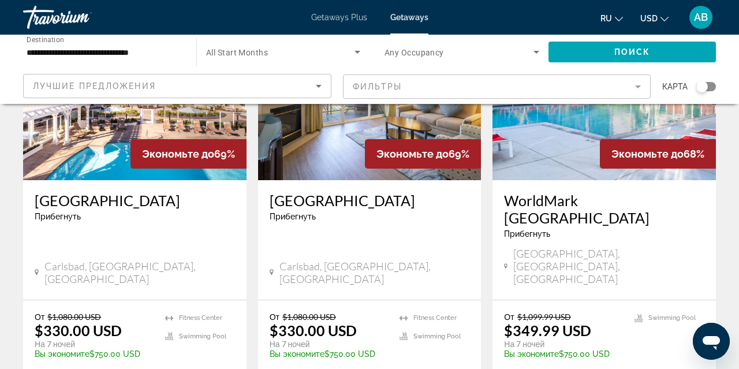
scroll to position [152, 0]
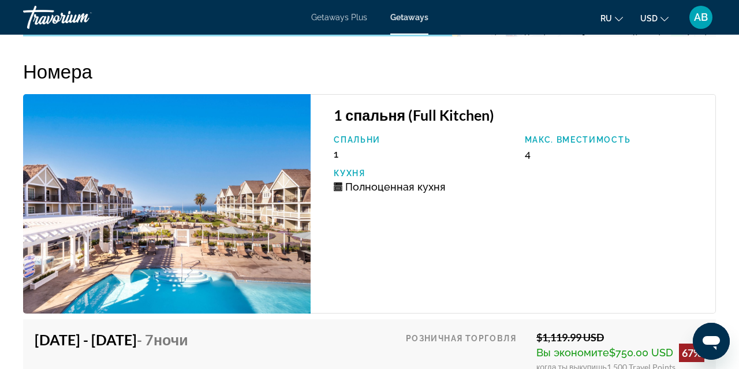
scroll to position [2281, 0]
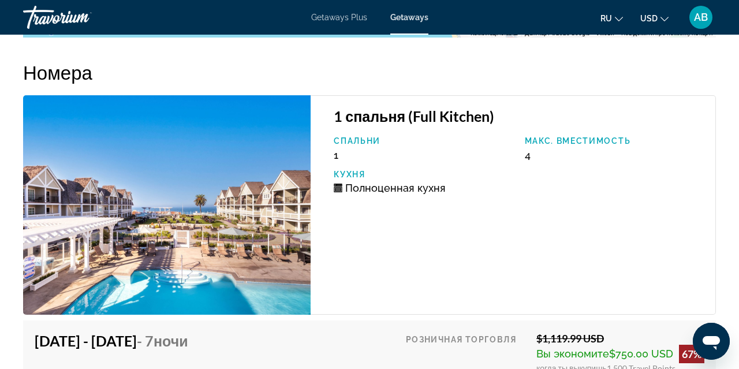
click at [199, 240] on img "Main content" at bounding box center [167, 204] width 288 height 219
click at [224, 230] on img "Main content" at bounding box center [167, 204] width 288 height 219
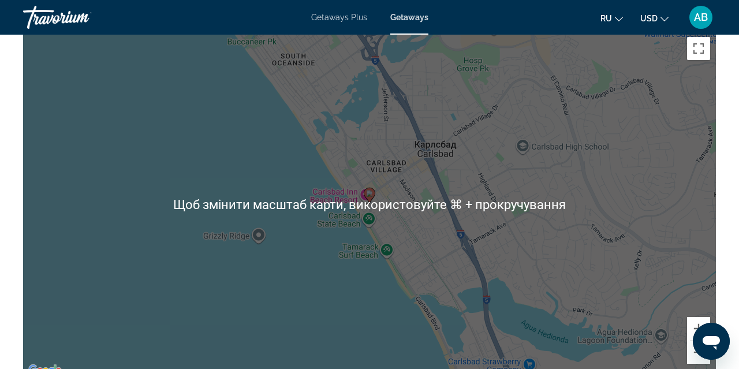
scroll to position [1942, 0]
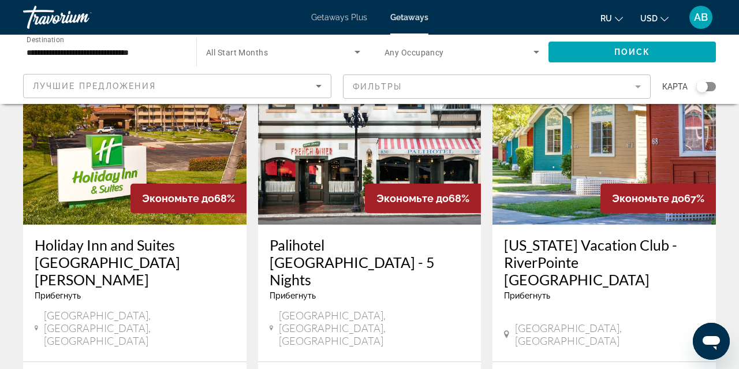
scroll to position [1000, 0]
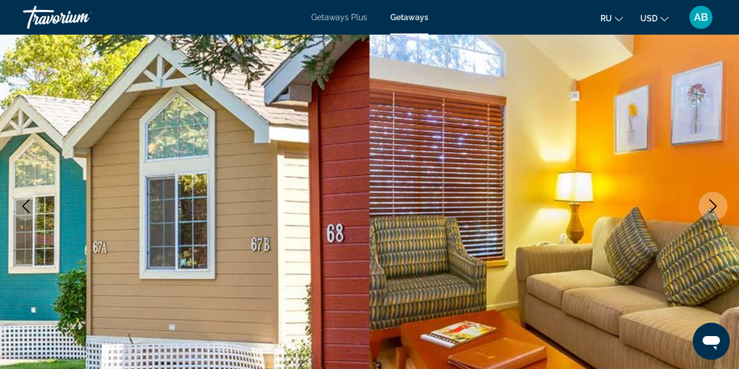
scroll to position [103, 0]
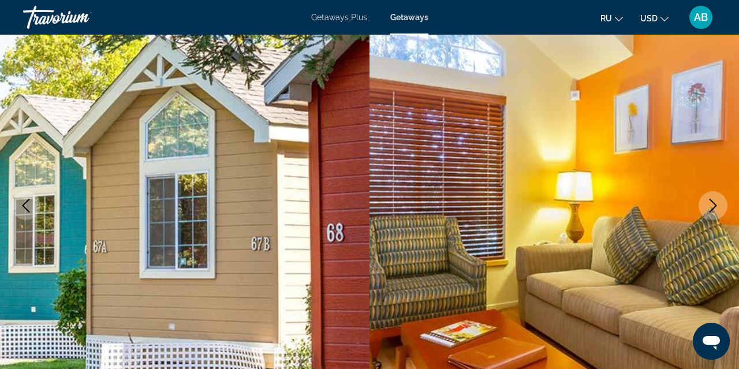
click at [717, 204] on icon "Next image" at bounding box center [713, 206] width 14 height 14
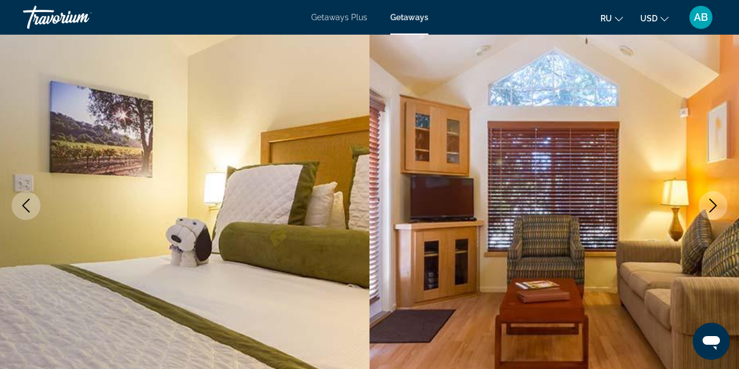
click at [717, 205] on icon "Next image" at bounding box center [713, 206] width 14 height 14
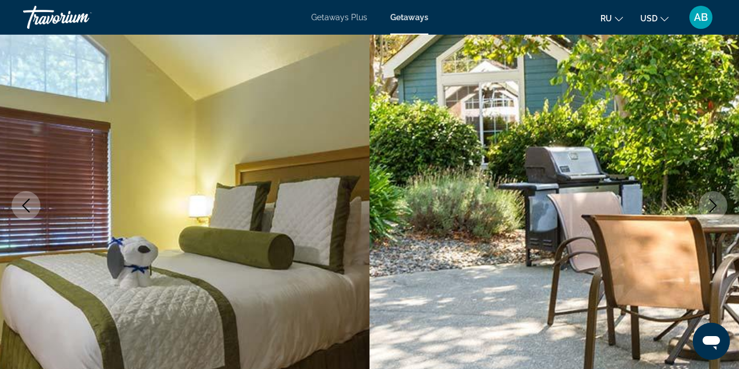
click at [717, 204] on icon "Next image" at bounding box center [713, 206] width 14 height 14
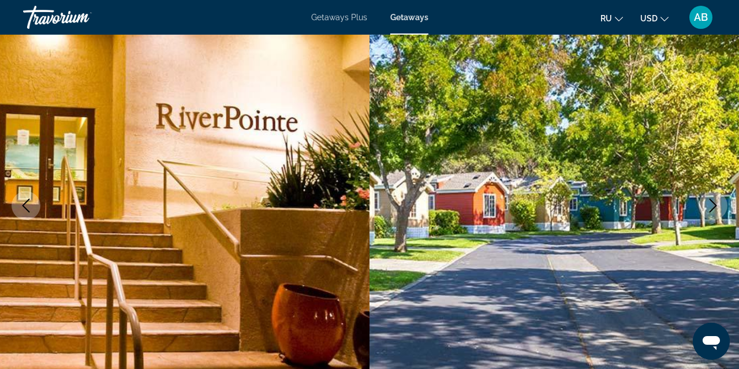
click at [717, 204] on icon "Next image" at bounding box center [713, 206] width 14 height 14
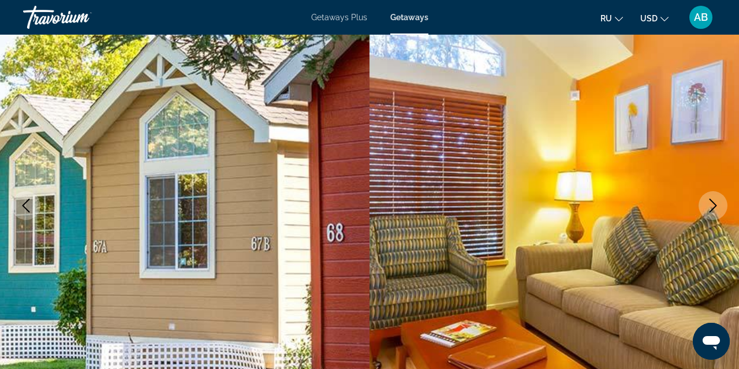
click at [717, 204] on icon "Next image" at bounding box center [713, 206] width 14 height 14
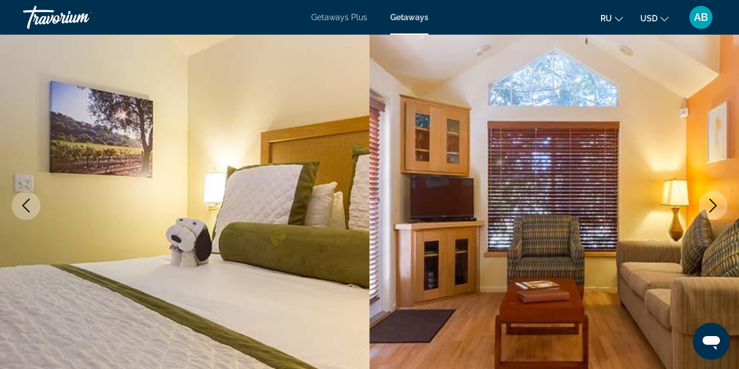
click at [717, 204] on icon "Next image" at bounding box center [713, 206] width 14 height 14
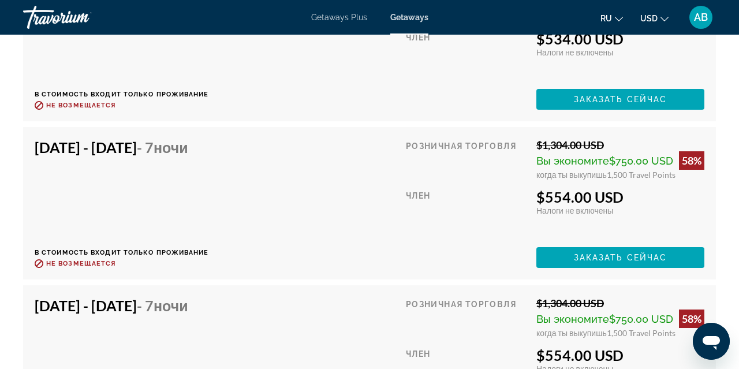
scroll to position [4786, 0]
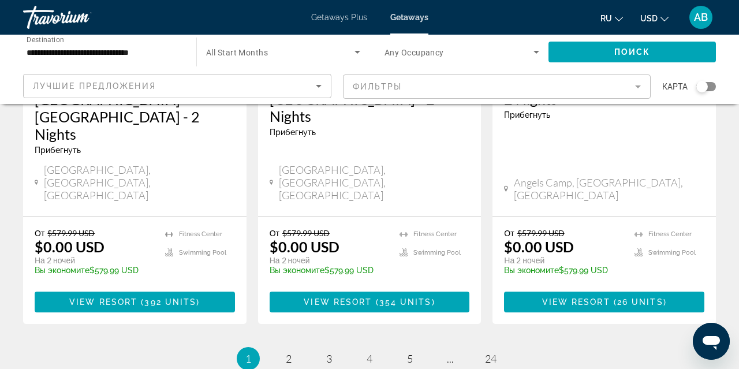
scroll to position [1611, 0]
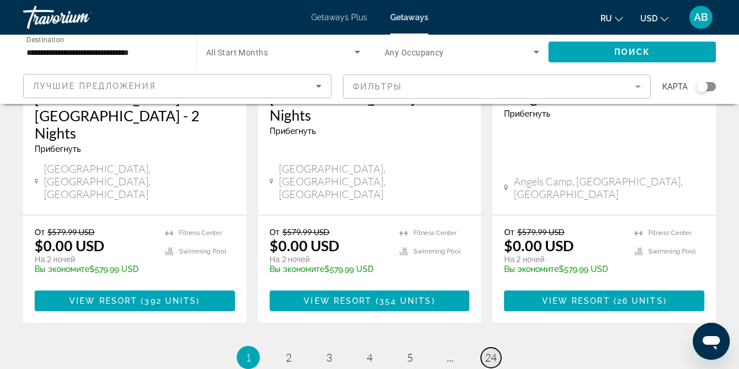
click at [490, 351] on span "24" at bounding box center [491, 357] width 12 height 13
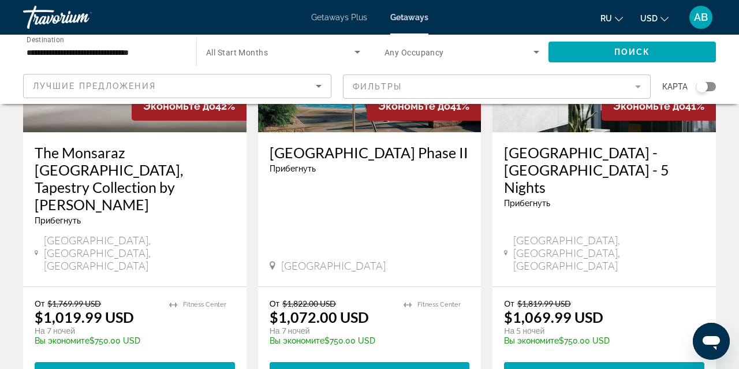
scroll to position [200, 0]
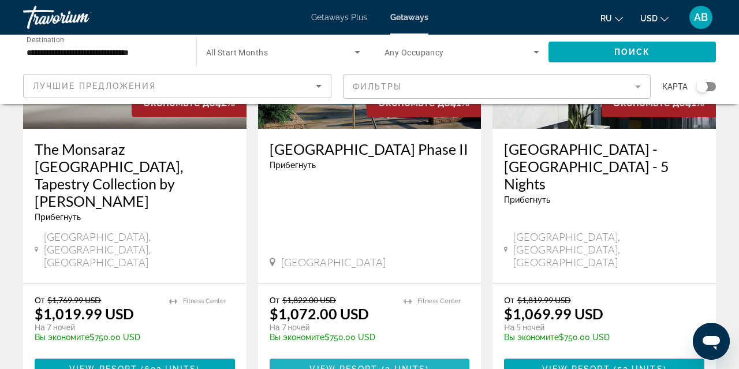
click at [403, 364] on span "3 units" at bounding box center [405, 368] width 41 height 9
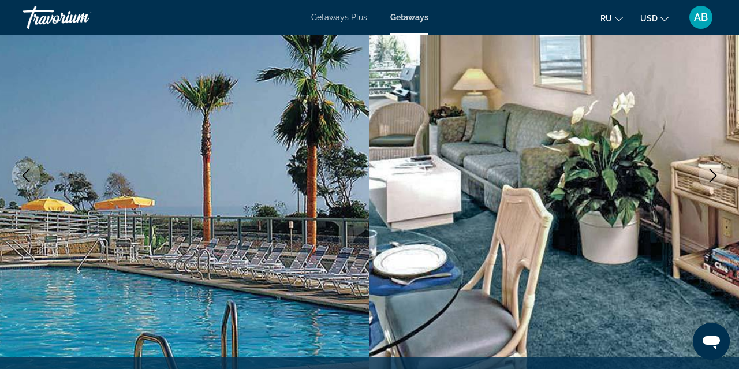
scroll to position [145, 0]
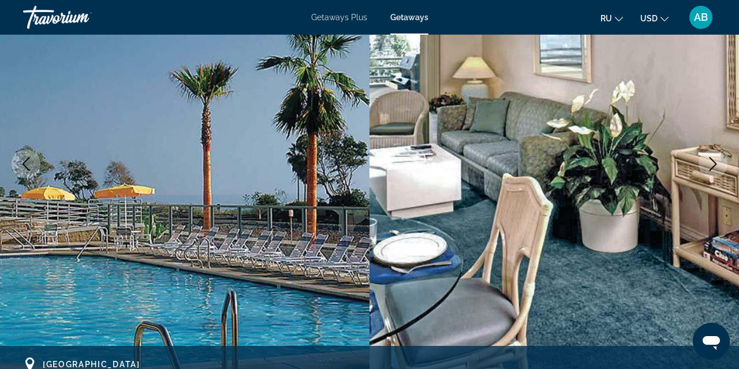
click at [710, 168] on icon "Next image" at bounding box center [713, 164] width 14 height 14
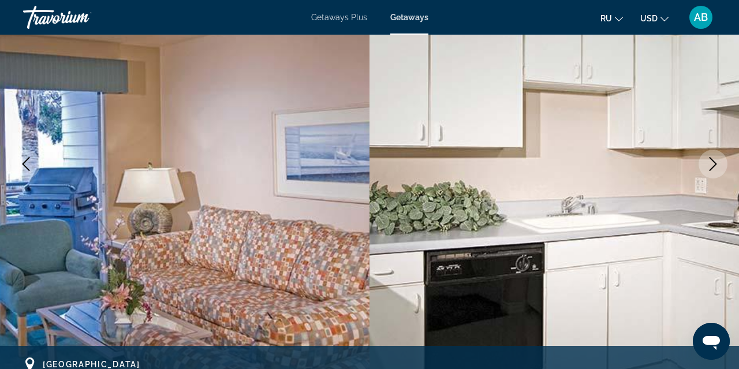
click at [709, 168] on icon "Next image" at bounding box center [713, 164] width 14 height 14
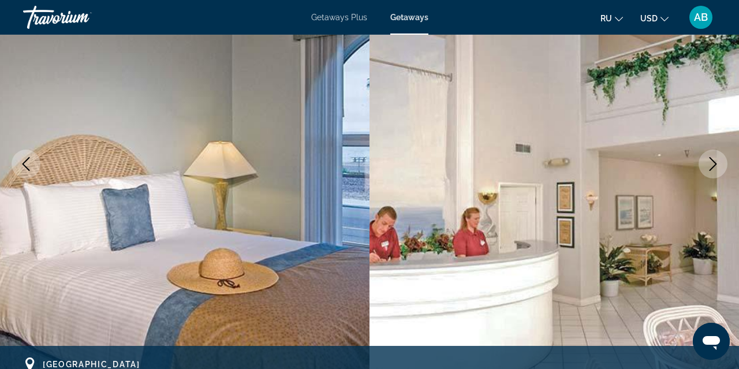
click at [709, 167] on icon "Next image" at bounding box center [713, 164] width 14 height 14
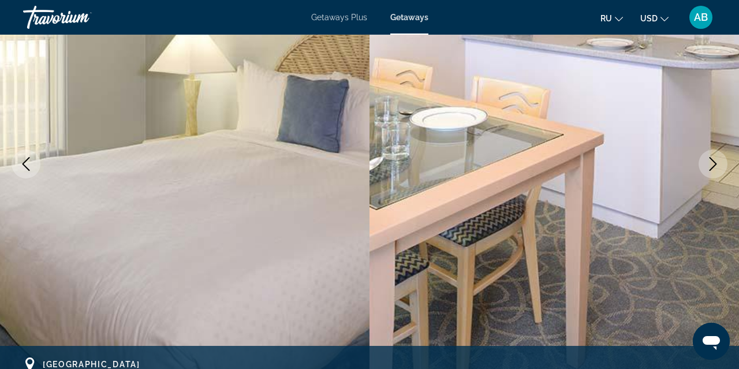
click at [709, 167] on icon "Next image" at bounding box center [713, 164] width 14 height 14
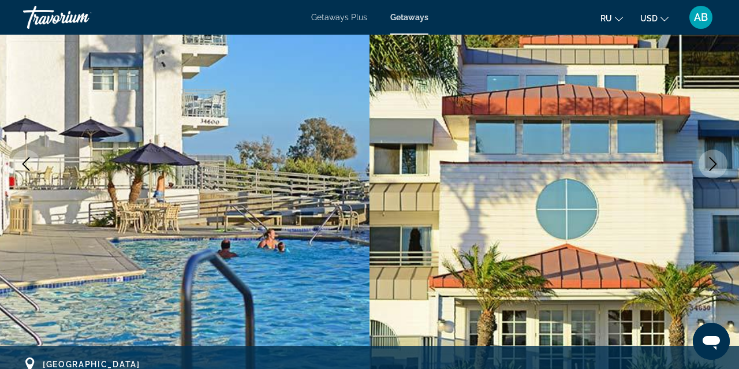
click at [709, 167] on icon "Next image" at bounding box center [713, 164] width 14 height 14
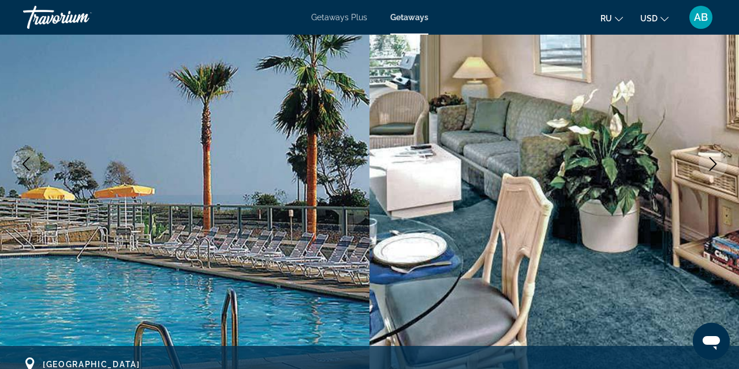
click at [709, 166] on icon "Next image" at bounding box center [713, 164] width 14 height 14
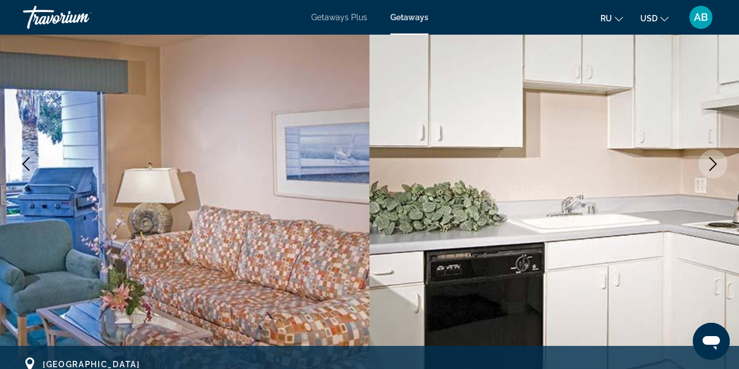
click at [709, 166] on icon "Next image" at bounding box center [713, 164] width 14 height 14
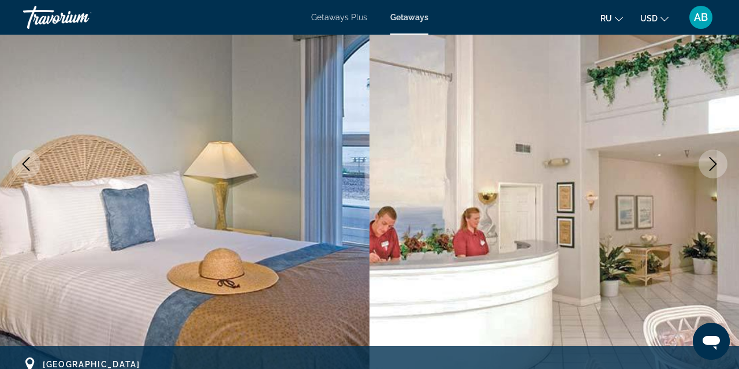
click at [709, 166] on icon "Next image" at bounding box center [713, 164] width 14 height 14
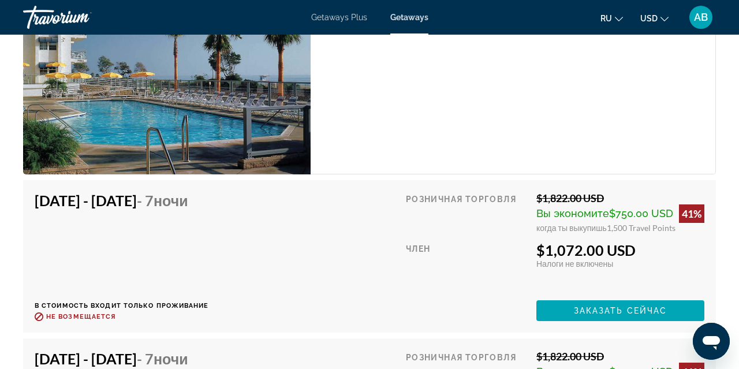
scroll to position [2334, 0]
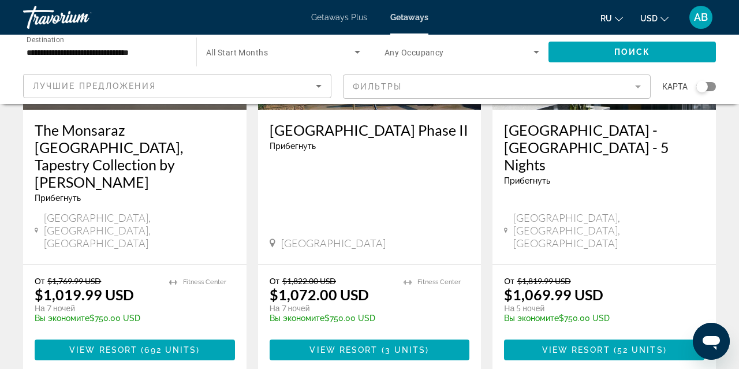
scroll to position [218, 0]
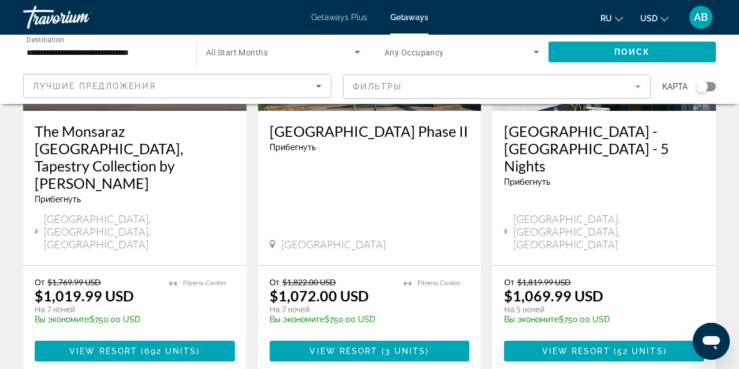
click at [334, 17] on span "Getaways Plus" at bounding box center [339, 17] width 56 height 9
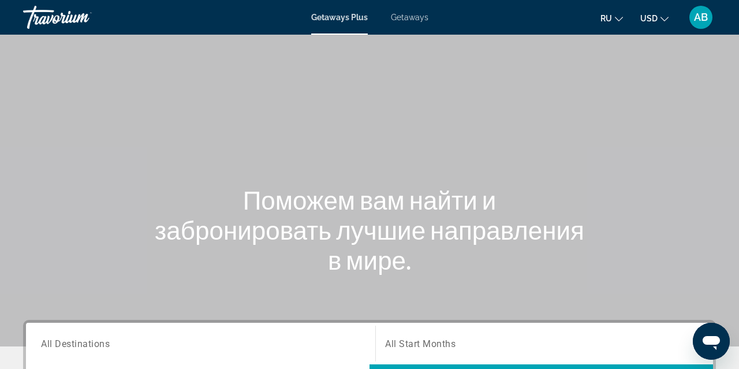
click at [103, 346] on span "All Destinations" at bounding box center [75, 343] width 69 height 11
click at [103, 346] on input "Destination All Destinations" at bounding box center [200, 344] width 319 height 14
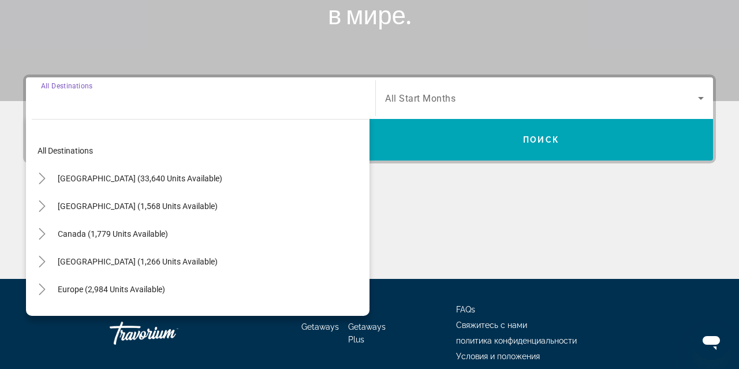
scroll to position [282, 0]
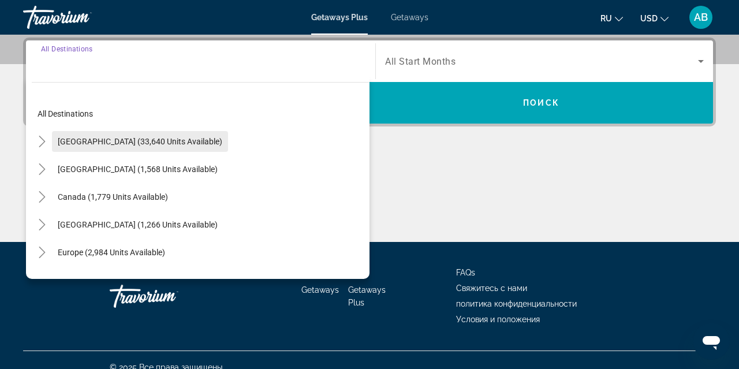
click at [130, 144] on span "[GEOGRAPHIC_DATA] (33,640 units available)" at bounding box center [140, 141] width 165 height 9
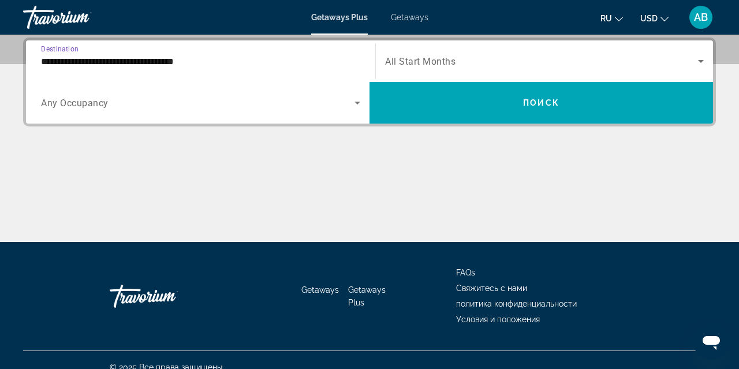
click at [181, 60] on input "**********" at bounding box center [200, 62] width 319 height 14
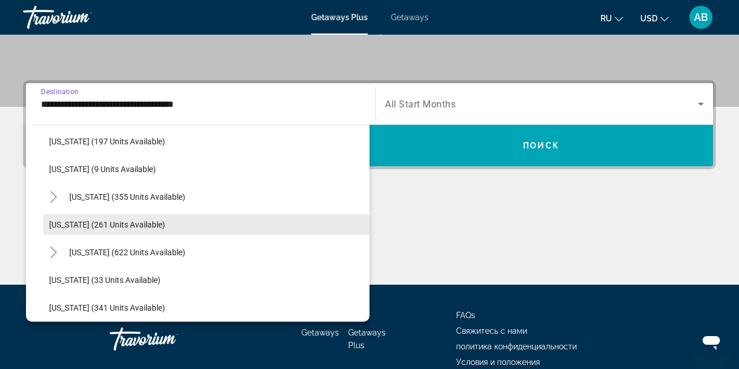
scroll to position [355, 0]
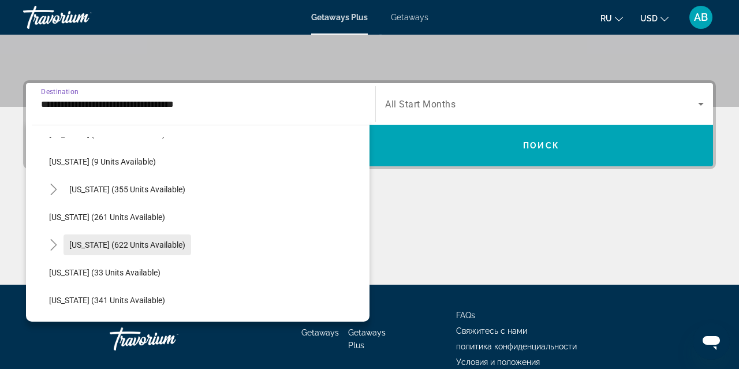
click at [114, 245] on span "[US_STATE] (622 units available)" at bounding box center [127, 244] width 116 height 9
type input "**********"
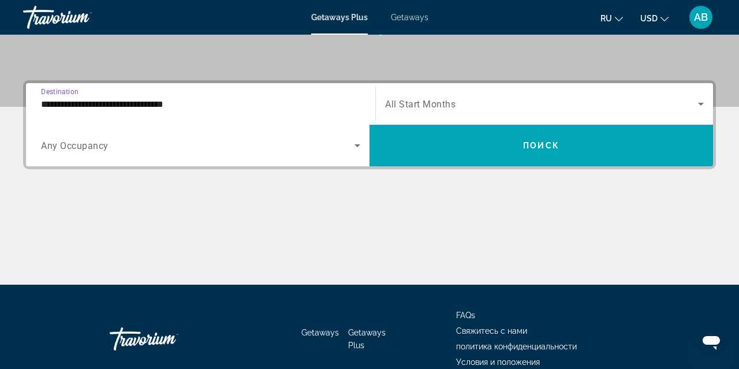
scroll to position [282, 0]
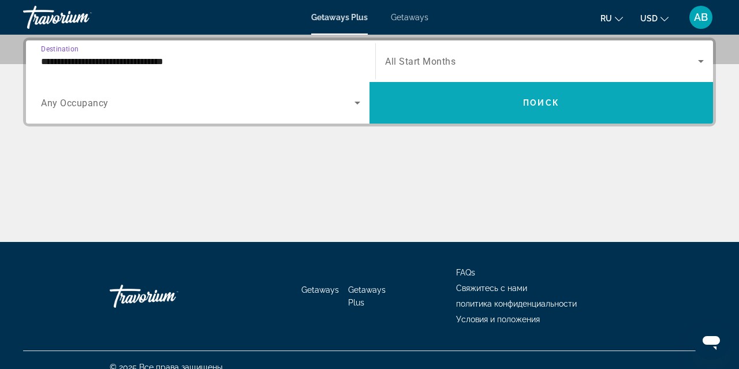
click at [420, 107] on span "Search widget" at bounding box center [542, 103] width 344 height 28
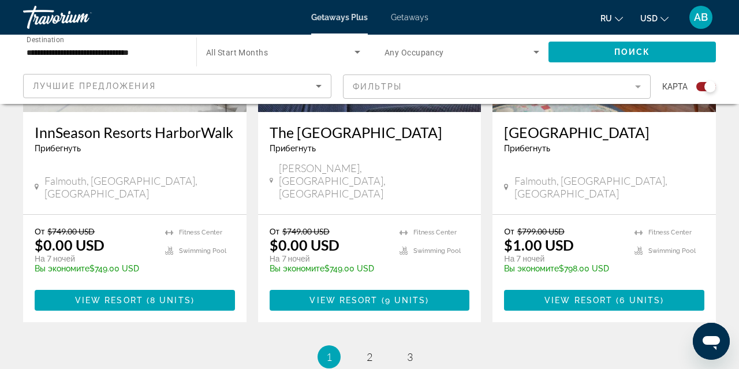
scroll to position [1895, 0]
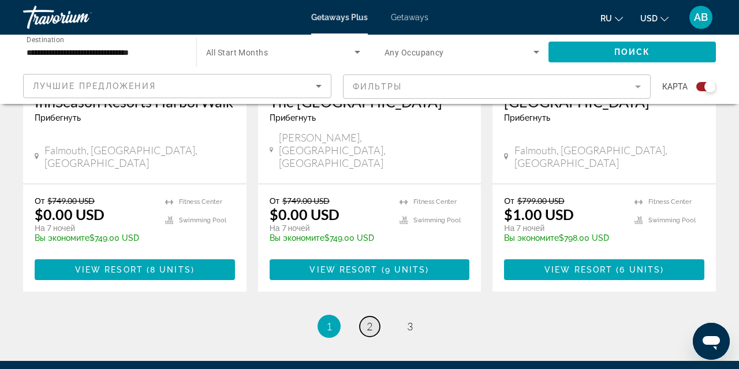
click at [370, 320] on span "2" at bounding box center [370, 326] width 6 height 13
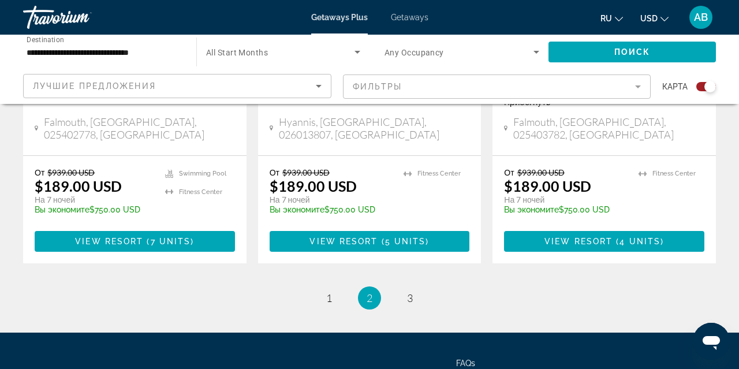
scroll to position [1945, 0]
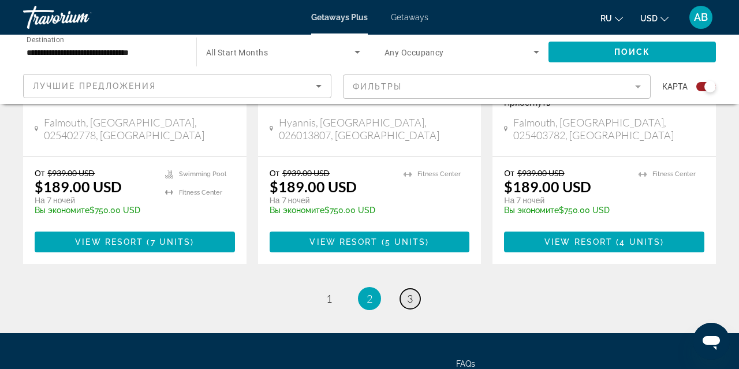
click at [412, 292] on span "3" at bounding box center [410, 298] width 6 height 13
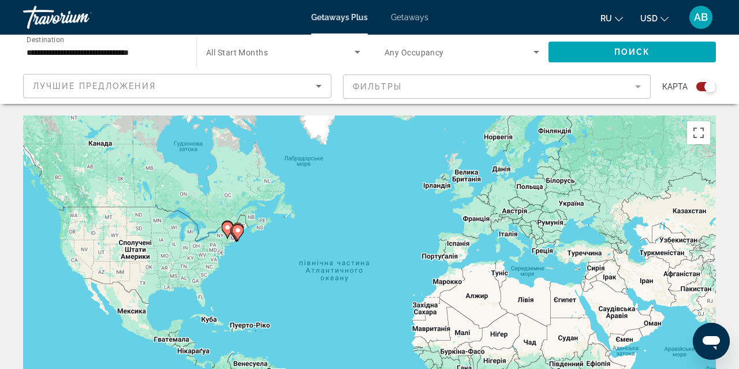
click at [111, 51] on input "**********" at bounding box center [104, 53] width 155 height 14
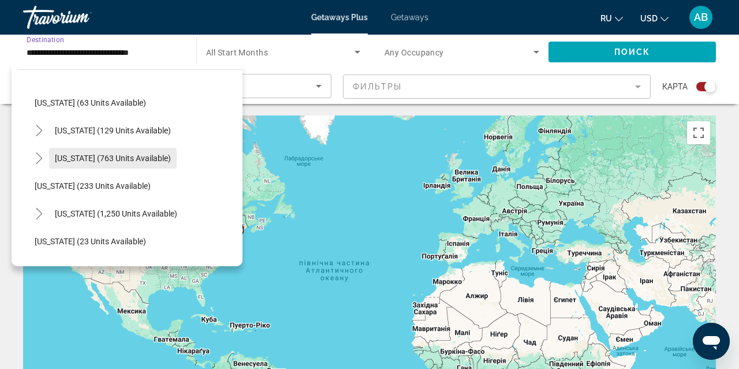
scroll to position [720, 0]
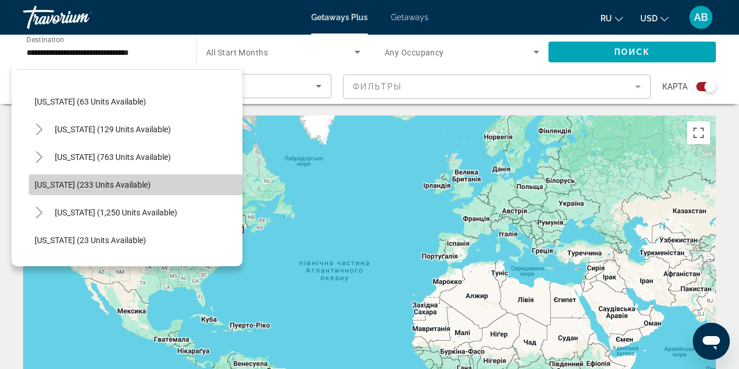
click at [106, 186] on span "[US_STATE] (233 units available)" at bounding box center [93, 184] width 116 height 9
type input "**********"
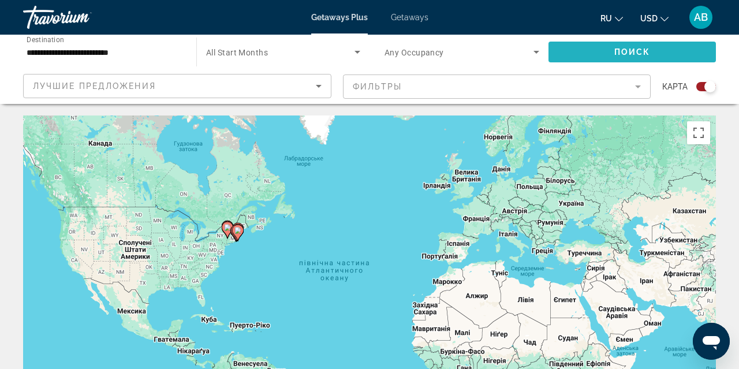
click at [618, 51] on span "Поиск" at bounding box center [633, 51] width 36 height 9
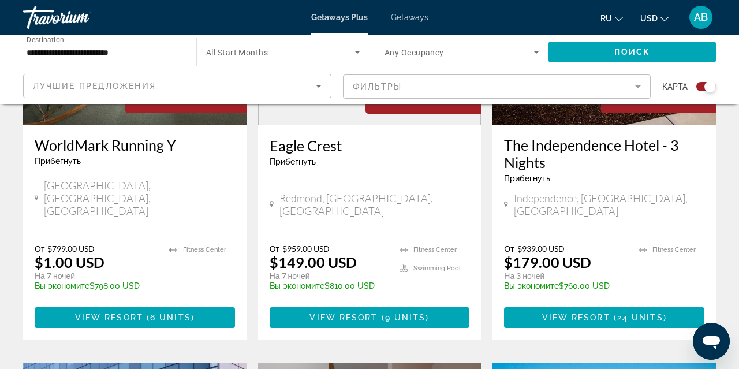
scroll to position [563, 0]
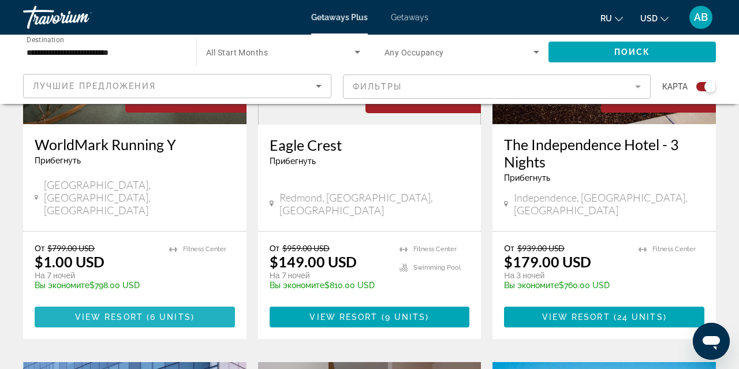
click at [170, 312] on span "6 units" at bounding box center [170, 316] width 41 height 9
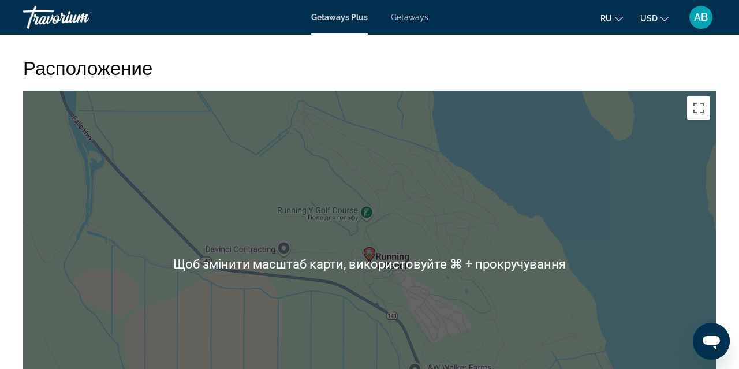
scroll to position [1862, 0]
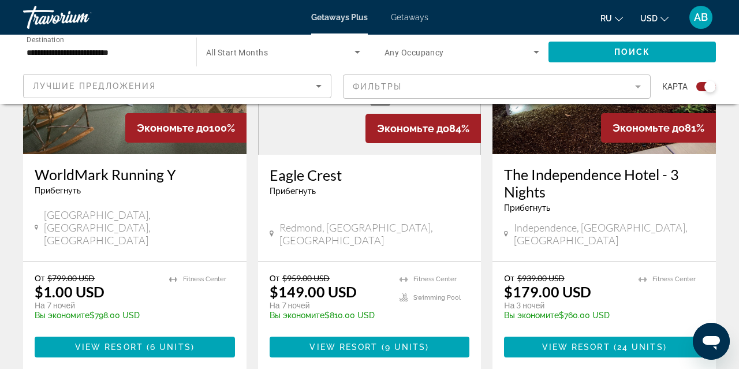
scroll to position [534, 0]
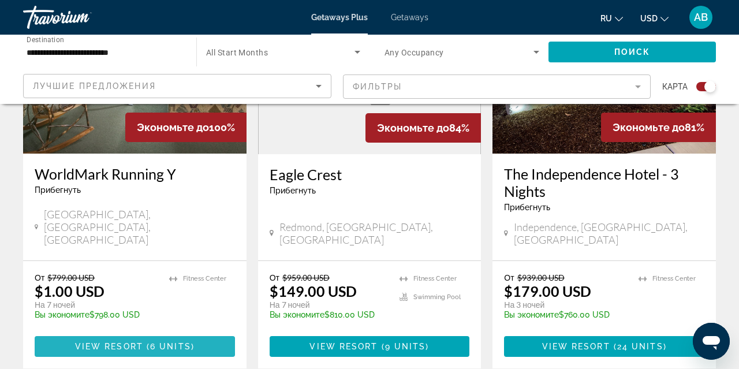
click at [110, 342] on span "View Resort" at bounding box center [109, 346] width 68 height 9
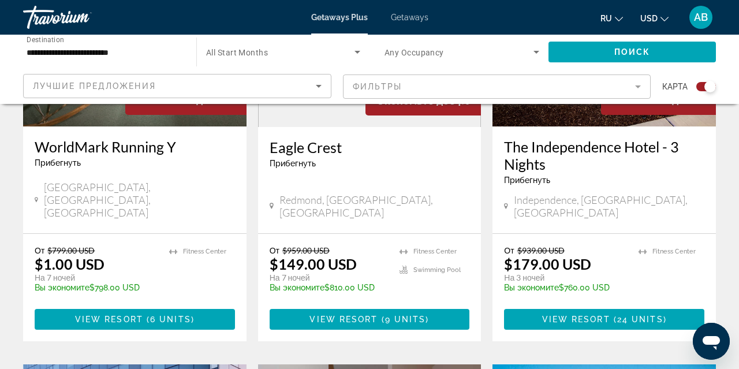
scroll to position [566, 0]
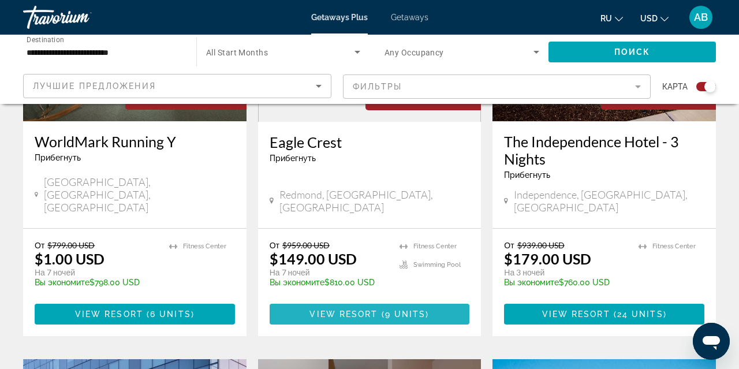
click at [337, 310] on span "View Resort" at bounding box center [344, 314] width 68 height 9
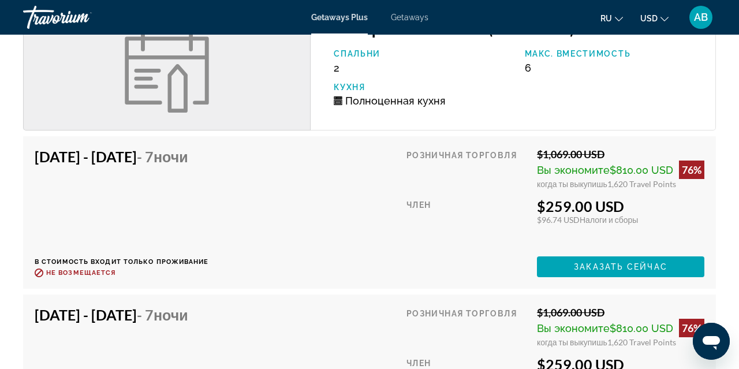
scroll to position [2007, 0]
click at [582, 267] on span "Заказать сейчас" at bounding box center [621, 266] width 94 height 9
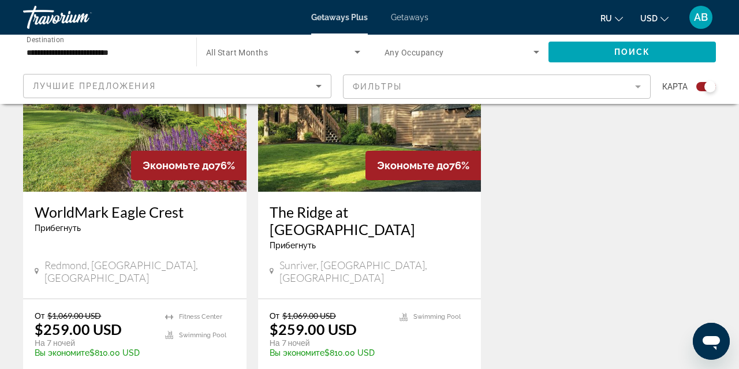
scroll to position [1357, 0]
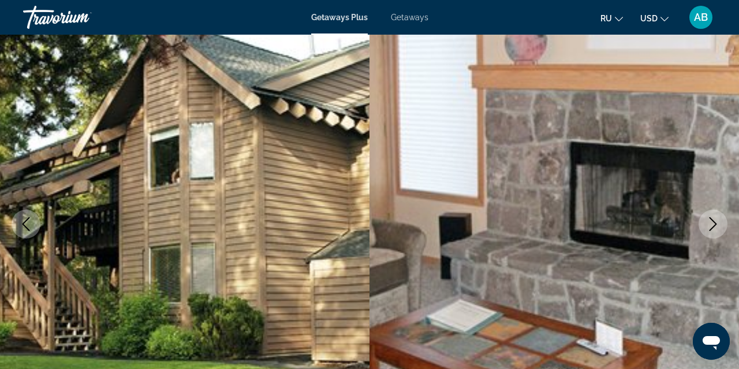
scroll to position [85, 0]
click at [712, 221] on icon "Next image" at bounding box center [713, 224] width 14 height 14
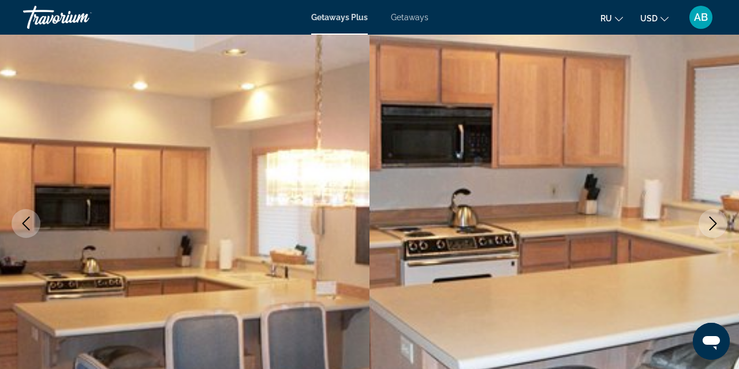
click at [712, 221] on icon "Next image" at bounding box center [713, 224] width 14 height 14
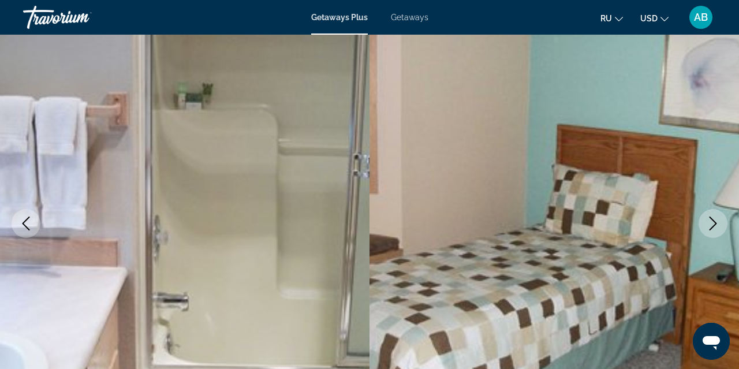
click at [712, 221] on icon "Next image" at bounding box center [713, 224] width 14 height 14
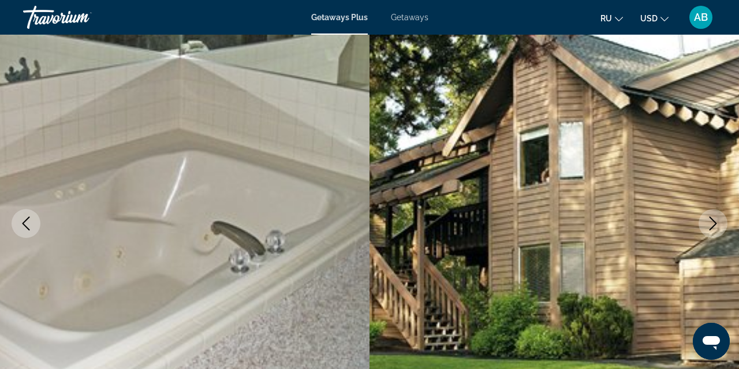
click at [712, 221] on icon "Next image" at bounding box center [713, 224] width 14 height 14
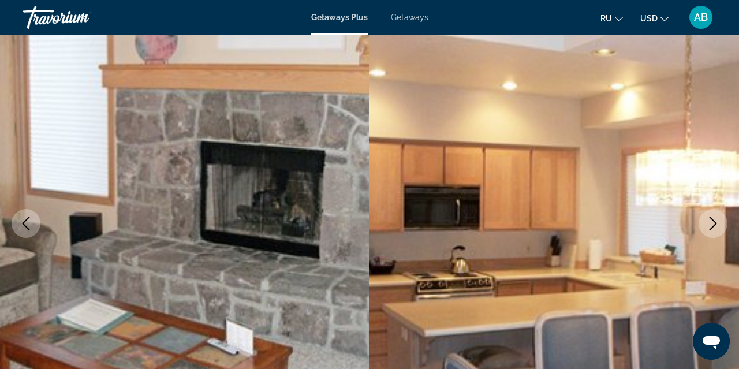
click at [712, 221] on icon "Next image" at bounding box center [713, 224] width 14 height 14
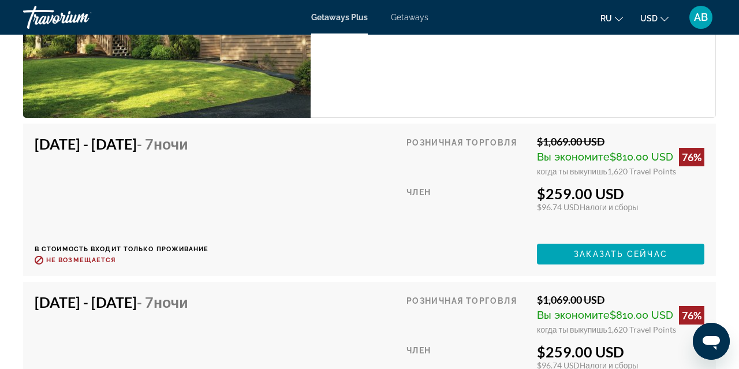
scroll to position [2326, 0]
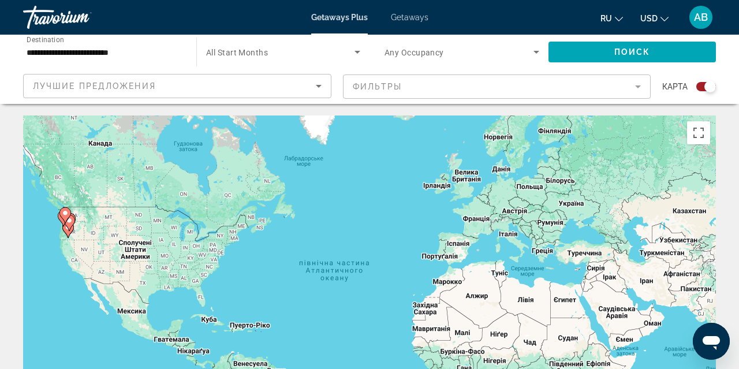
click at [84, 42] on div "**********" at bounding box center [104, 52] width 155 height 33
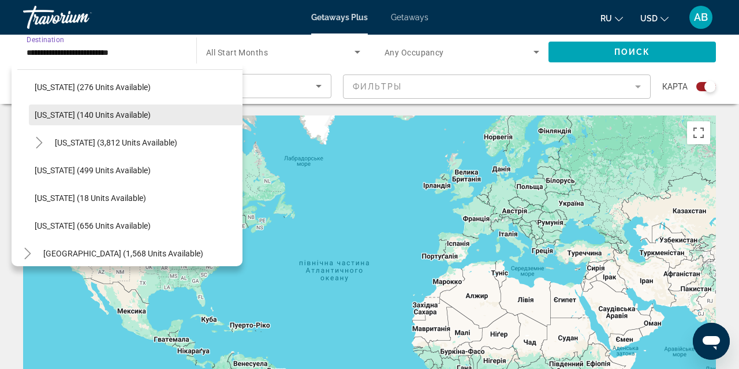
scroll to position [932, 0]
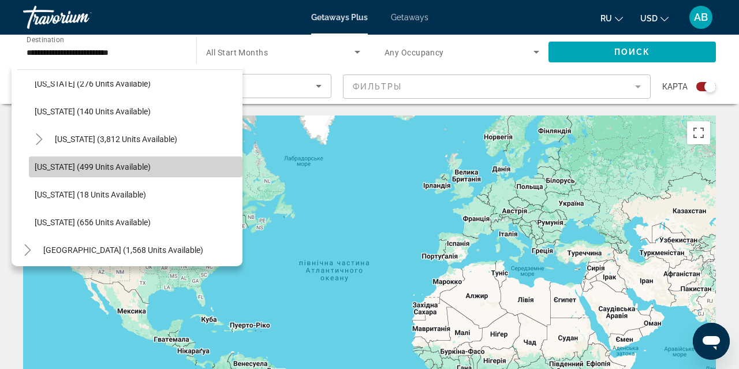
click at [109, 169] on span "[US_STATE] (499 units available)" at bounding box center [93, 166] width 116 height 9
type input "**********"
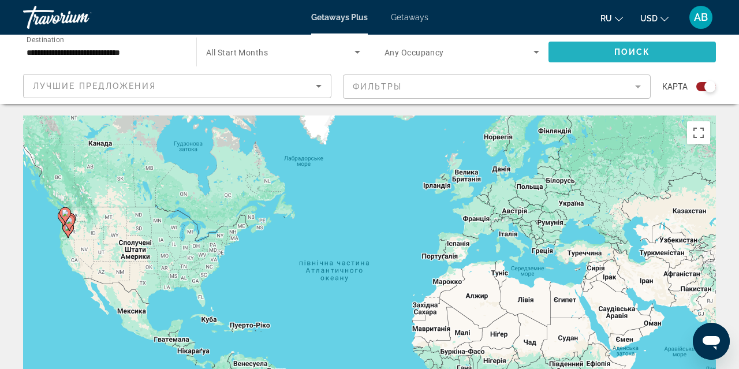
click at [582, 50] on span "Search widget" at bounding box center [633, 52] width 168 height 28
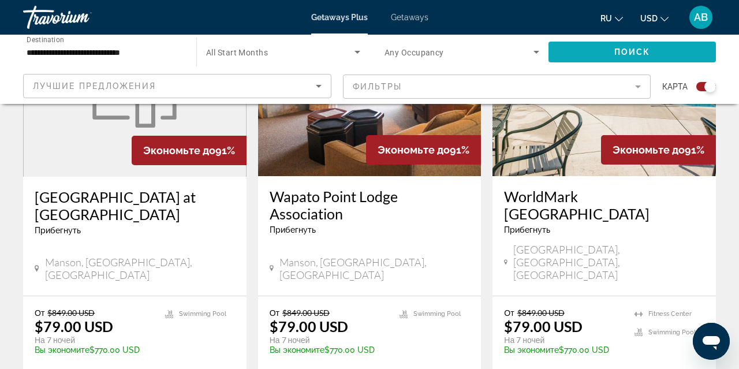
scroll to position [513, 0]
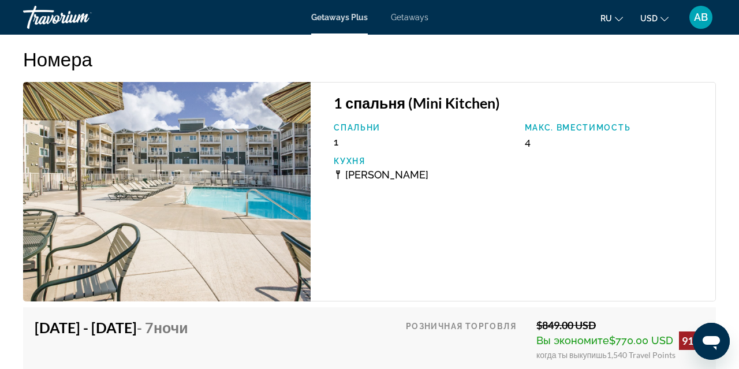
scroll to position [2185, 0]
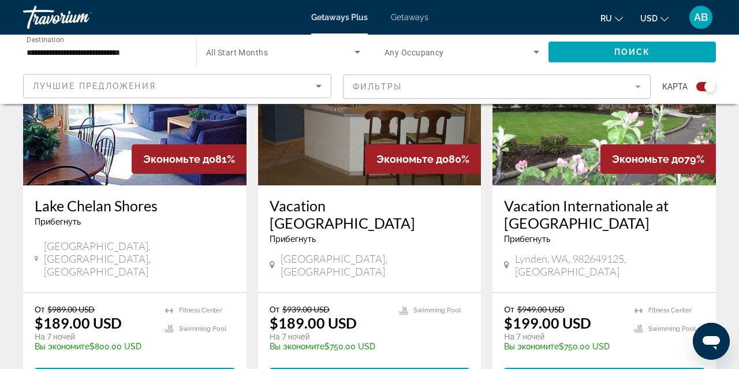
scroll to position [1378, 0]
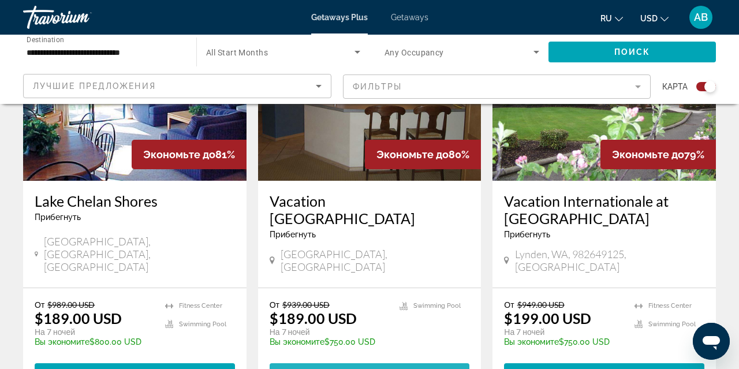
click at [363, 369] on span "View Resort" at bounding box center [344, 373] width 68 height 9
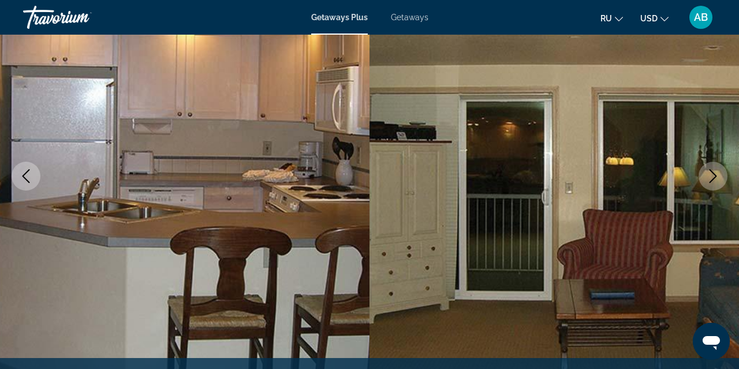
scroll to position [133, 0]
click at [714, 178] on icon "Next image" at bounding box center [714, 176] width 8 height 14
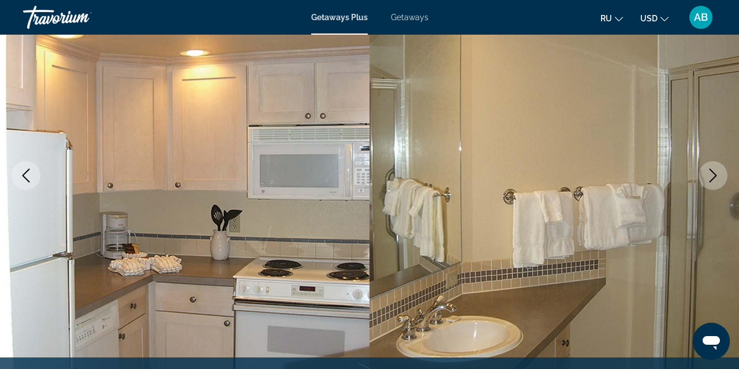
click at [714, 178] on icon "Next image" at bounding box center [714, 176] width 8 height 14
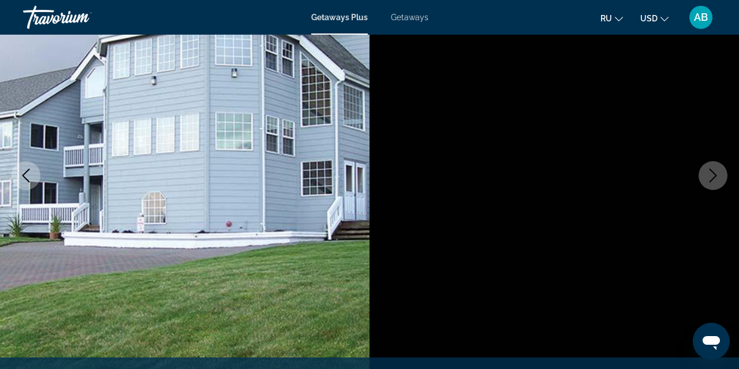
click at [714, 178] on icon "Next image" at bounding box center [714, 176] width 8 height 14
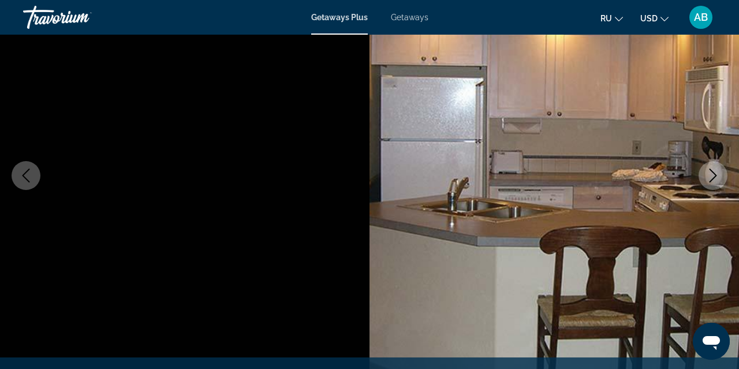
click at [714, 178] on icon "Next image" at bounding box center [714, 176] width 8 height 14
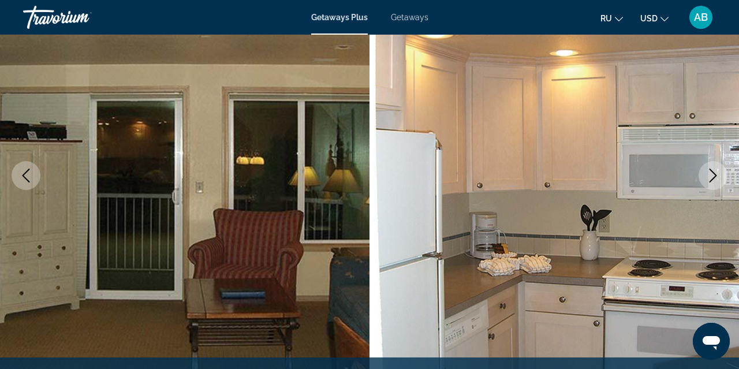
click at [714, 178] on icon "Next image" at bounding box center [713, 176] width 14 height 14
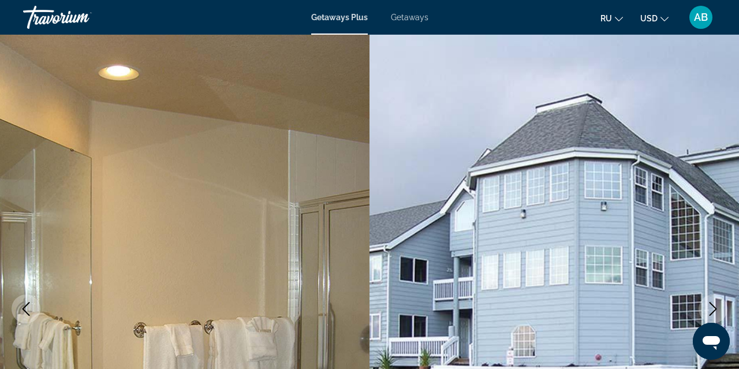
scroll to position [0, 0]
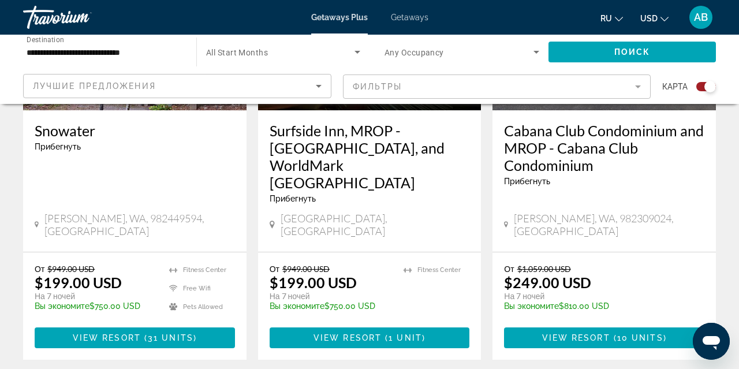
scroll to position [1877, 0]
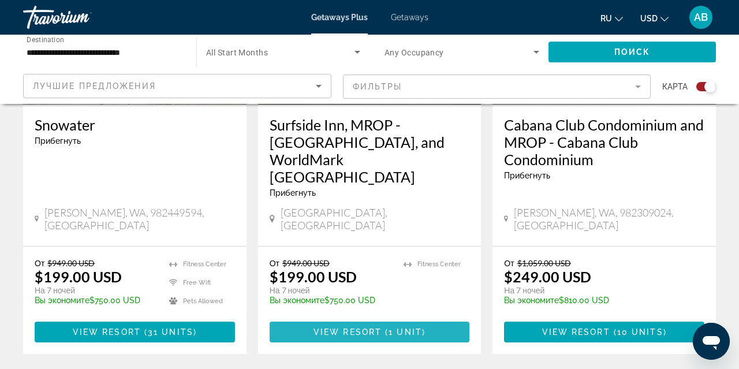
click at [340, 327] on span "View Resort" at bounding box center [348, 331] width 68 height 9
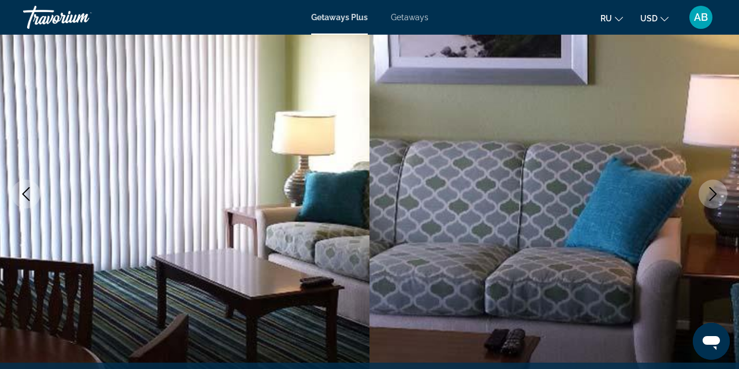
scroll to position [119, 0]
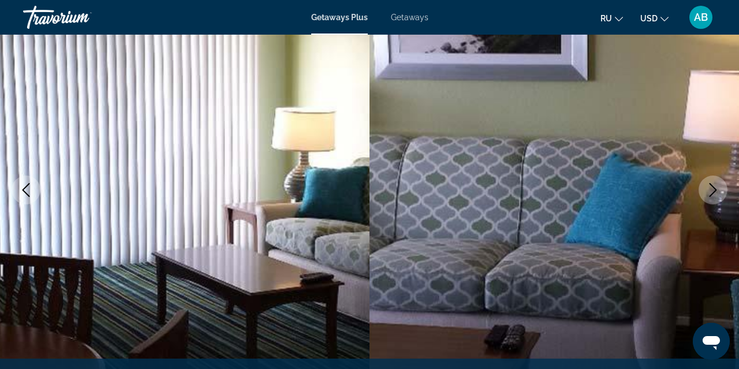
click at [716, 193] on icon "Next image" at bounding box center [713, 190] width 14 height 14
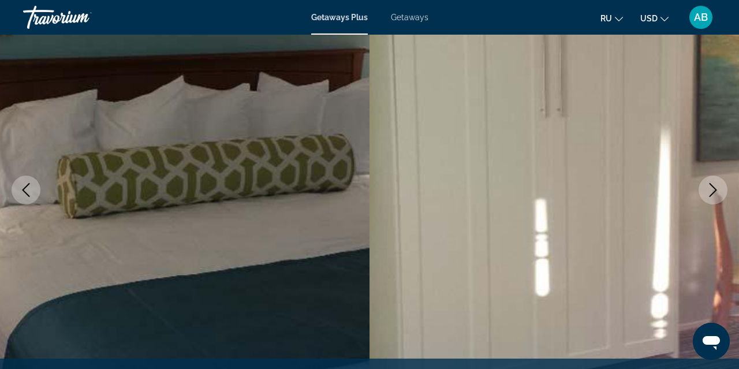
click at [716, 195] on icon "Next image" at bounding box center [713, 190] width 14 height 14
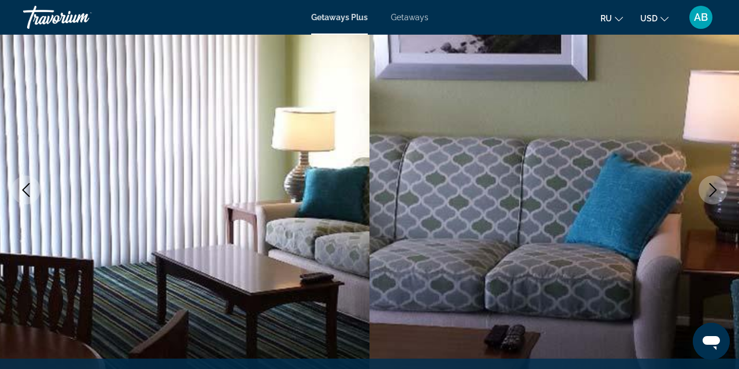
click at [715, 195] on icon "Next image" at bounding box center [713, 190] width 14 height 14
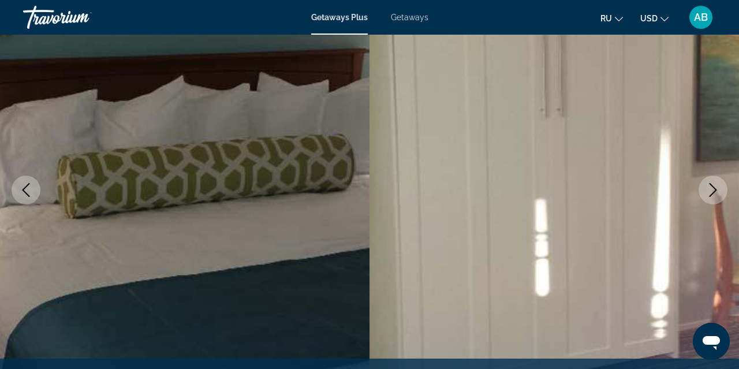
click at [715, 195] on icon "Next image" at bounding box center [713, 190] width 14 height 14
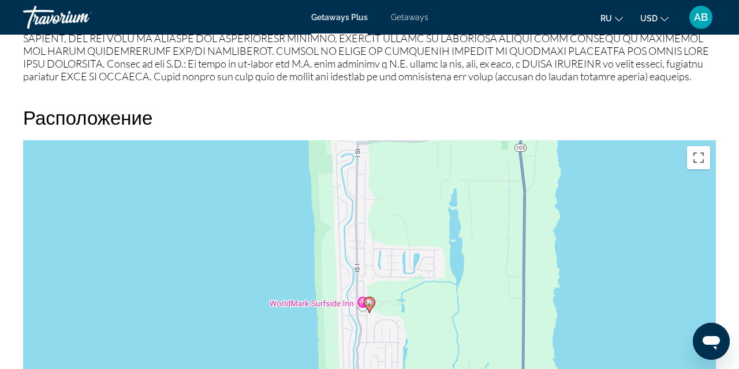
scroll to position [1404, 0]
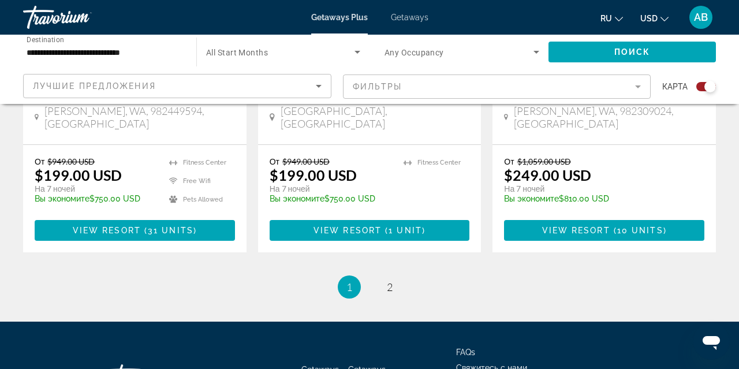
scroll to position [1980, 0]
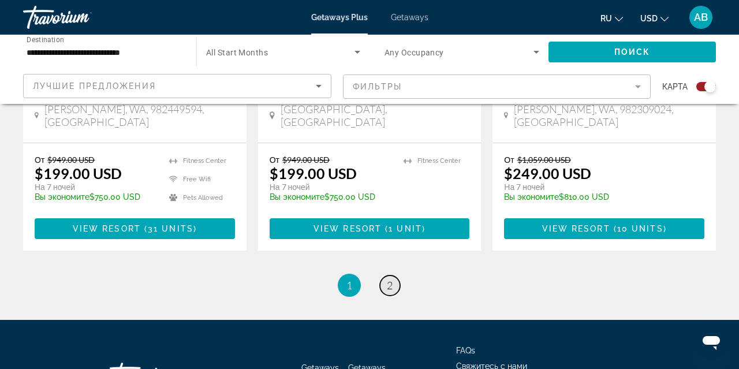
click at [393, 279] on span "2" at bounding box center [390, 285] width 6 height 13
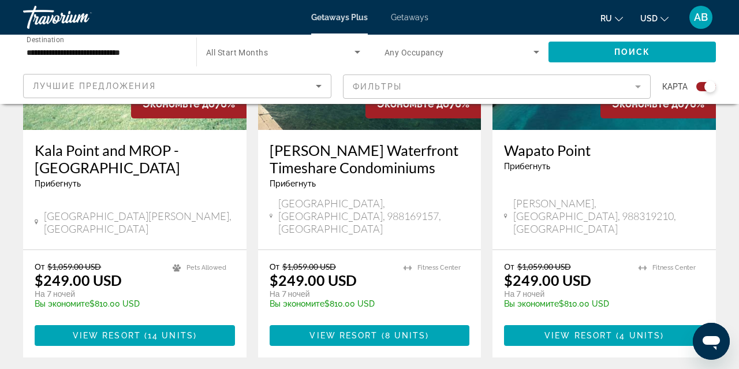
scroll to position [559, 0]
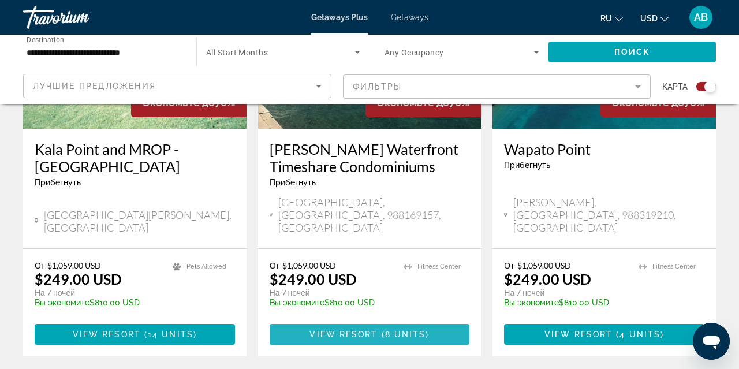
click at [389, 330] on span "8 units" at bounding box center [405, 334] width 41 height 9
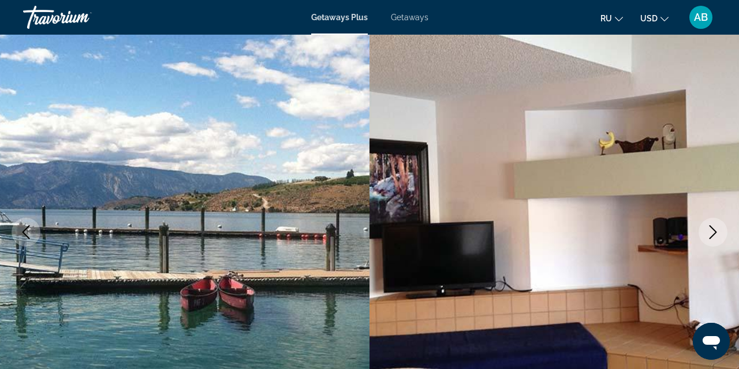
scroll to position [80, 0]
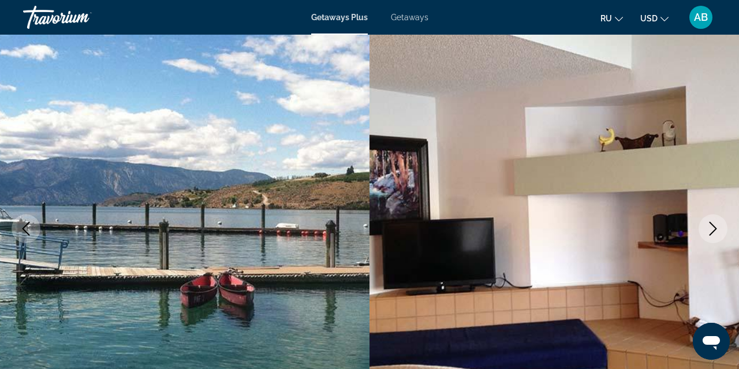
click at [716, 230] on icon "Next image" at bounding box center [713, 229] width 14 height 14
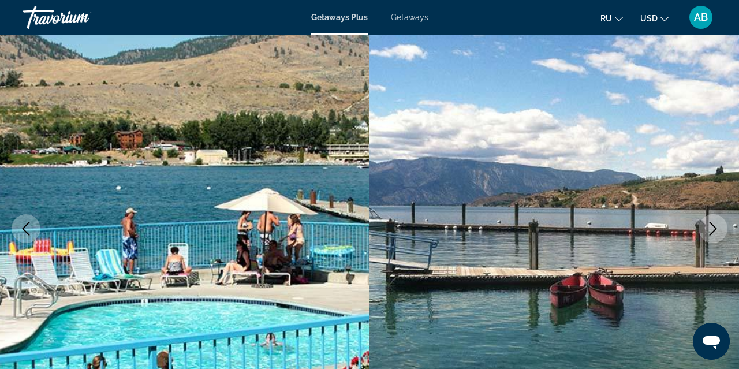
click at [716, 230] on icon "Next image" at bounding box center [713, 229] width 14 height 14
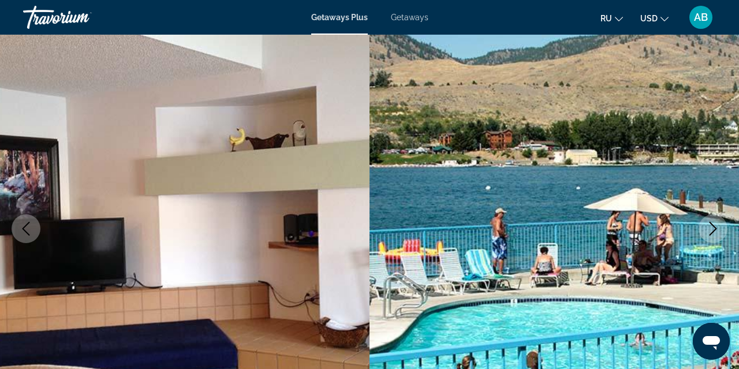
click at [716, 230] on icon "Next image" at bounding box center [713, 229] width 14 height 14
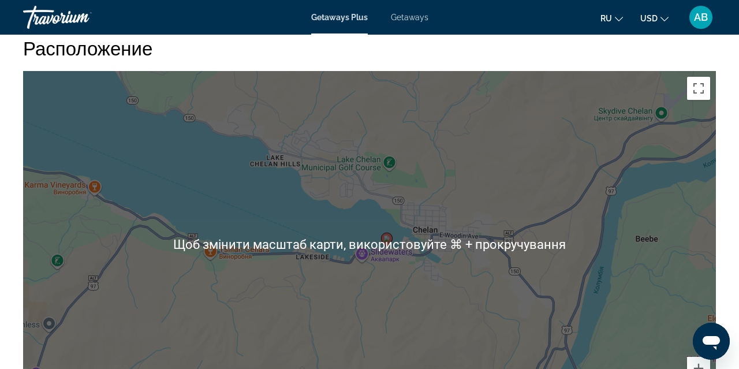
scroll to position [1477, 0]
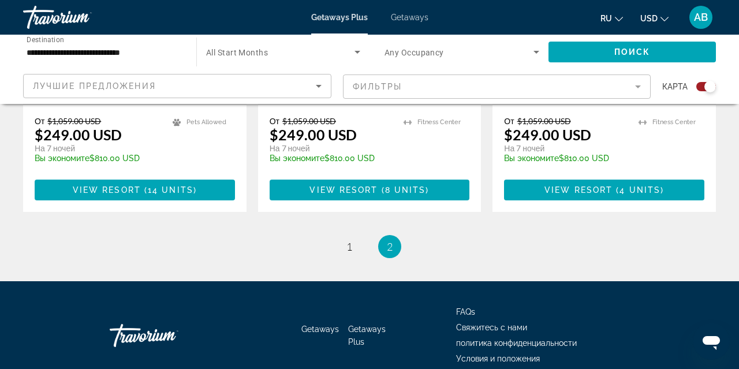
scroll to position [706, 0]
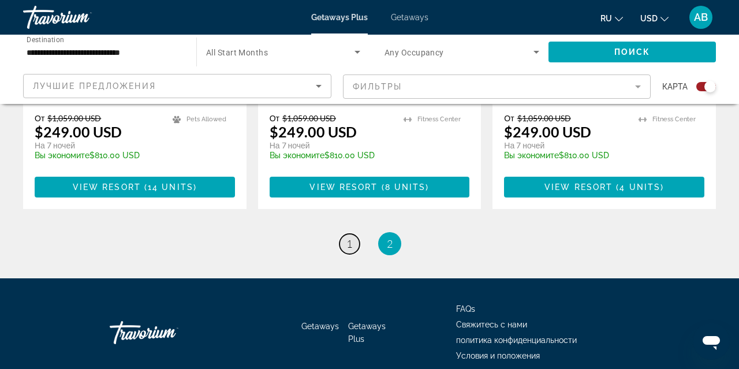
click at [347, 237] on span "1" at bounding box center [350, 243] width 6 height 13
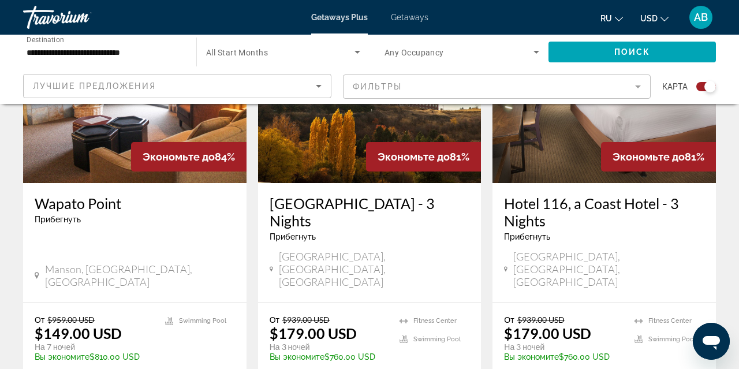
scroll to position [943, 0]
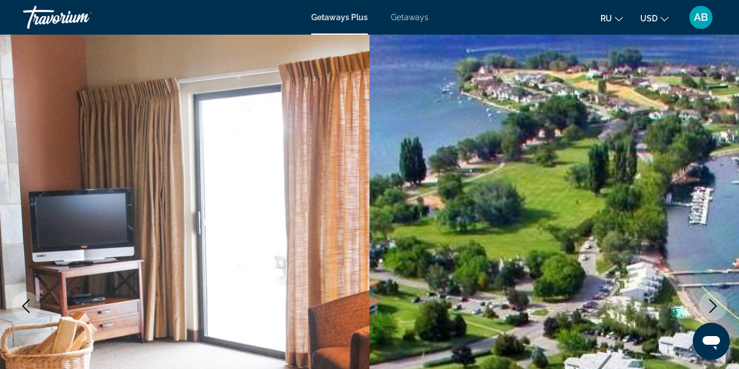
scroll to position [1, 0]
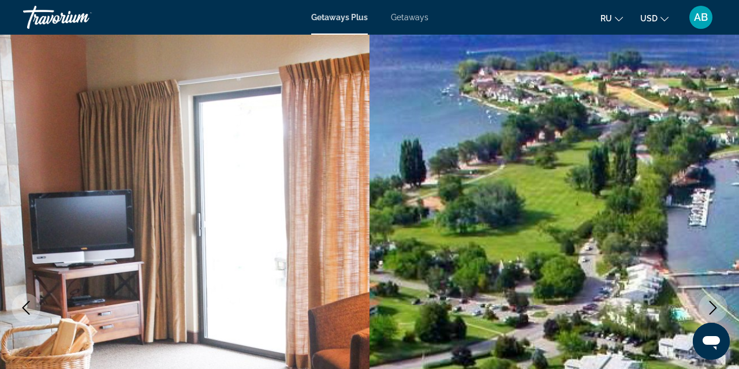
click at [717, 302] on icon "Next image" at bounding box center [713, 308] width 14 height 14
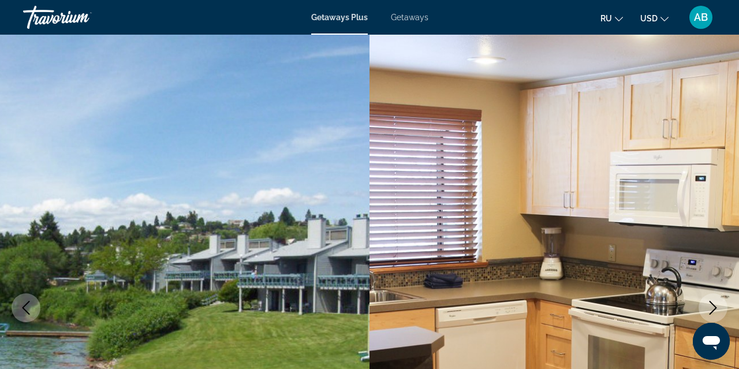
click at [714, 308] on icon "Next image" at bounding box center [713, 308] width 14 height 14
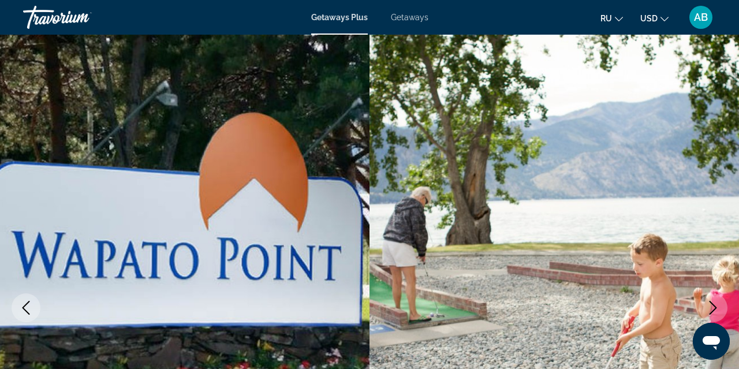
click at [714, 308] on icon "Next image" at bounding box center [713, 308] width 14 height 14
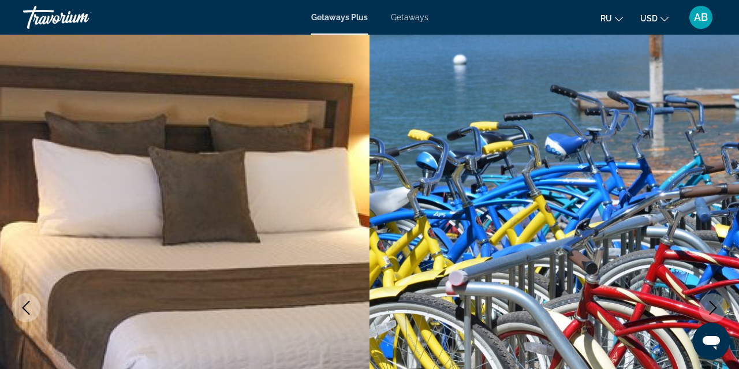
click at [714, 308] on icon "Next image" at bounding box center [713, 308] width 14 height 14
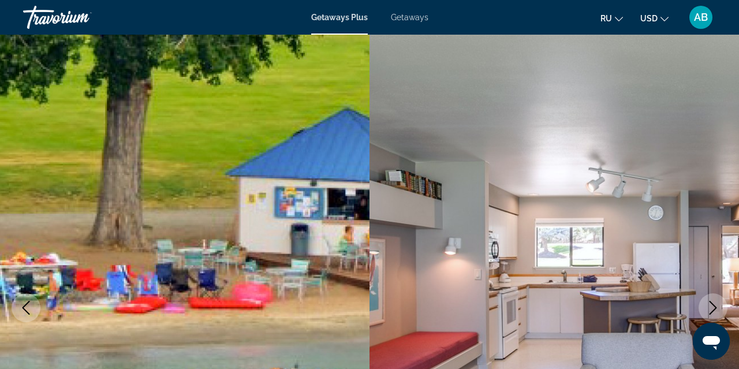
click at [714, 308] on icon "Next image" at bounding box center [713, 308] width 14 height 14
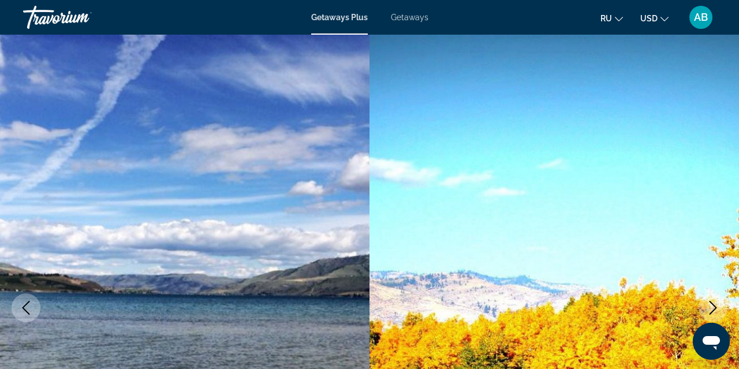
click at [714, 308] on icon "Next image" at bounding box center [713, 308] width 14 height 14
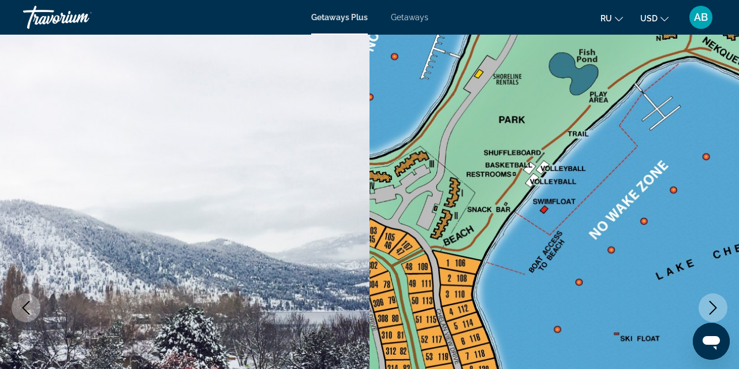
click at [714, 308] on icon "Next image" at bounding box center [713, 308] width 14 height 14
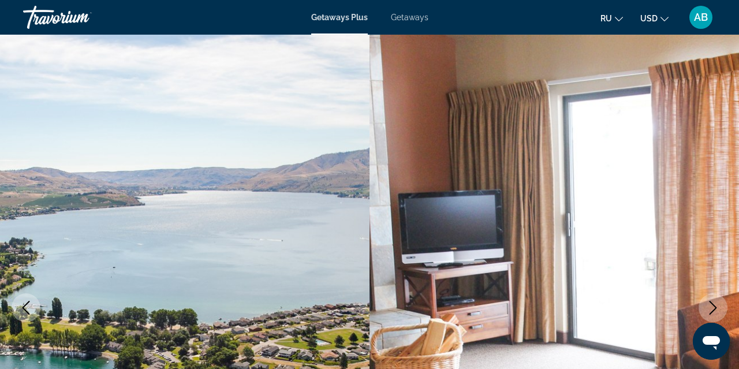
click at [714, 308] on icon "Next image" at bounding box center [713, 308] width 14 height 14
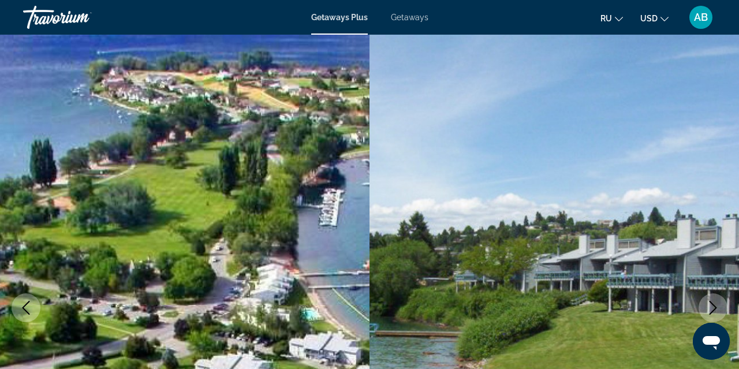
click at [714, 308] on icon "Next image" at bounding box center [713, 308] width 14 height 14
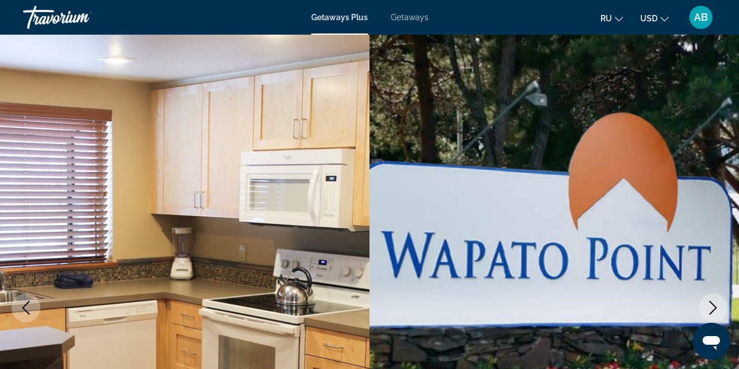
click at [714, 308] on icon "Next image" at bounding box center [713, 308] width 14 height 14
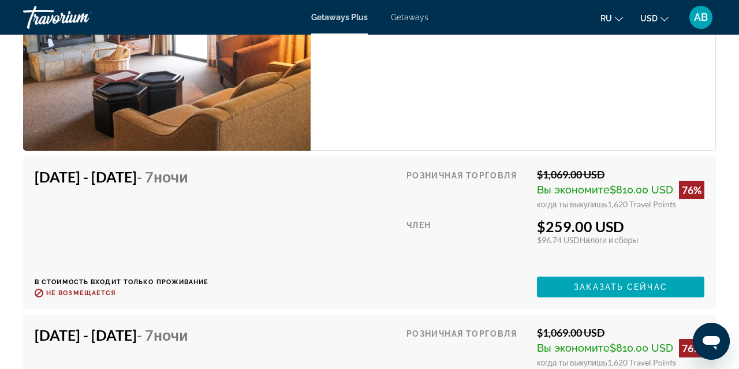
scroll to position [2412, 0]
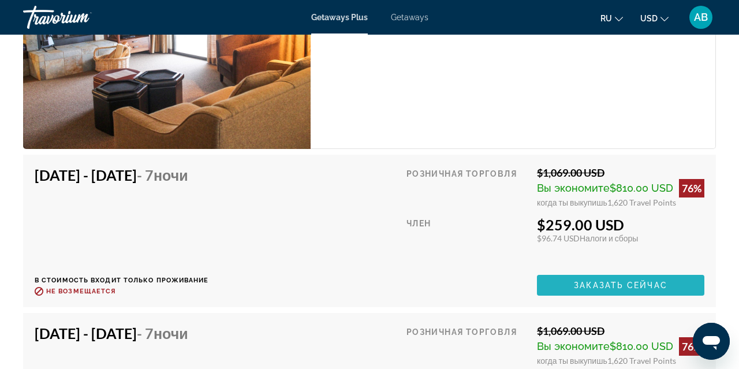
click at [574, 284] on span "Заказать сейчас" at bounding box center [621, 285] width 94 height 9
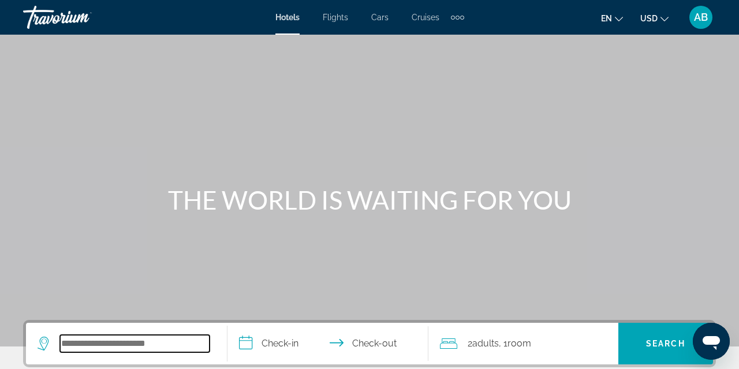
click at [91, 348] on input "Search widget" at bounding box center [135, 343] width 150 height 17
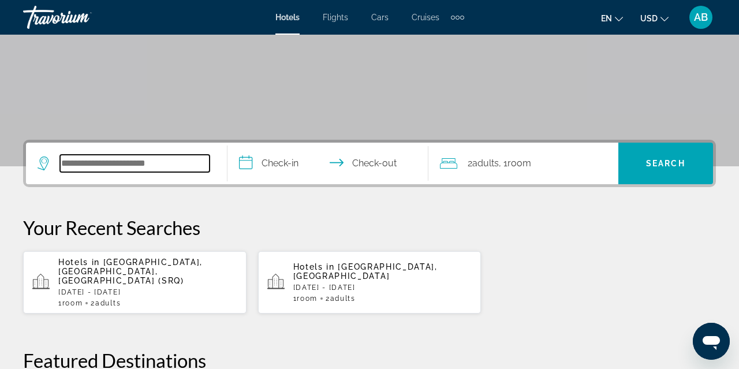
scroll to position [179, 0]
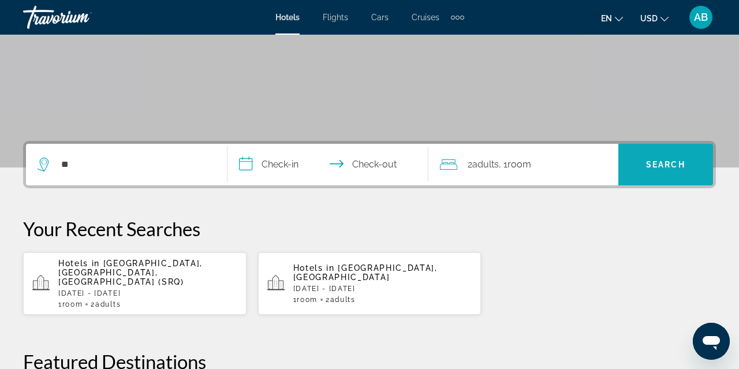
click at [650, 169] on span "Search" at bounding box center [665, 164] width 39 height 9
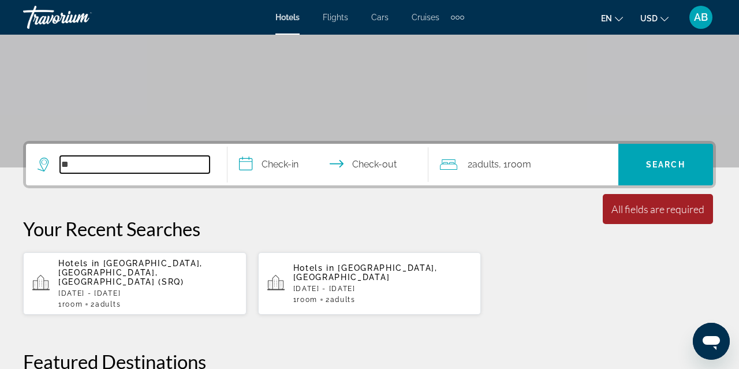
click at [99, 162] on input "**" at bounding box center [135, 164] width 150 height 17
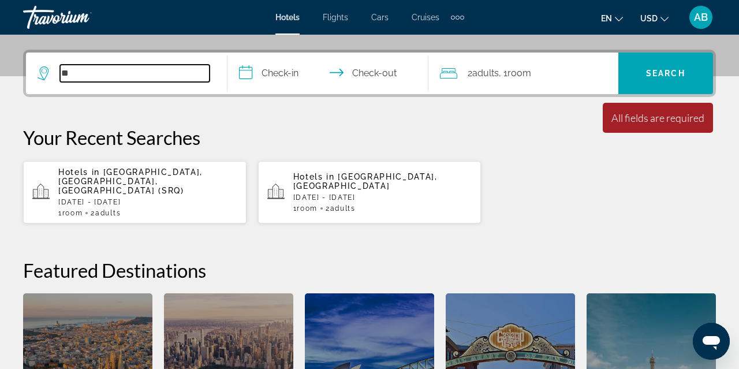
scroll to position [282, 0]
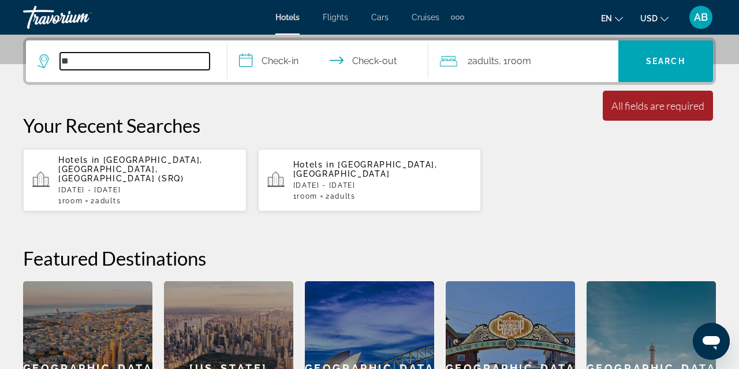
click at [79, 62] on input "**" at bounding box center [135, 61] width 150 height 17
type input "*"
click at [85, 63] on input "Search widget" at bounding box center [135, 61] width 150 height 17
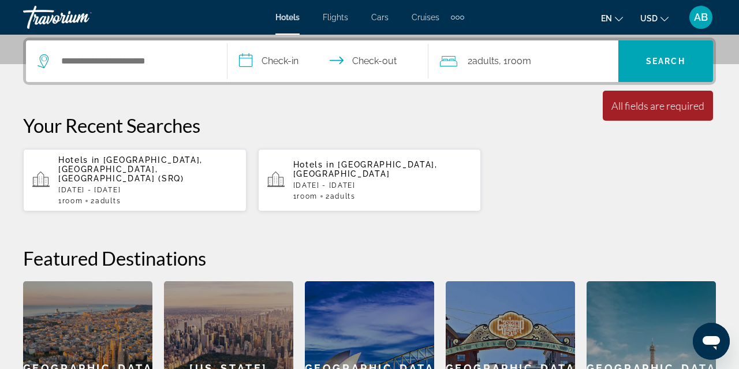
click at [39, 62] on icon "Search widget" at bounding box center [45, 61] width 14 height 14
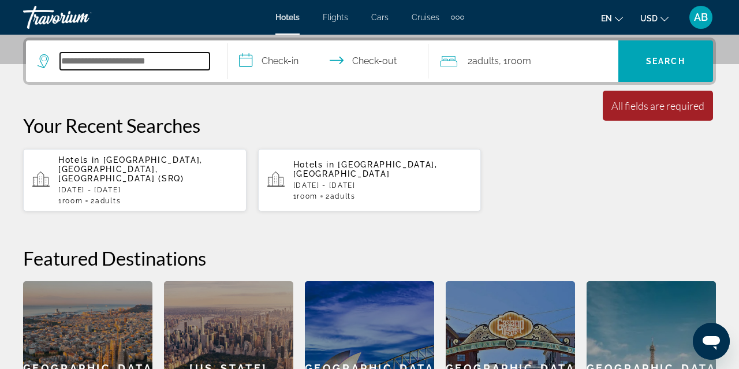
click at [65, 62] on input "Search widget" at bounding box center [135, 61] width 150 height 17
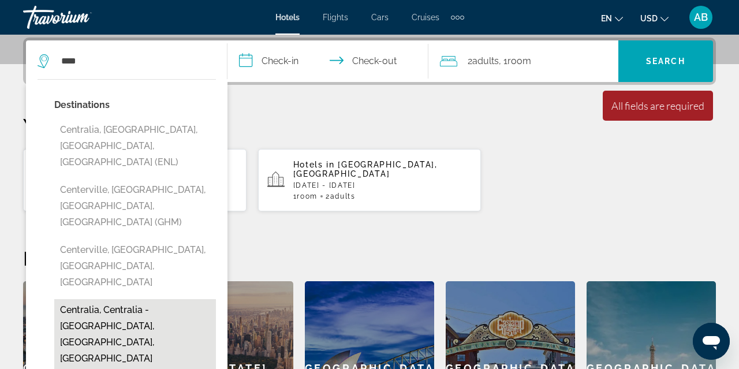
click at [177, 299] on button "Centralia, Centralia - Chehalis, WA, United States" at bounding box center [135, 334] width 162 height 70
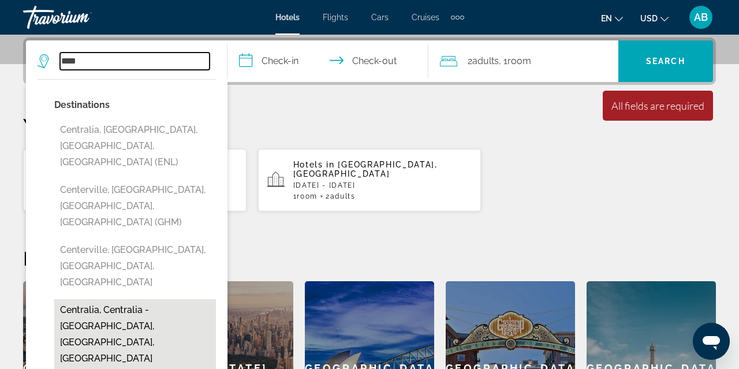
type input "**********"
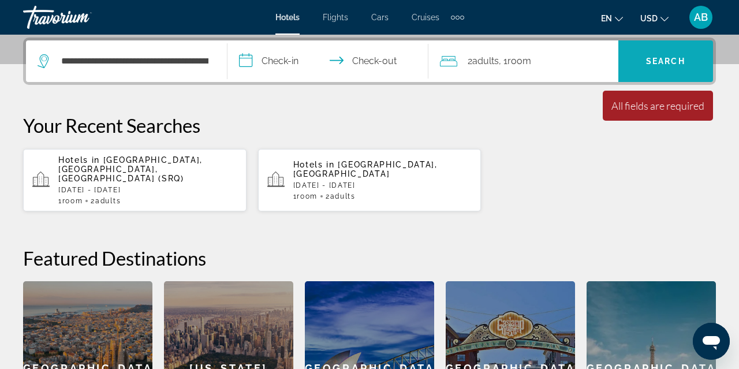
click at [642, 68] on span "Search widget" at bounding box center [666, 61] width 95 height 28
click at [280, 57] on input "**********" at bounding box center [331, 62] width 206 height 45
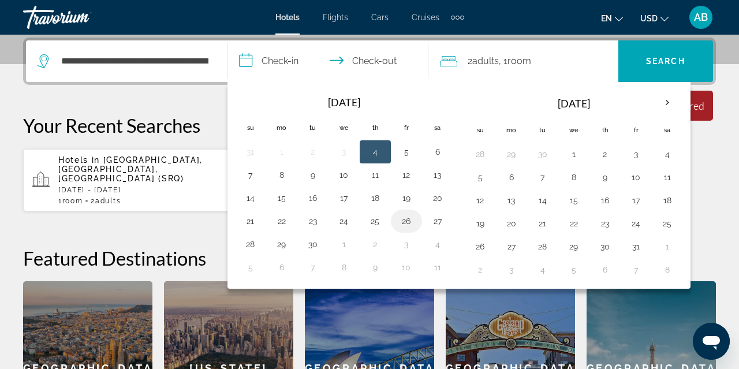
click at [406, 222] on button "26" at bounding box center [406, 221] width 18 height 16
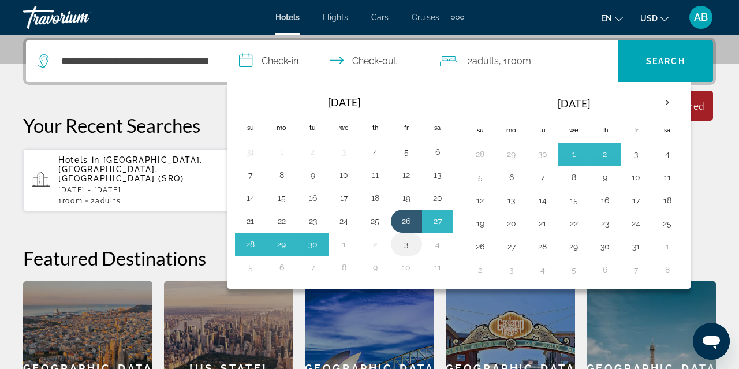
click at [410, 248] on button "3" at bounding box center [406, 244] width 18 height 16
type input "**********"
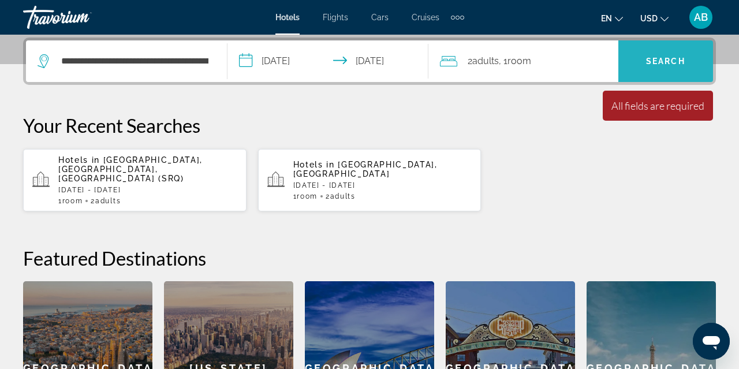
click at [660, 52] on span "Search widget" at bounding box center [666, 61] width 95 height 28
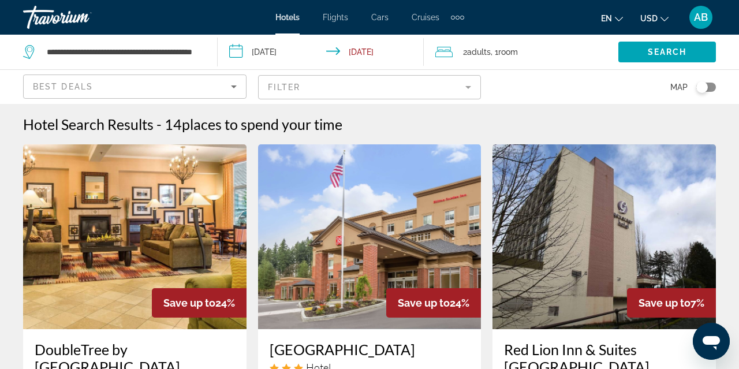
click at [203, 49] on div "**********" at bounding box center [114, 52] width 183 height 35
click at [644, 53] on span "Search widget" at bounding box center [668, 52] width 98 height 28
click at [206, 47] on div "**********" at bounding box center [114, 52] width 183 height 35
